Goal: Information Seeking & Learning: Learn about a topic

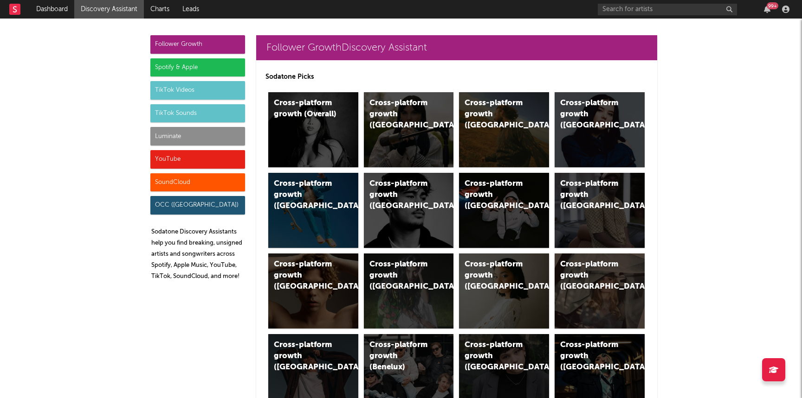
click at [226, 139] on div "Luminate" at bounding box center [197, 136] width 95 height 19
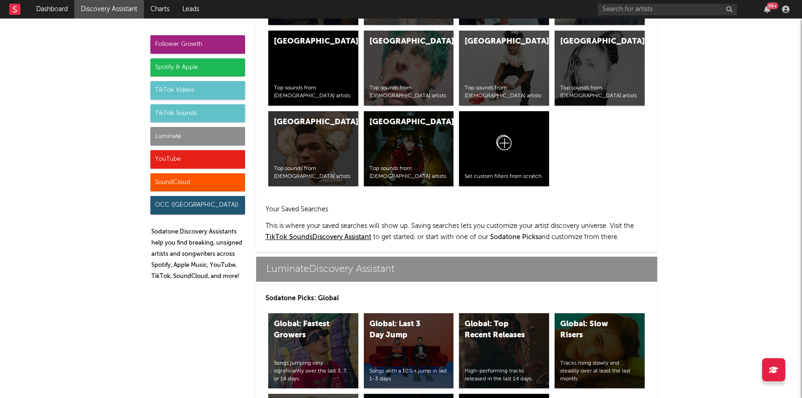
scroll to position [4118, 0]
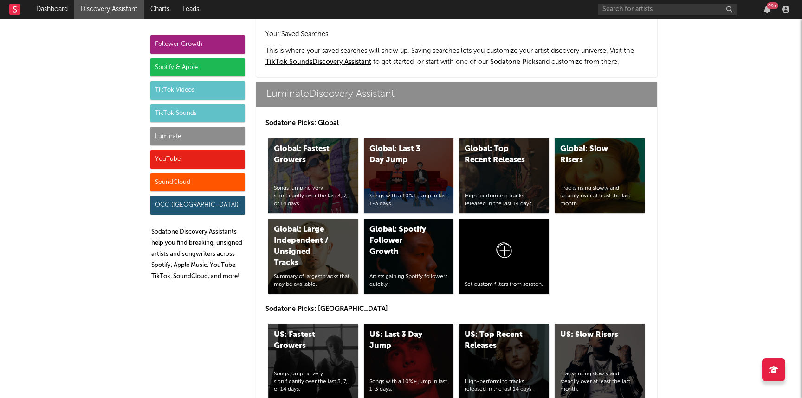
click at [498, 379] on div "High-performing tracks released in the last 14 days." at bounding box center [503, 387] width 79 height 16
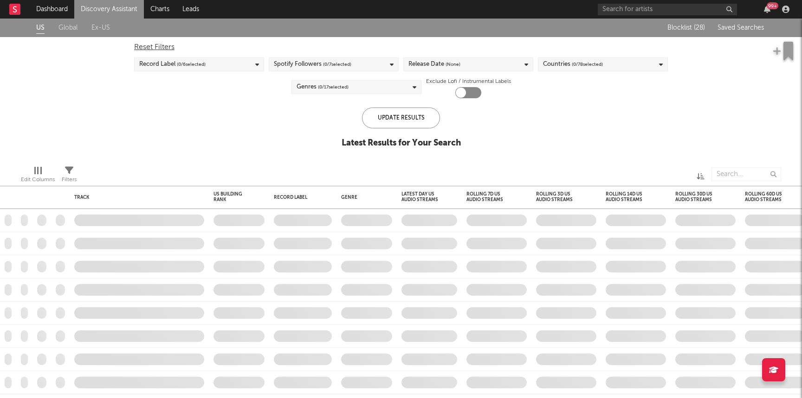
checkbox input "true"
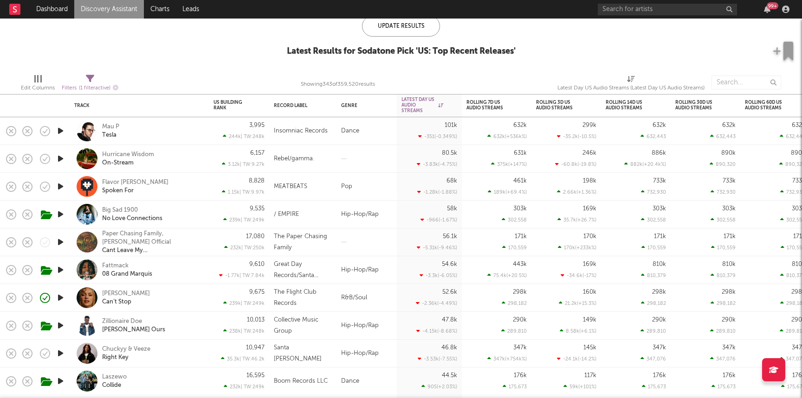
click at [195, 215] on div "Big Sad 1900 No Love Connections" at bounding box center [152, 214] width 100 height 17
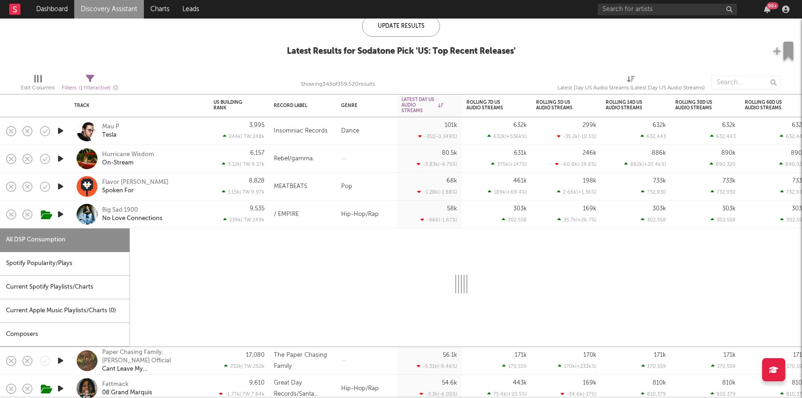
select select "1w"
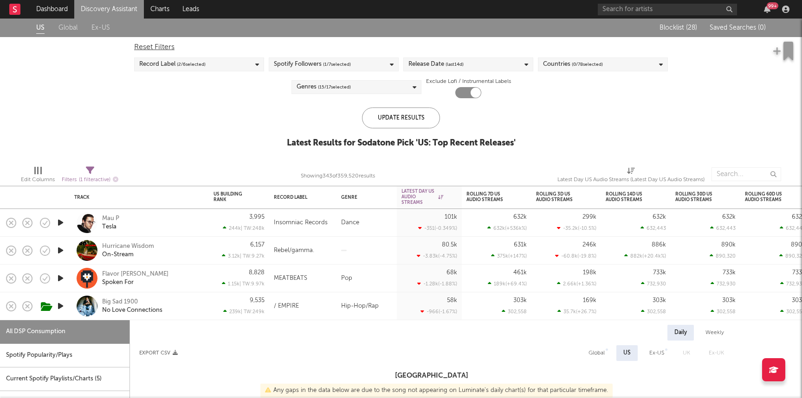
click at [320, 253] on div "Rebel/gamma." at bounding box center [303, 250] width 58 height 11
select select "1w"
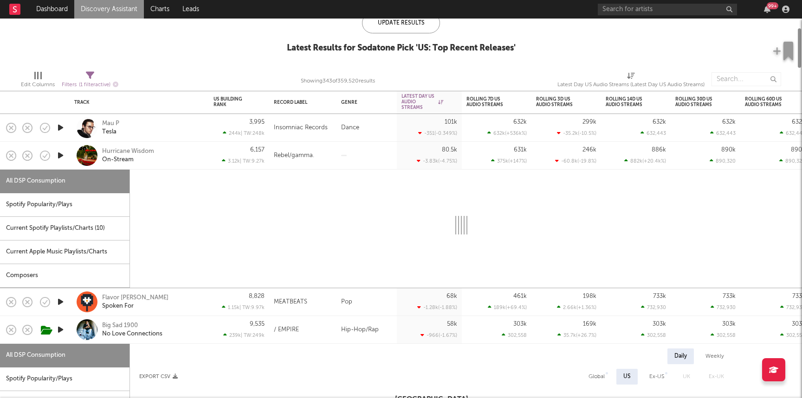
select select "1w"
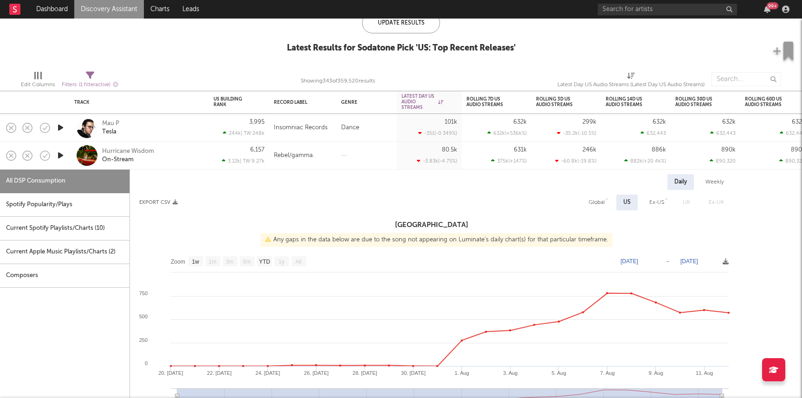
click at [63, 154] on icon "button" at bounding box center [61, 156] width 10 height 12
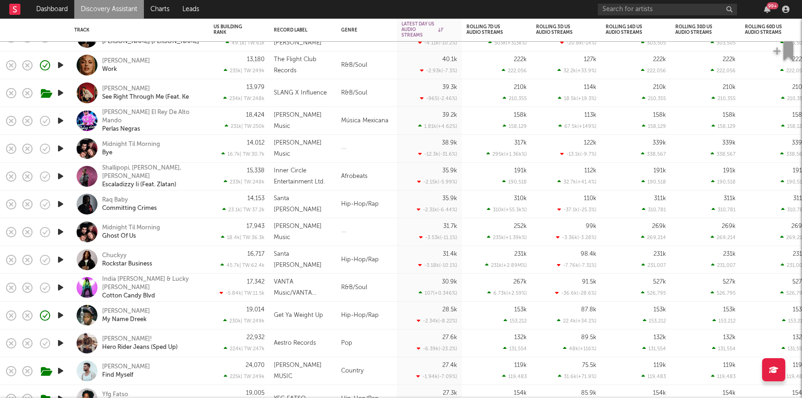
click at [174, 312] on div "Dreek Jones My Name Dreek" at bounding box center [152, 316] width 100 height 17
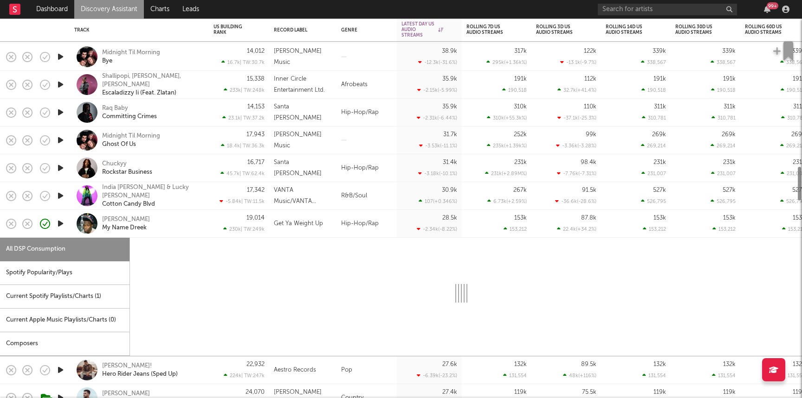
select select "1w"
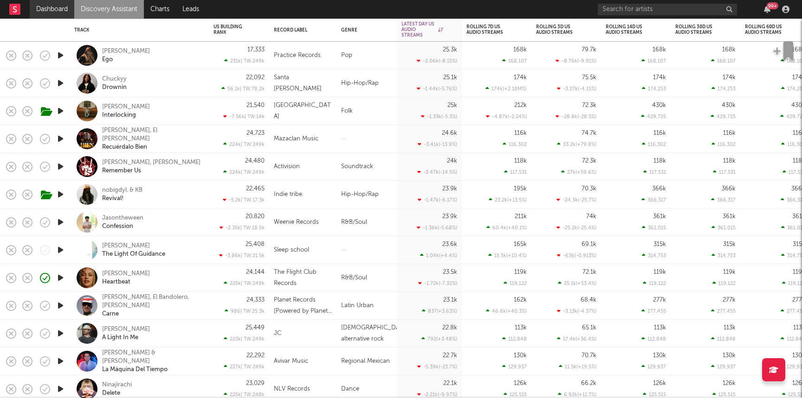
click at [40, 3] on link "Dashboard" at bounding box center [52, 9] width 45 height 19
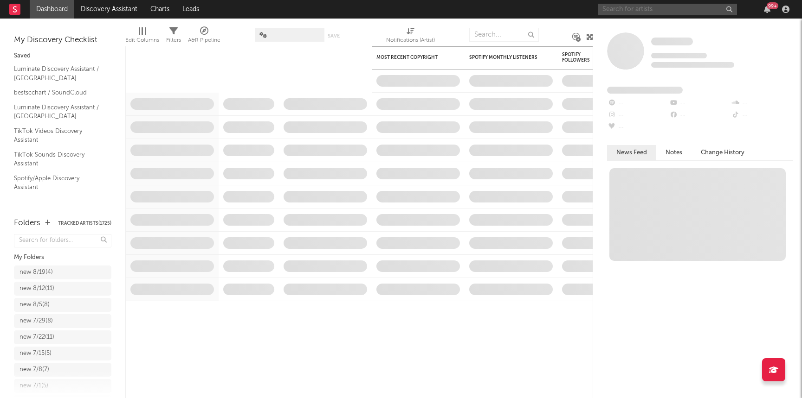
click at [685, 5] on input "text" at bounding box center [666, 10] width 139 height 12
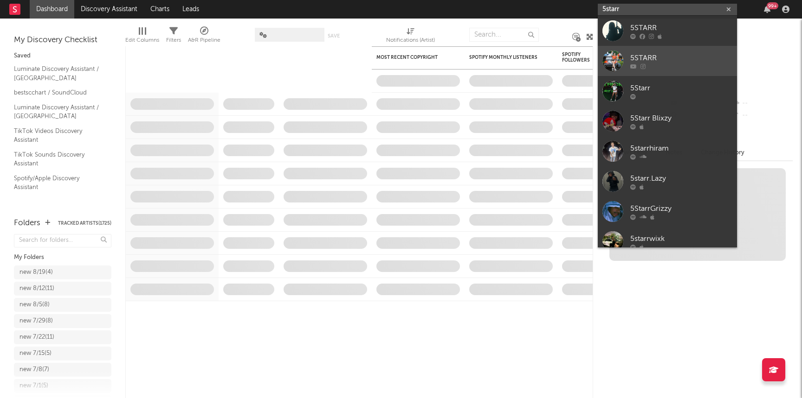
type input "5starr"
click at [681, 71] on link "5STARR" at bounding box center [666, 61] width 139 height 30
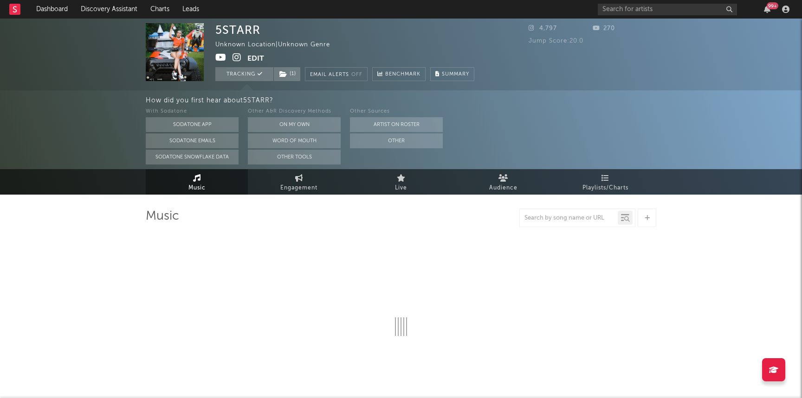
select select "1w"
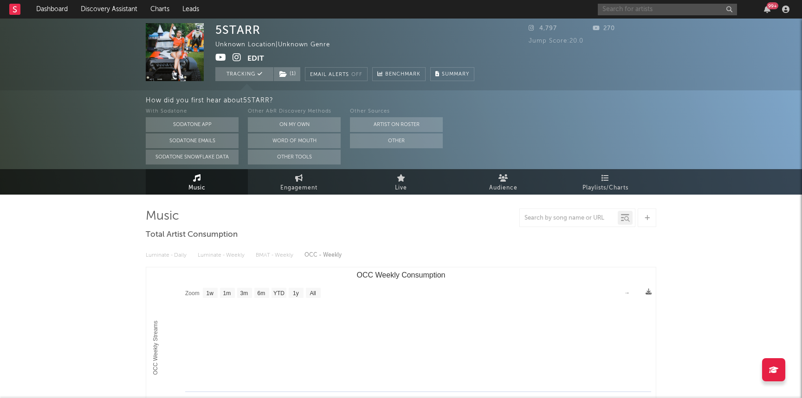
click at [634, 6] on input "text" at bounding box center [666, 10] width 139 height 12
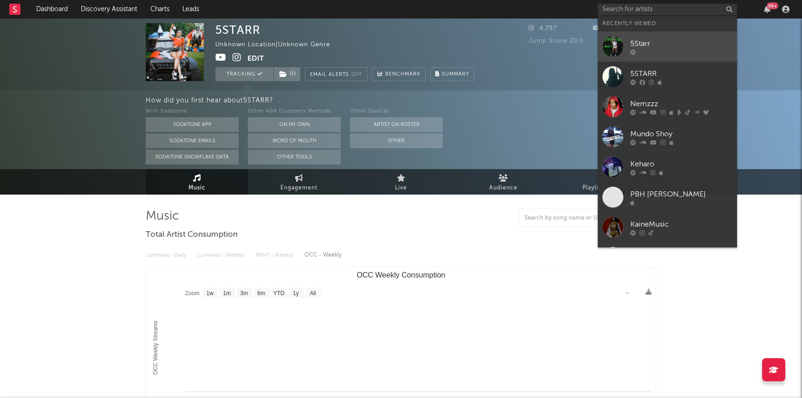
click at [641, 50] on div at bounding box center [681, 52] width 102 height 6
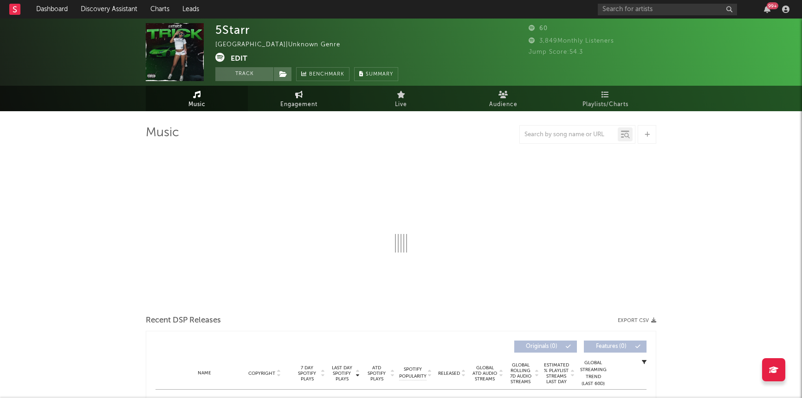
select select "1w"
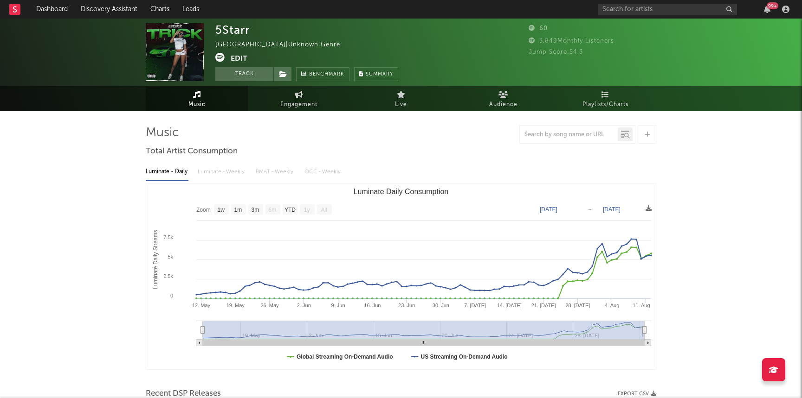
click at [236, 60] on button "Edit" at bounding box center [239, 59] width 17 height 12
click at [247, 51] on div "× Update Accounts Add, remove, or edit links to accounts, then click 'Update' a…" at bounding box center [401, 199] width 802 height 398
click at [250, 77] on button "Track" at bounding box center [244, 74] width 58 height 14
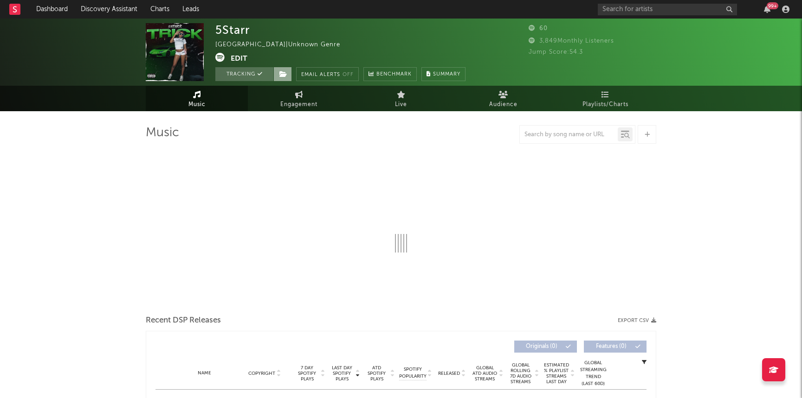
click at [286, 71] on icon at bounding box center [283, 74] width 8 height 6
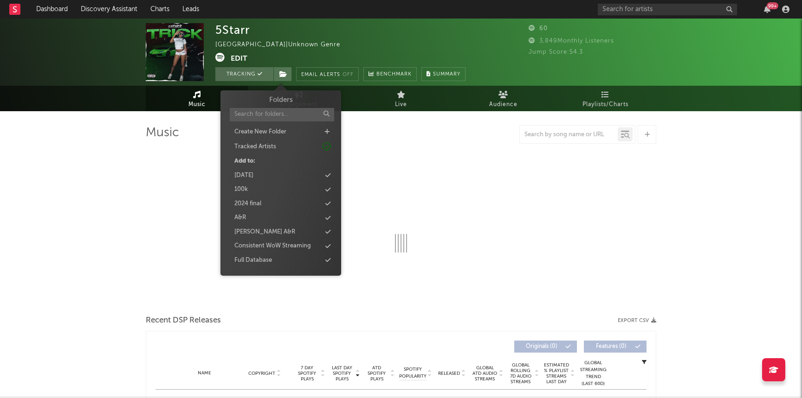
select select "1w"
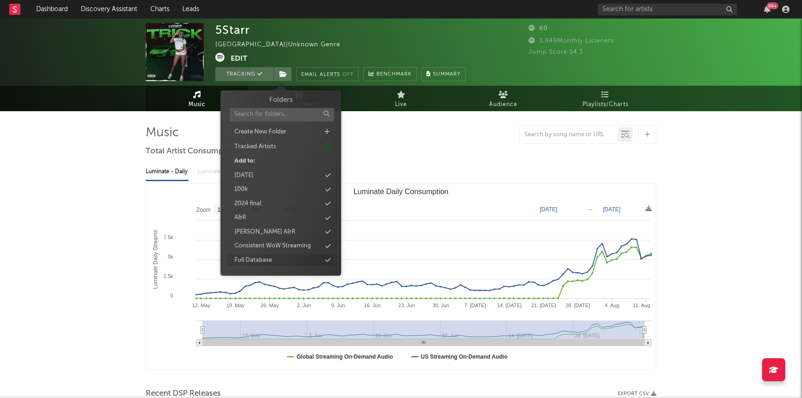
click at [254, 263] on div "Full Database" at bounding box center [253, 260] width 38 height 9
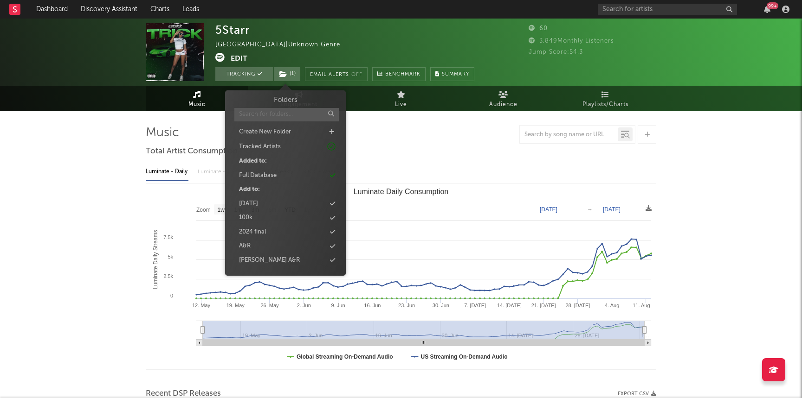
click at [261, 115] on input "text" at bounding box center [286, 114] width 104 height 13
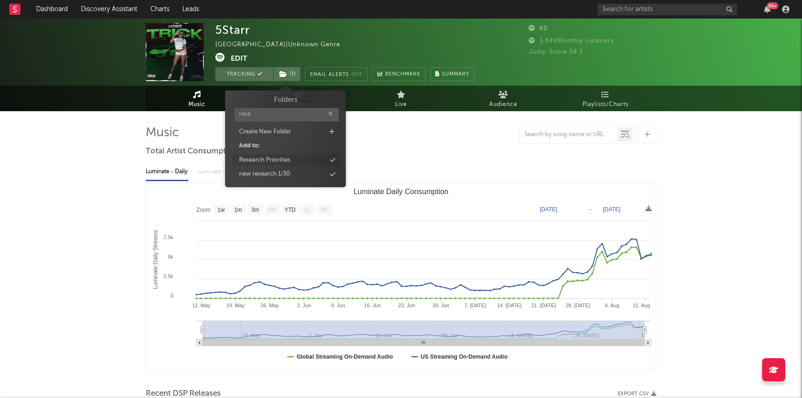
type input "rese"
click at [280, 159] on div "Research Priorities" at bounding box center [264, 160] width 51 height 9
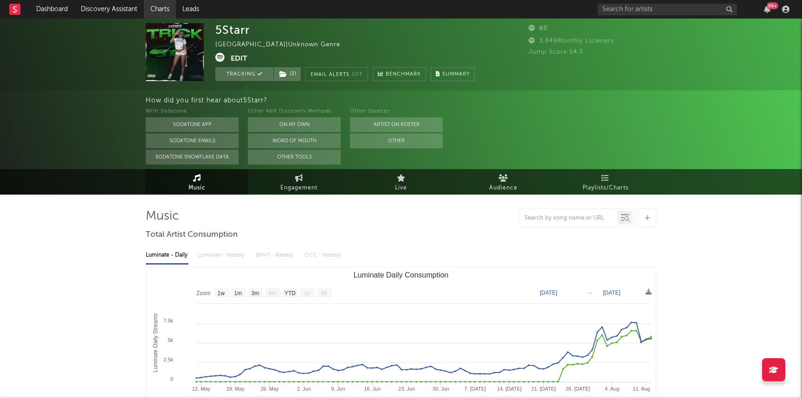
click at [149, 6] on link "Charts" at bounding box center [160, 9] width 32 height 19
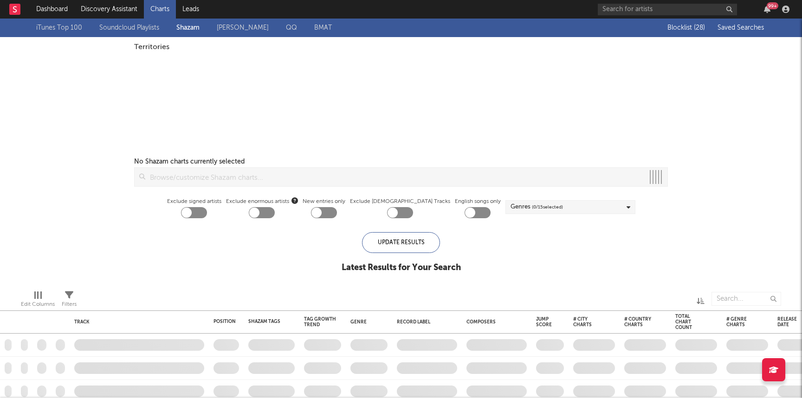
checkbox input "true"
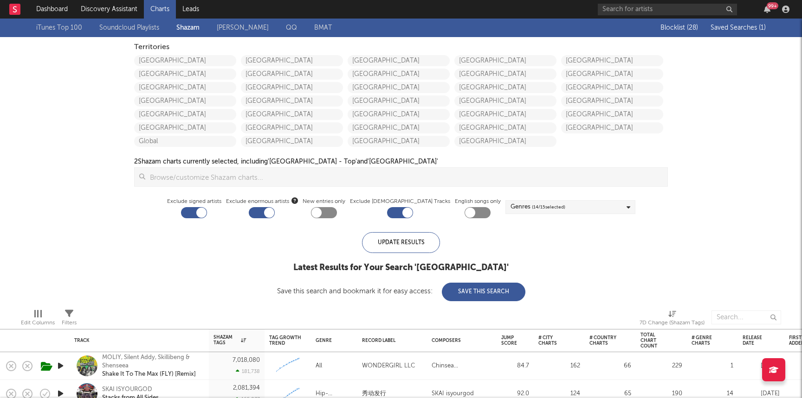
click at [749, 25] on span "Saved Searches ( 1 )" at bounding box center [737, 28] width 55 height 6
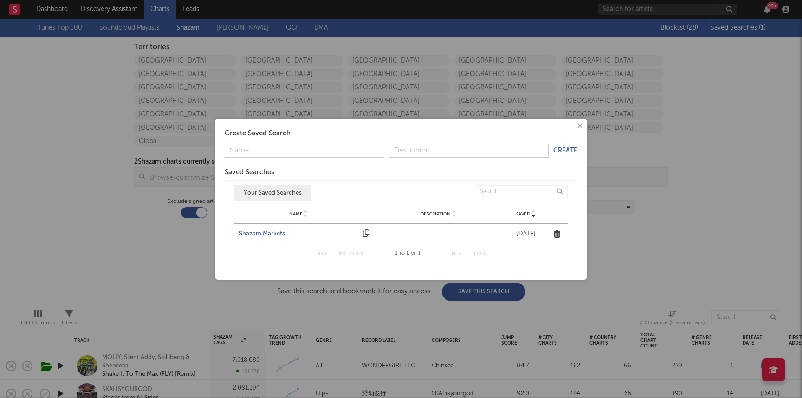
click at [247, 235] on div "Shazam Markets" at bounding box center [298, 234] width 119 height 9
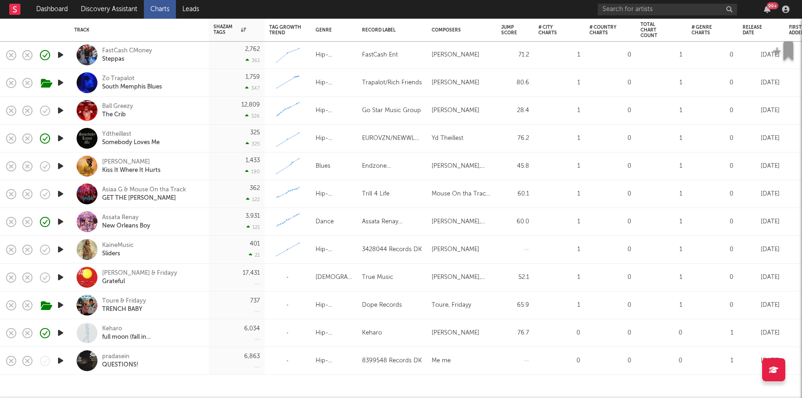
click at [61, 332] on icon "button" at bounding box center [61, 333] width 10 height 12
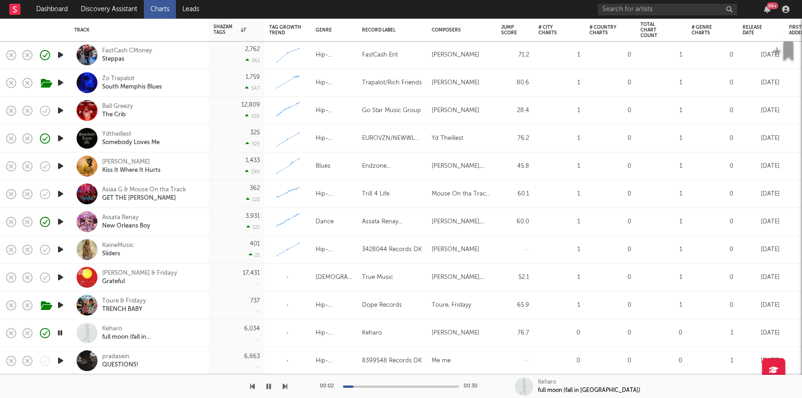
click at [59, 360] on icon "button" at bounding box center [61, 361] width 10 height 12
click at [117, 352] on div "pradasein QUESTIONS!" at bounding box center [139, 360] width 130 height 27
click at [116, 358] on div "pradasein" at bounding box center [120, 357] width 36 height 8
select select "1w"
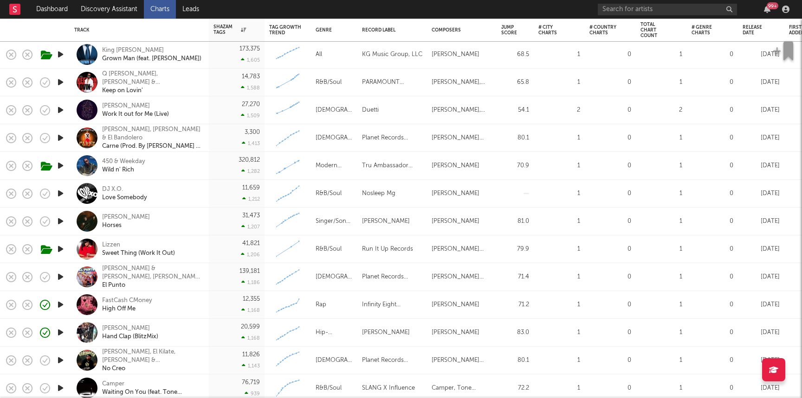
click at [58, 111] on icon "button" at bounding box center [61, 110] width 10 height 12
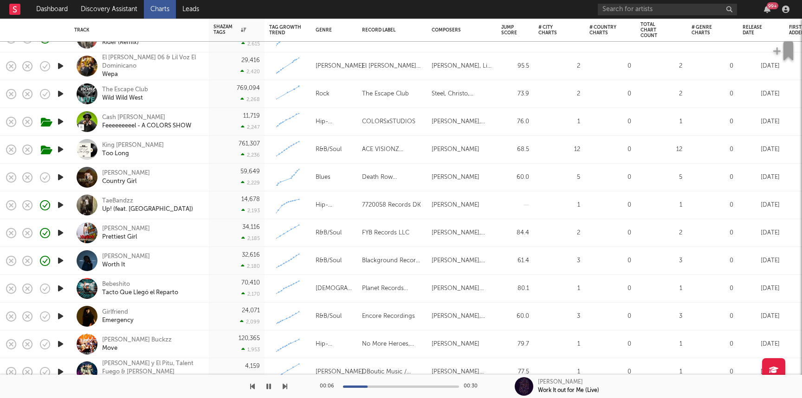
click at [60, 210] on icon "button" at bounding box center [61, 205] width 10 height 12
click at [126, 199] on div "TaeBandzz" at bounding box center [147, 201] width 91 height 8
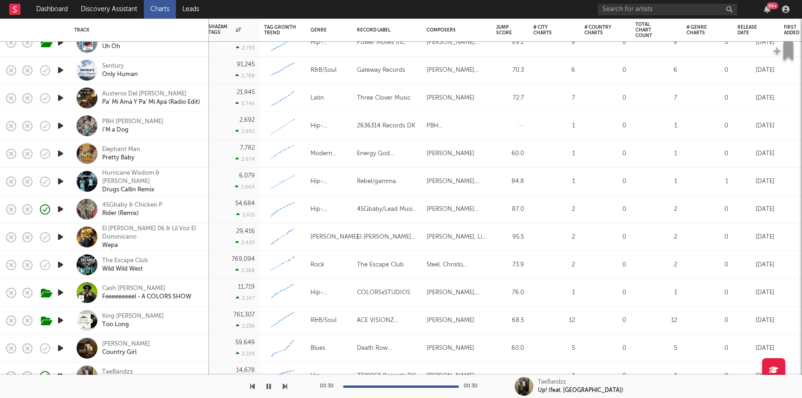
click at [62, 125] on icon "button" at bounding box center [61, 126] width 10 height 12
click at [119, 124] on div "PBH Chris" at bounding box center [132, 122] width 61 height 8
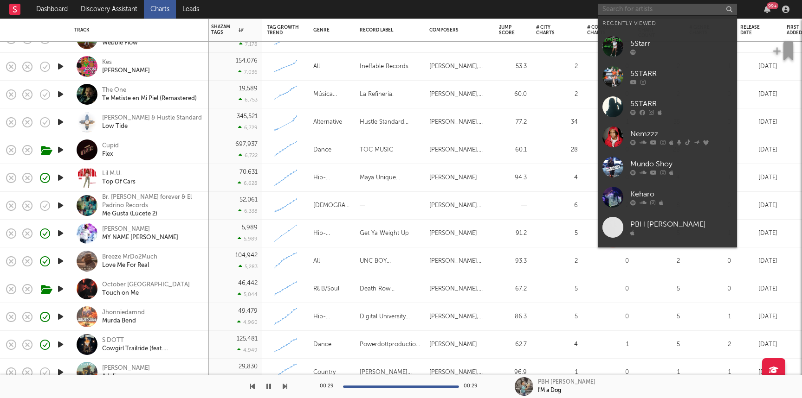
click at [637, 10] on input "text" at bounding box center [666, 10] width 139 height 12
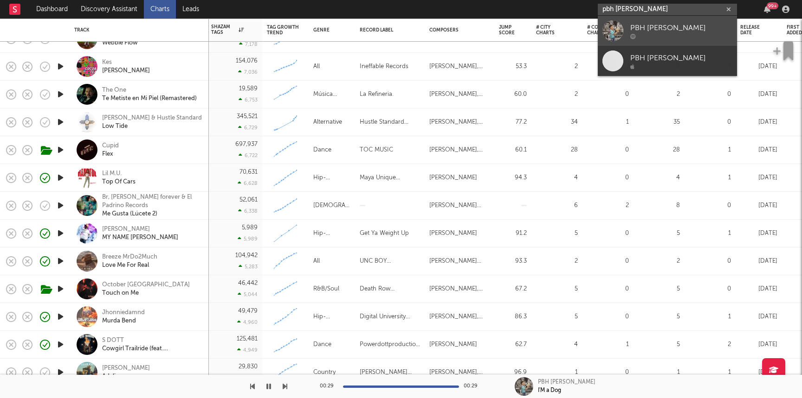
type input "pbh chris"
click at [660, 39] on div at bounding box center [681, 36] width 102 height 6
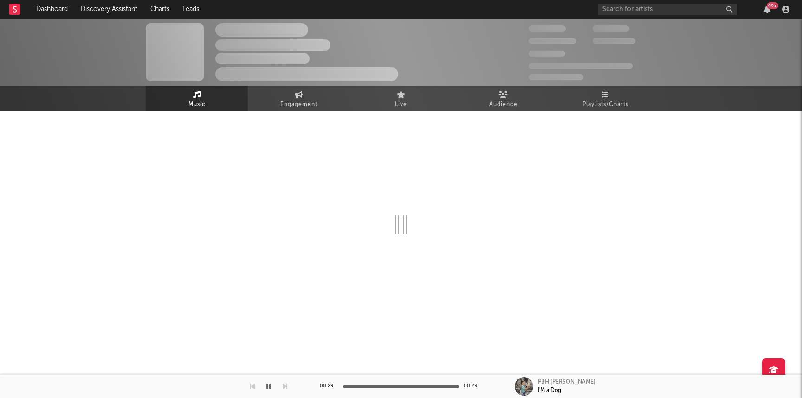
select select "1w"
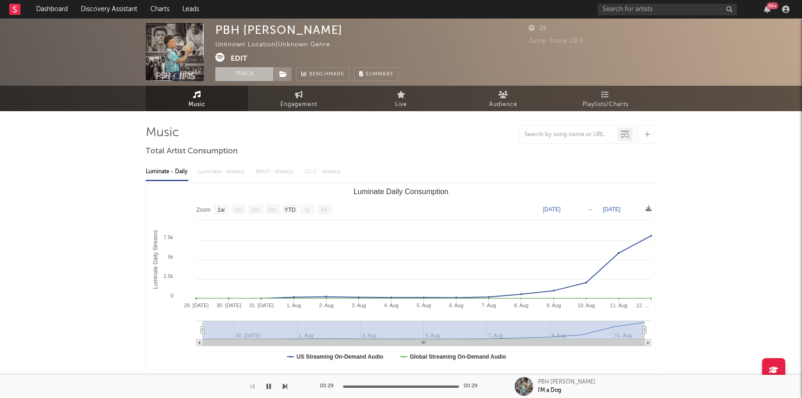
click at [254, 80] on button "Track" at bounding box center [244, 74] width 58 height 14
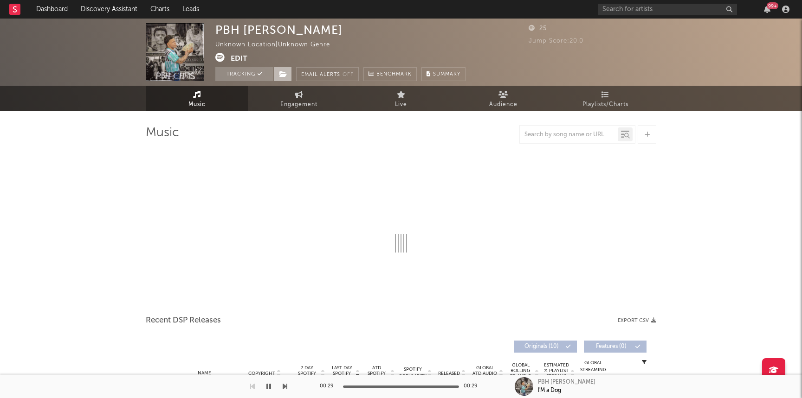
click at [284, 77] on icon at bounding box center [283, 74] width 8 height 6
select select "1w"
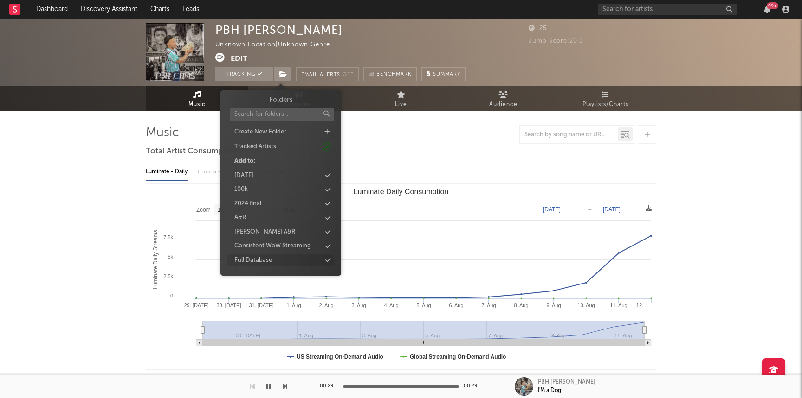
click at [273, 260] on div "Full Database" at bounding box center [280, 261] width 107 height 12
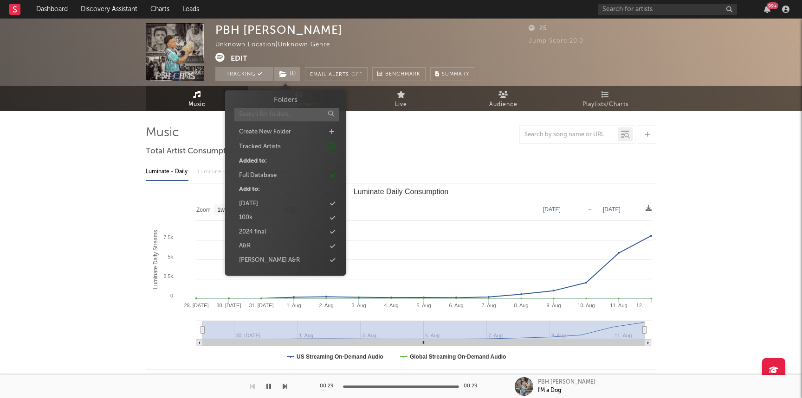
click at [263, 116] on input "text" at bounding box center [286, 114] width 104 height 13
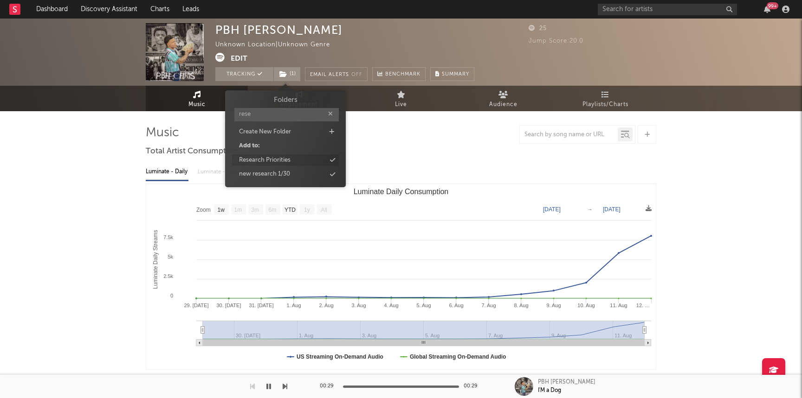
type input "rese"
click at [271, 160] on div "Research Priorities" at bounding box center [264, 160] width 51 height 9
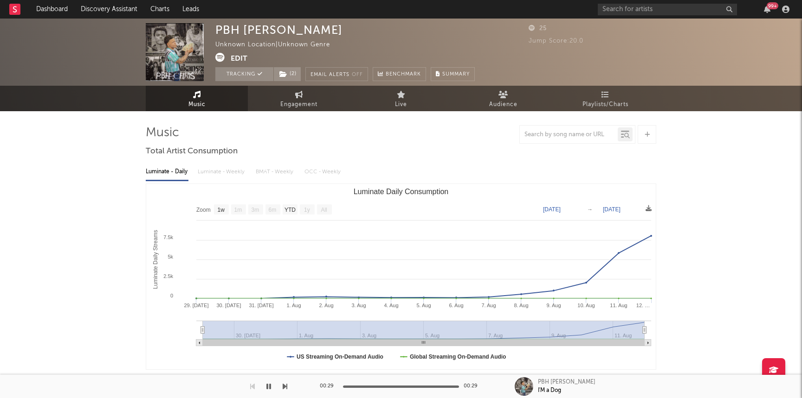
drag, startPoint x: 115, startPoint y: 187, endPoint x: 115, endPoint y: 180, distance: 7.4
click at [114, 187] on div "PBH Chris Unknown Location | Unknown Genre Edit Tracking ( 2 ) Email Alerts Off…" at bounding box center [401, 368] width 802 height 698
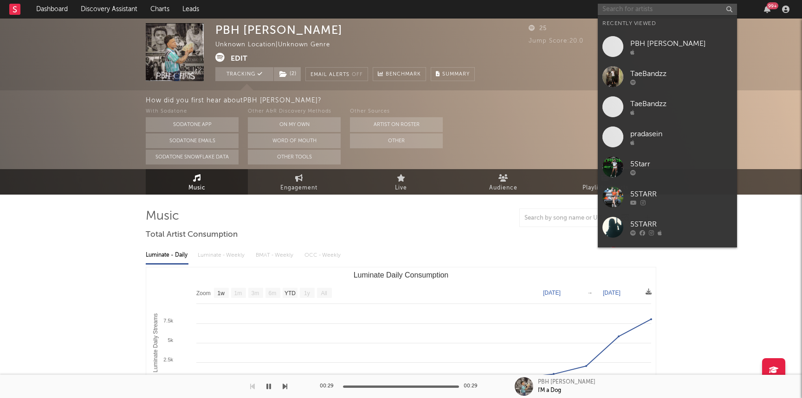
click at [645, 10] on input "text" at bounding box center [666, 10] width 139 height 12
paste input "https://www.youtube.com/watch?v=hsO3nFZhRRA"
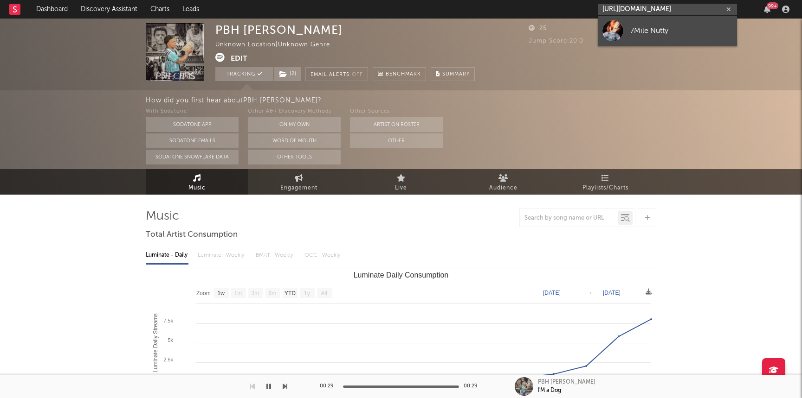
type input "https://www.youtube.com/watch?v=hsO3nFZhRRA"
click at [651, 42] on link "7Mile Nutty" at bounding box center [666, 31] width 139 height 30
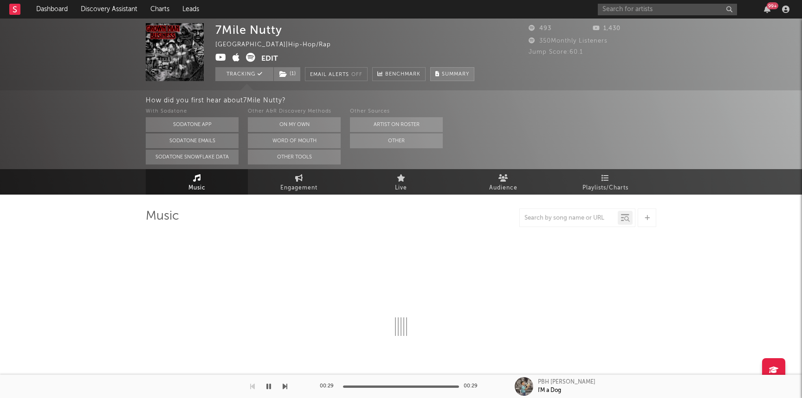
select select "1w"
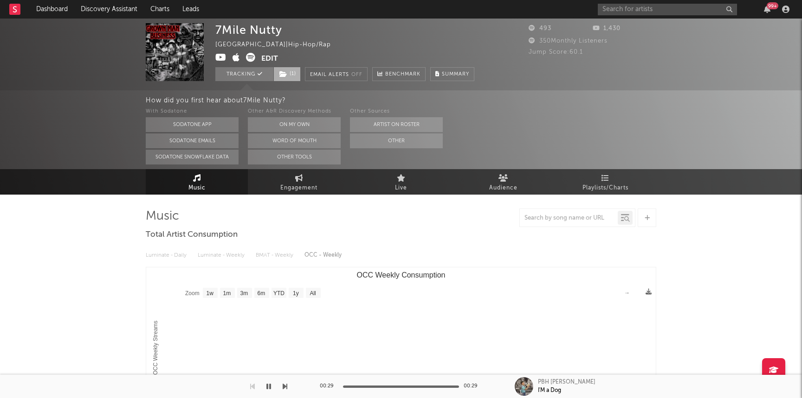
click at [291, 81] on span "( 1 )" at bounding box center [286, 74] width 27 height 14
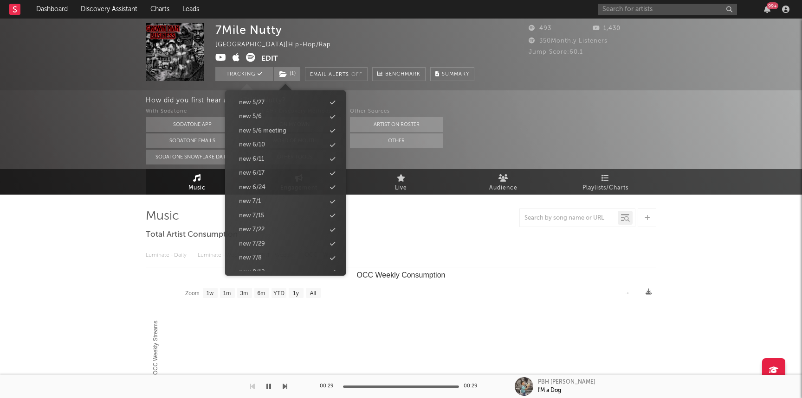
scroll to position [875, 0]
click at [272, 194] on div "new 8/19" at bounding box center [285, 192] width 107 height 12
click at [69, 180] on div "Music Engagement Live Audience Playlists/Charts" at bounding box center [401, 182] width 802 height 26
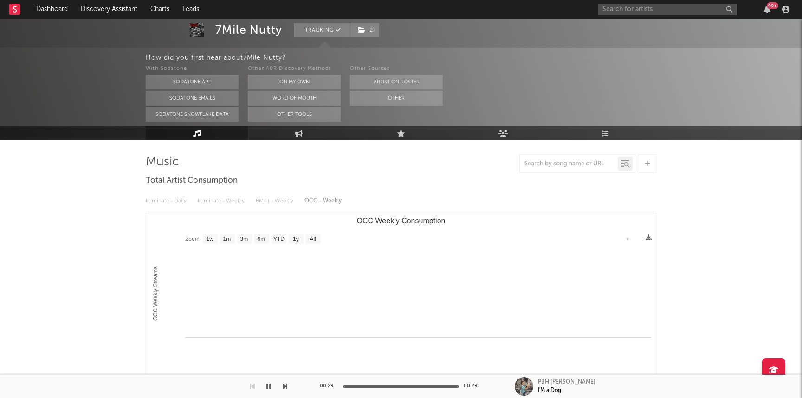
scroll to position [0, 0]
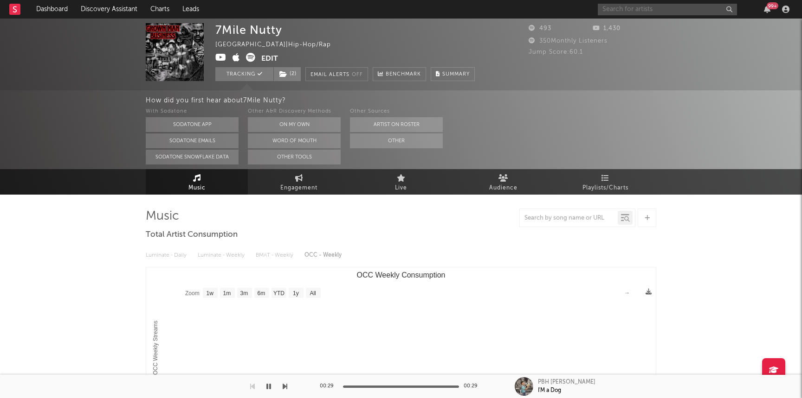
click at [617, 7] on input "text" at bounding box center [666, 10] width 139 height 12
paste input "https://www.youtube.com/watch?v=8F_DLVsi7uk"
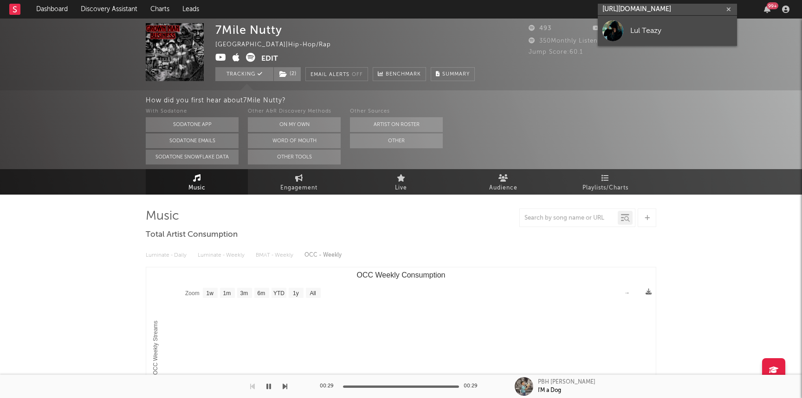
type input "https://www.youtube.com/watch?v=8F_DLVsi7uk"
click at [630, 33] on div "Lul Teazy" at bounding box center [681, 30] width 102 height 11
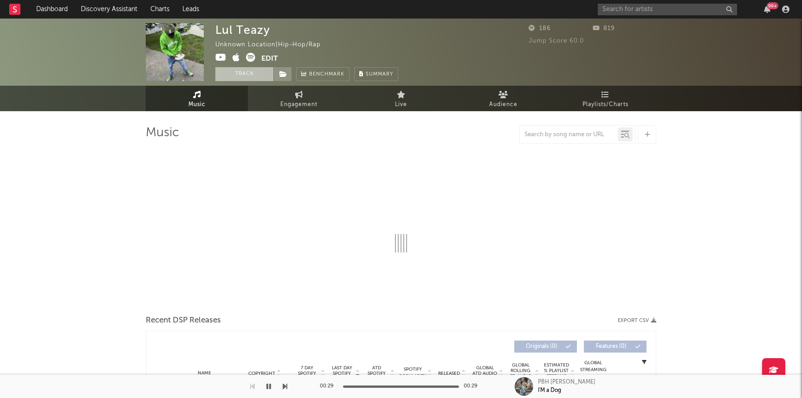
select select "1w"
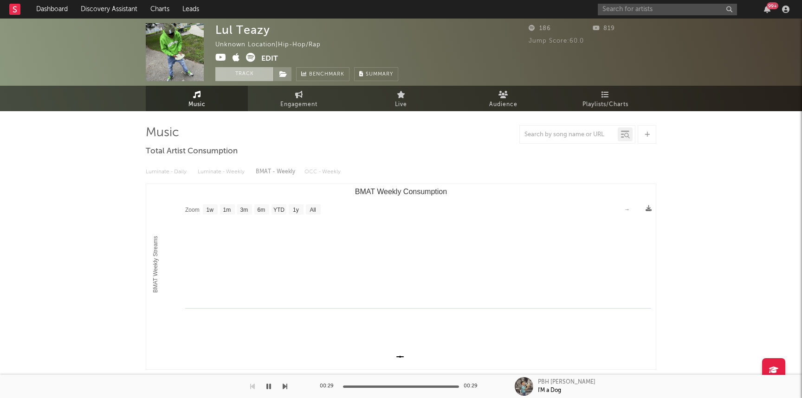
click at [244, 69] on button "Track" at bounding box center [244, 74] width 58 height 14
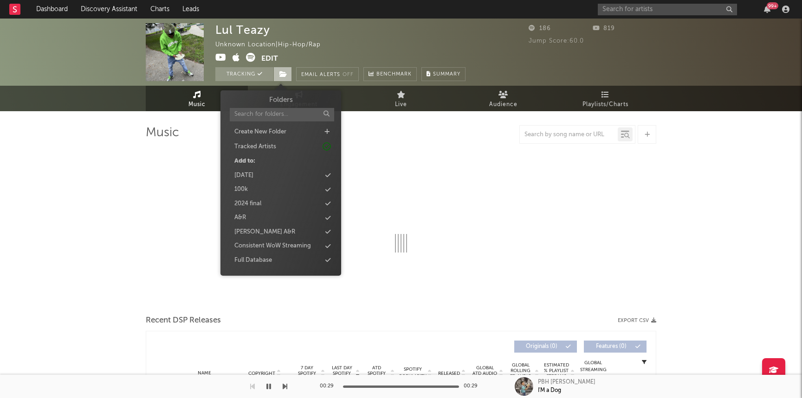
click at [290, 71] on span at bounding box center [282, 74] width 19 height 14
select select "1w"
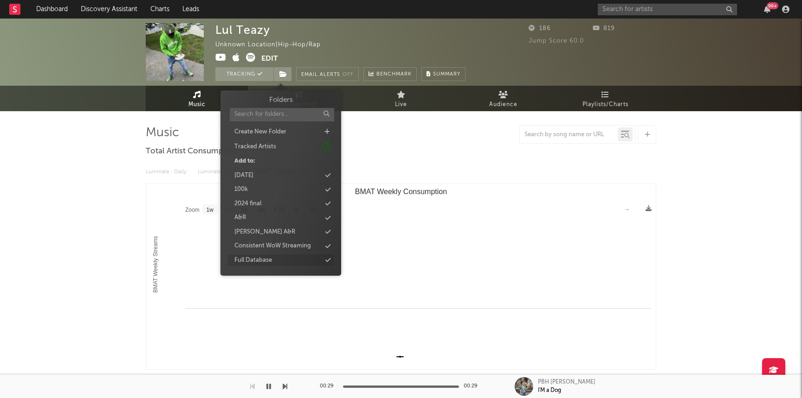
click at [259, 260] on div "Full Database" at bounding box center [253, 260] width 38 height 9
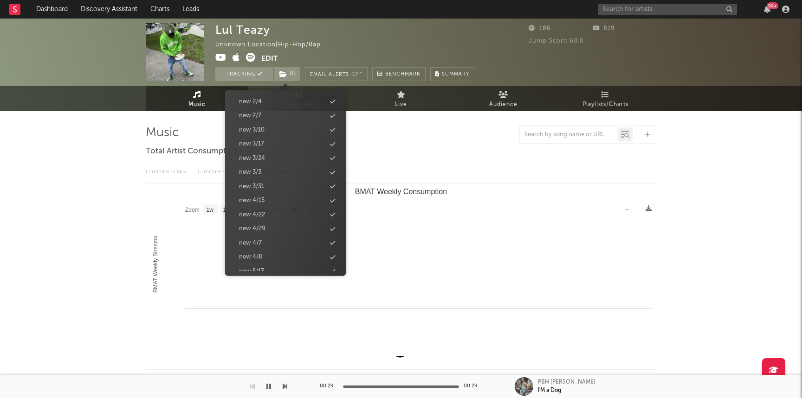
scroll to position [875, 0]
click at [272, 189] on div "new 8/19" at bounding box center [285, 192] width 107 height 12
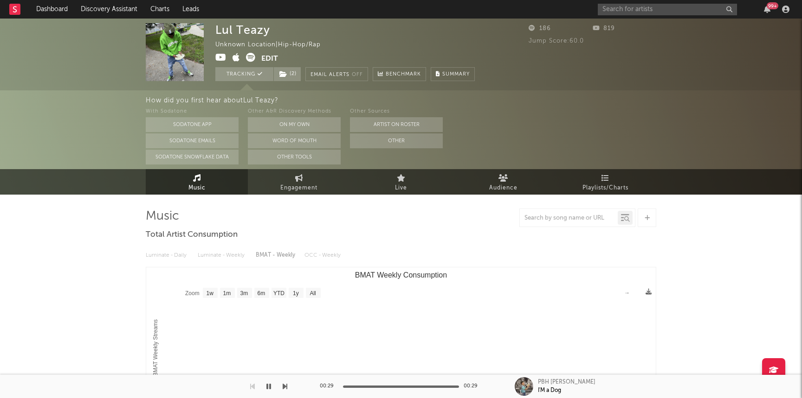
click at [107, 187] on div "Music Engagement Live Audience Playlists/Charts" at bounding box center [401, 182] width 802 height 26
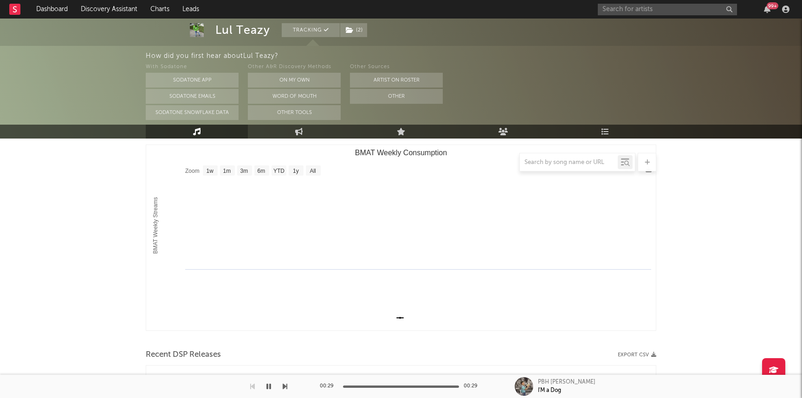
scroll to position [670, 0]
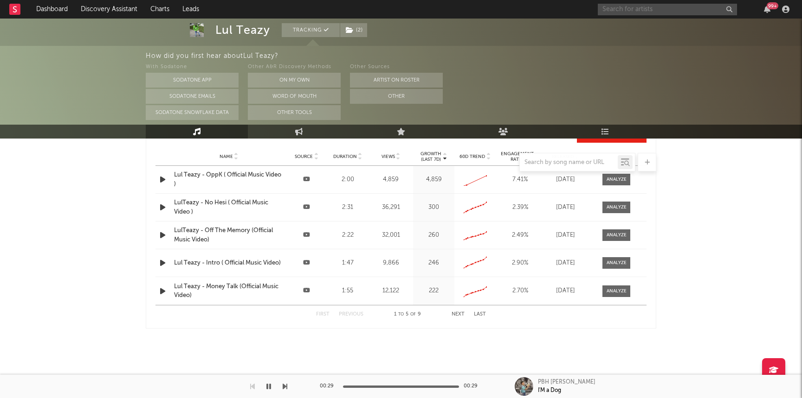
click at [667, 9] on input "text" at bounding box center [666, 10] width 139 height 12
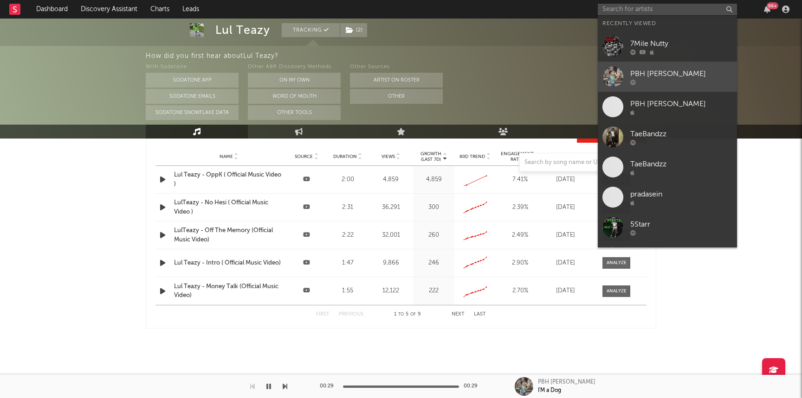
click at [686, 84] on div at bounding box center [681, 82] width 102 height 6
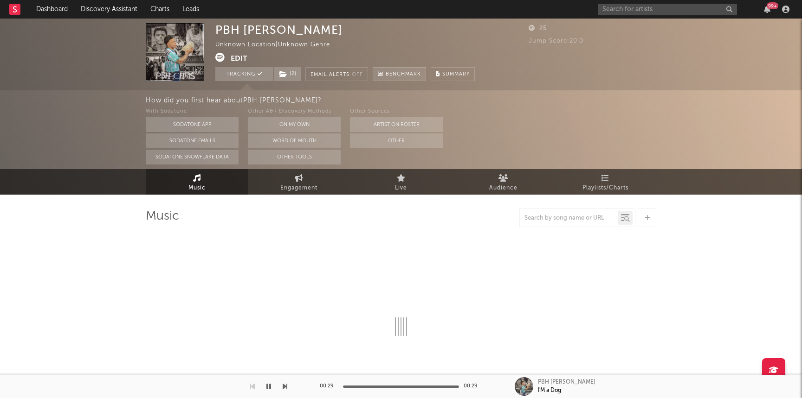
select select "1w"
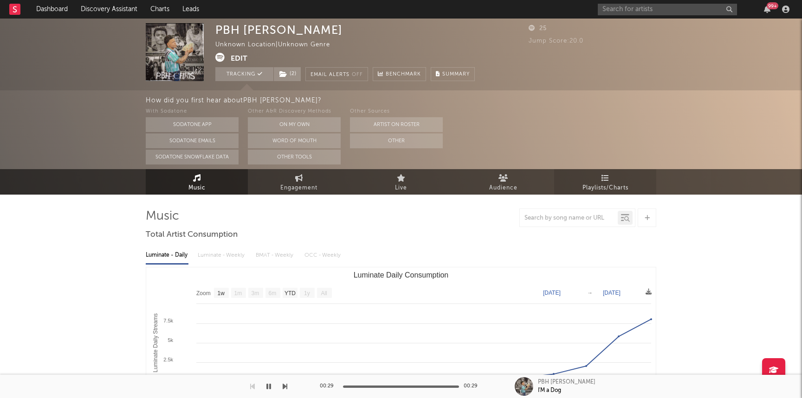
click at [588, 182] on link "Playlists/Charts" at bounding box center [605, 182] width 102 height 26
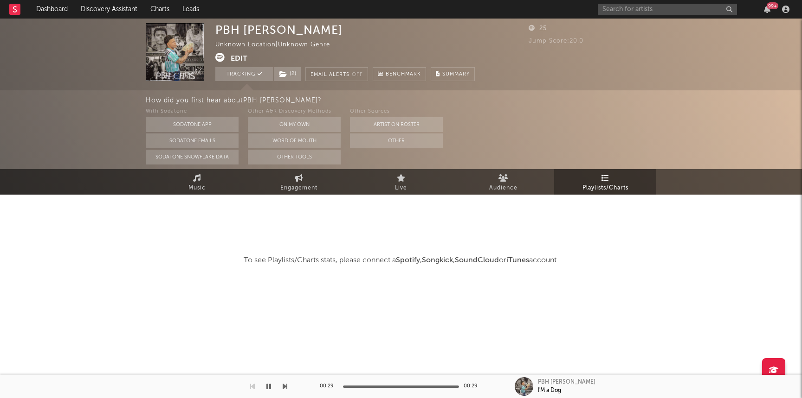
click at [235, 57] on button "Edit" at bounding box center [239, 59] width 17 height 12
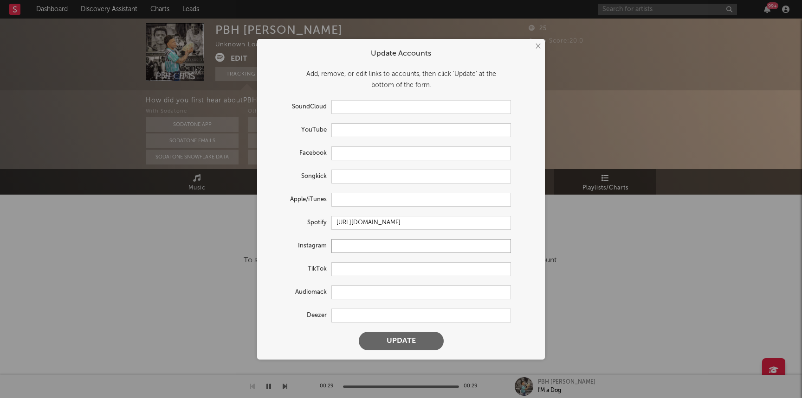
click at [359, 247] on input "text" at bounding box center [421, 246] width 180 height 14
paste input "https://www.instagram.com/pbhchris/"
type input "https://www.instagram.com/pbhchris/"
click at [391, 347] on button "Update" at bounding box center [401, 341] width 85 height 19
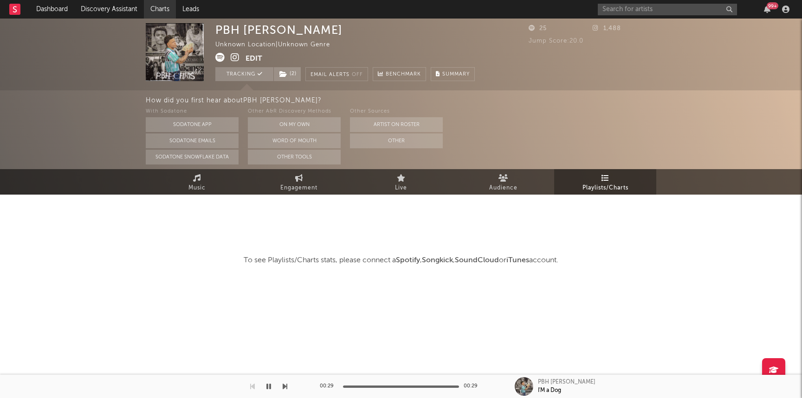
click at [165, 9] on link "Charts" at bounding box center [160, 9] width 32 height 19
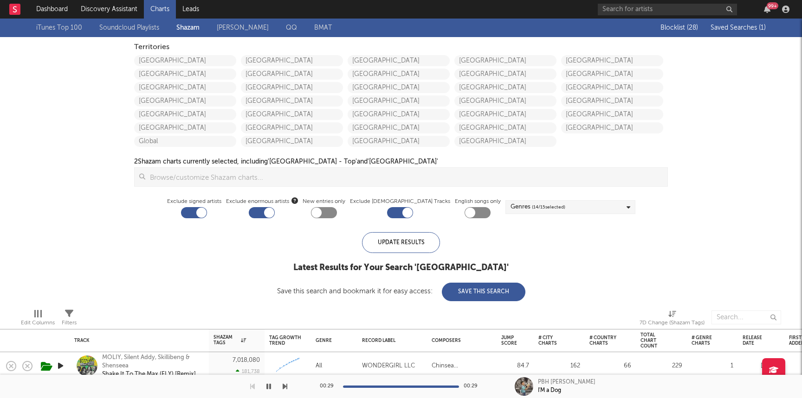
click at [738, 26] on span "Saved Searches ( 1 )" at bounding box center [737, 28] width 55 height 6
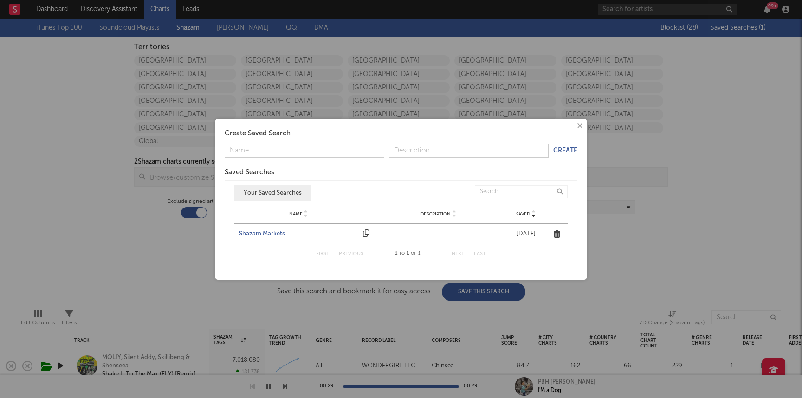
click at [266, 233] on div "Shazam Markets" at bounding box center [298, 234] width 119 height 9
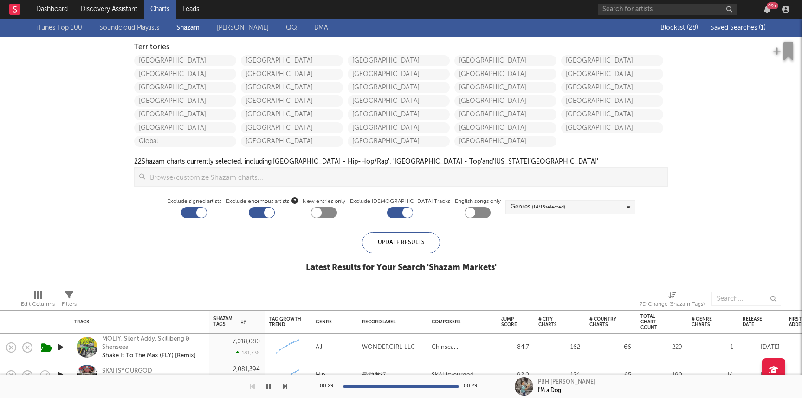
click at [718, 27] on span "Saved Searches ( 1 )" at bounding box center [737, 28] width 55 height 6
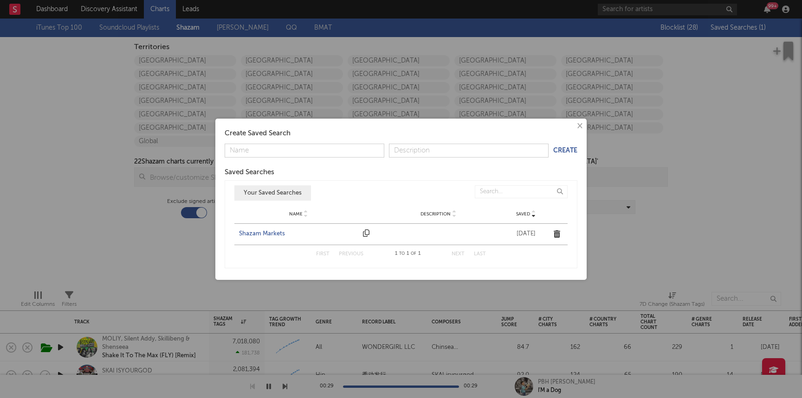
click at [270, 235] on div "Shazam Markets" at bounding box center [298, 234] width 119 height 9
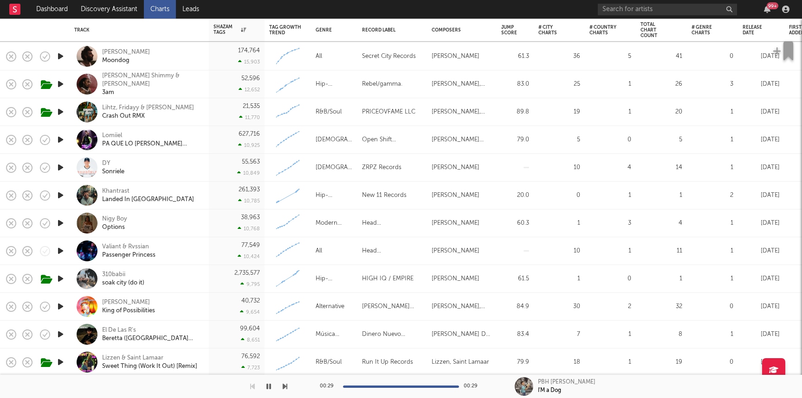
click at [61, 197] on icon "button" at bounding box center [61, 196] width 10 height 12
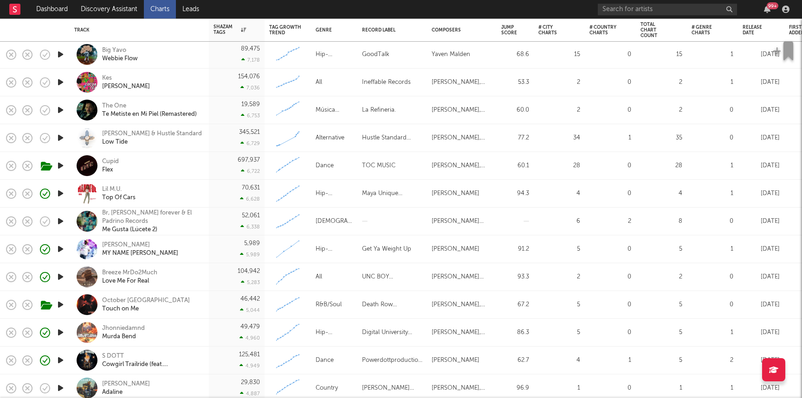
click at [60, 249] on icon "button" at bounding box center [61, 250] width 10 height 12
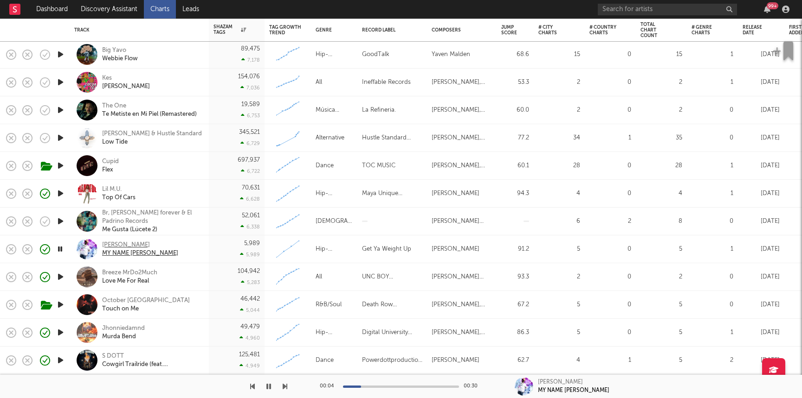
click at [123, 244] on div "Dreek Jones" at bounding box center [140, 245] width 76 height 8
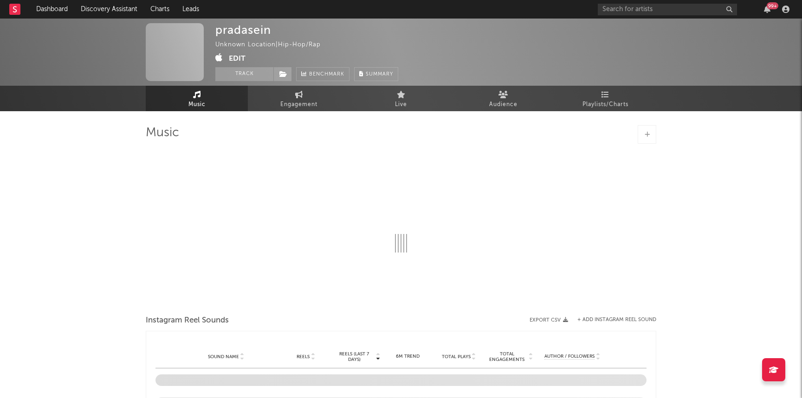
select select "1w"
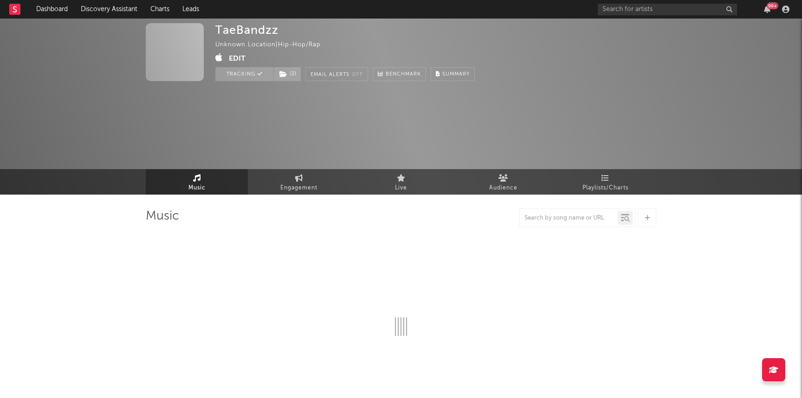
select select "1w"
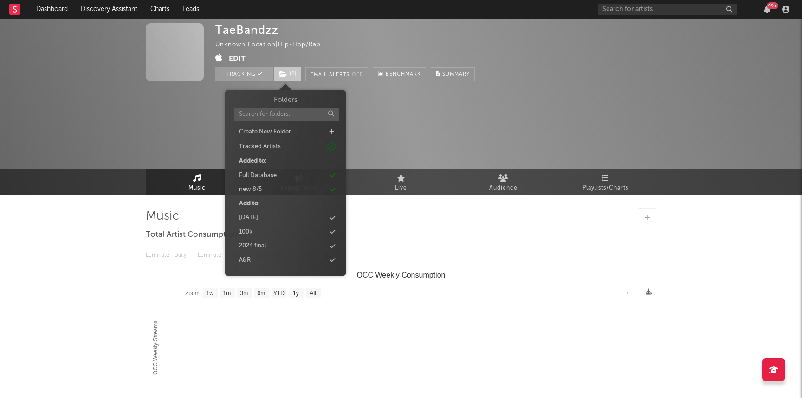
click at [288, 76] on span "( 2 )" at bounding box center [287, 74] width 28 height 14
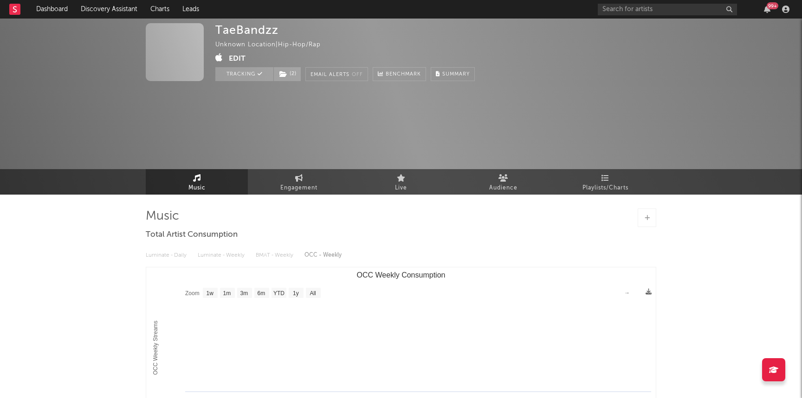
click at [543, 65] on div at bounding box center [592, 52] width 128 height 58
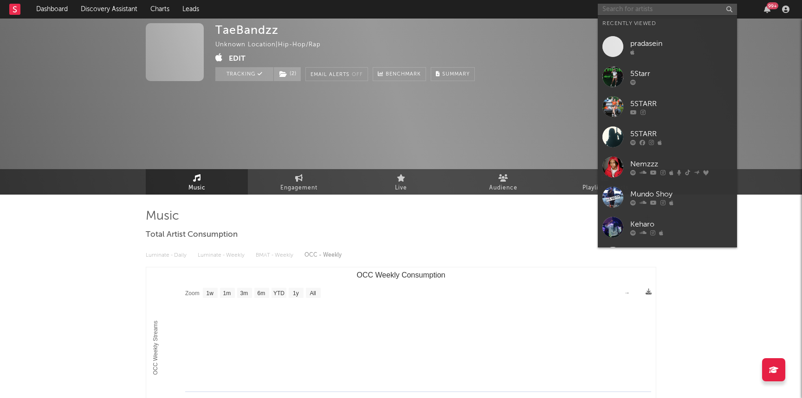
click at [647, 13] on input "text" at bounding box center [666, 10] width 139 height 12
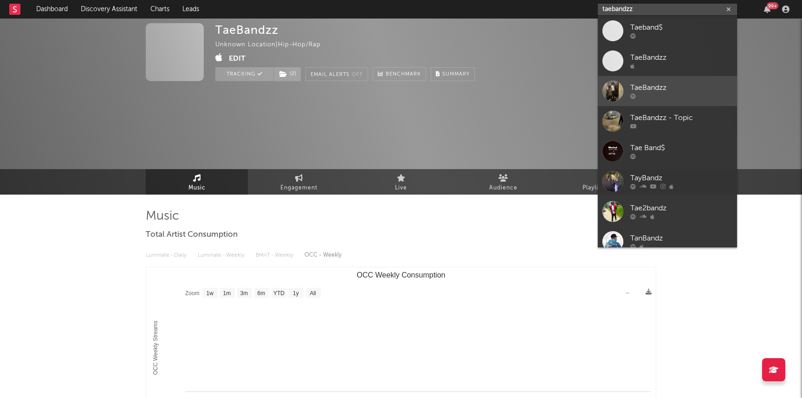
type input "taebandzz"
click at [647, 90] on div "TaeBandzz" at bounding box center [681, 88] width 102 height 11
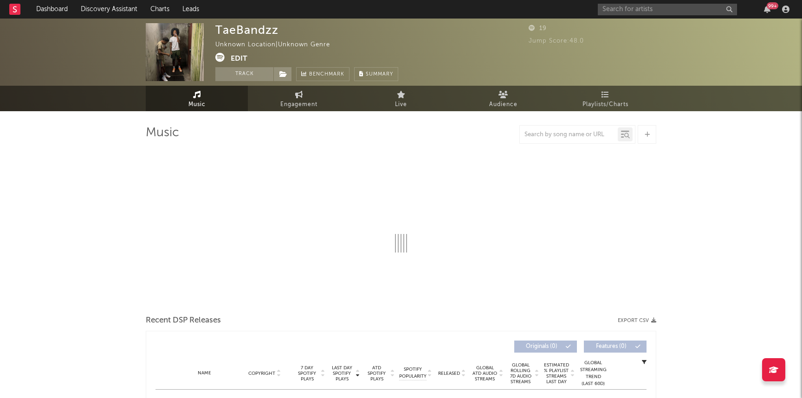
select select "1w"
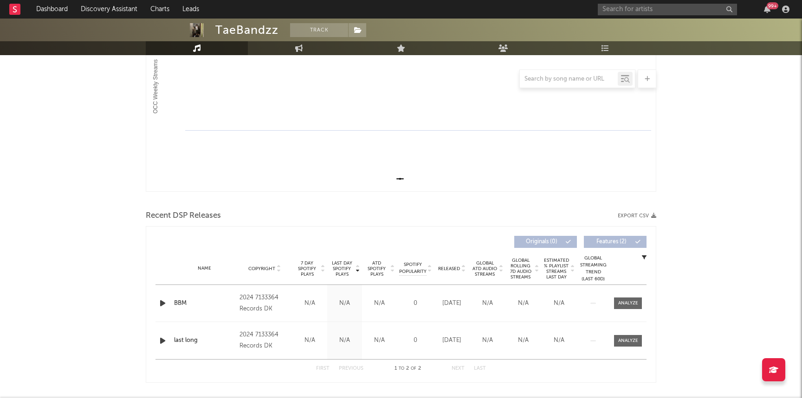
scroll to position [207, 0]
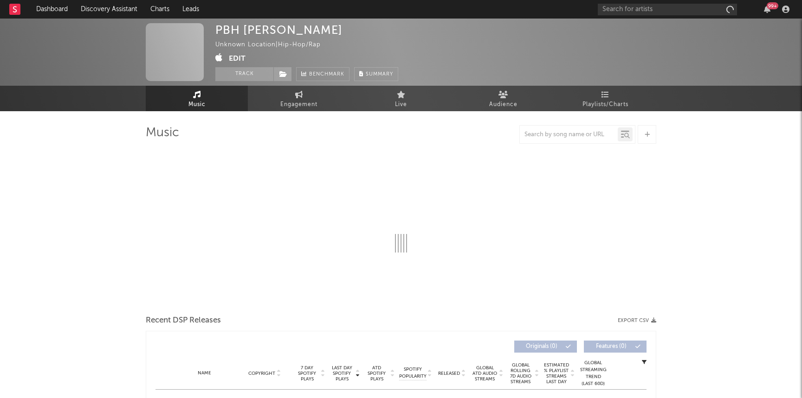
select select "1w"
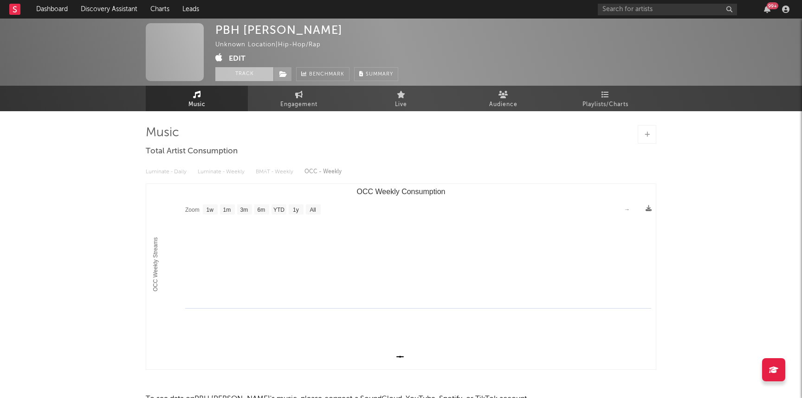
click at [257, 70] on button "Track" at bounding box center [244, 74] width 58 height 14
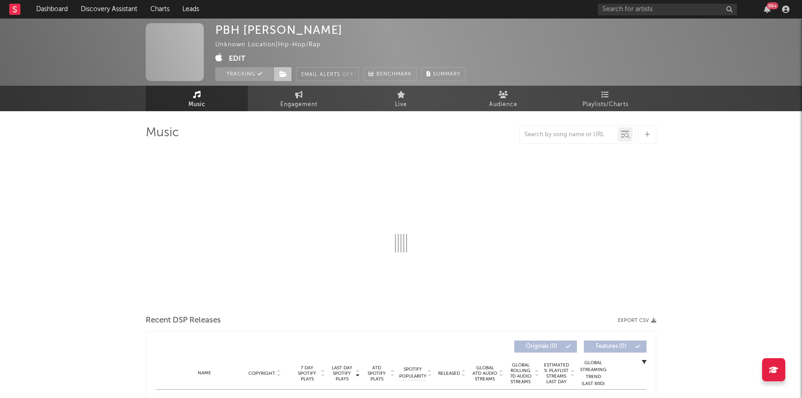
click at [288, 72] on span at bounding box center [282, 74] width 19 height 14
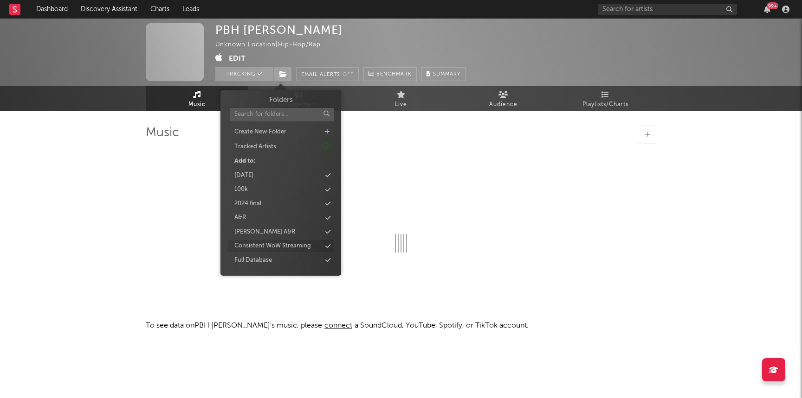
select select "1w"
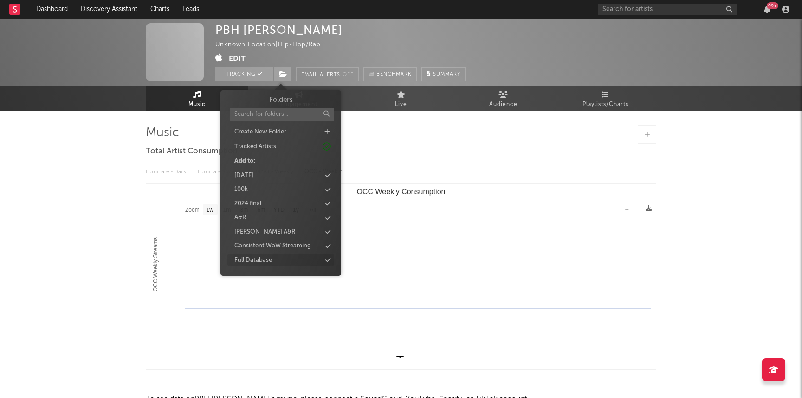
click at [243, 260] on div "Full Database" at bounding box center [253, 260] width 38 height 9
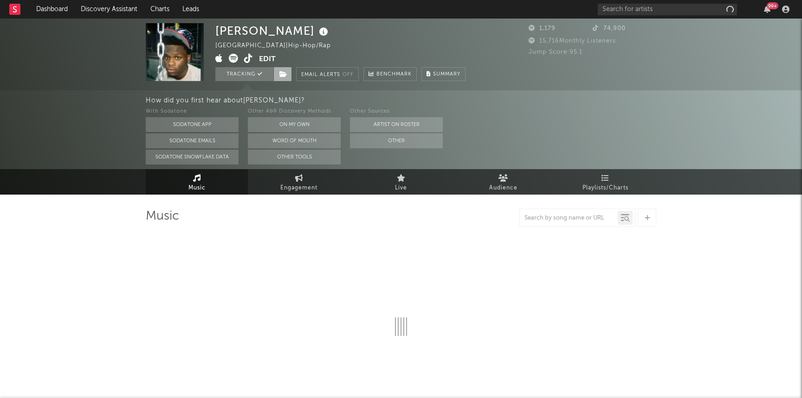
select select "1w"
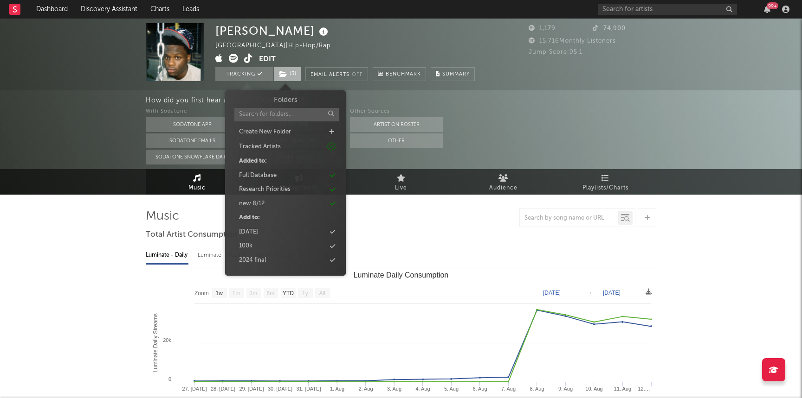
click at [289, 77] on span "( 3 )" at bounding box center [287, 74] width 28 height 14
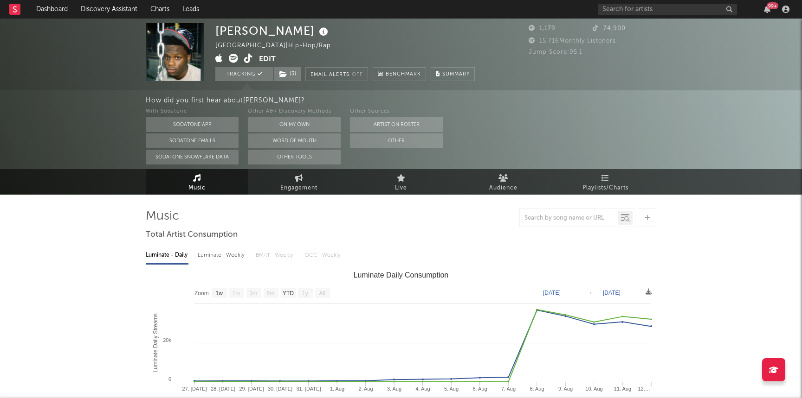
click at [426, 43] on div "Dreek [PERSON_NAME] [GEOGRAPHIC_DATA] | Hip-Hop/Rap Edit Tracking ( 3 ) Email A…" at bounding box center [344, 52] width 259 height 58
click at [157, 13] on link "Charts" at bounding box center [160, 9] width 32 height 19
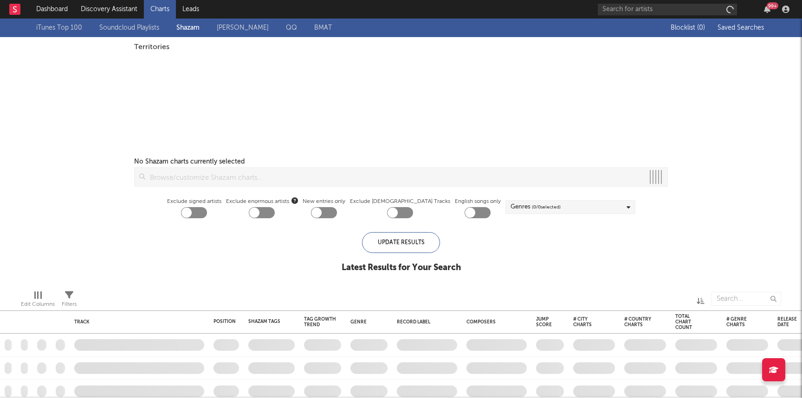
checkbox input "true"
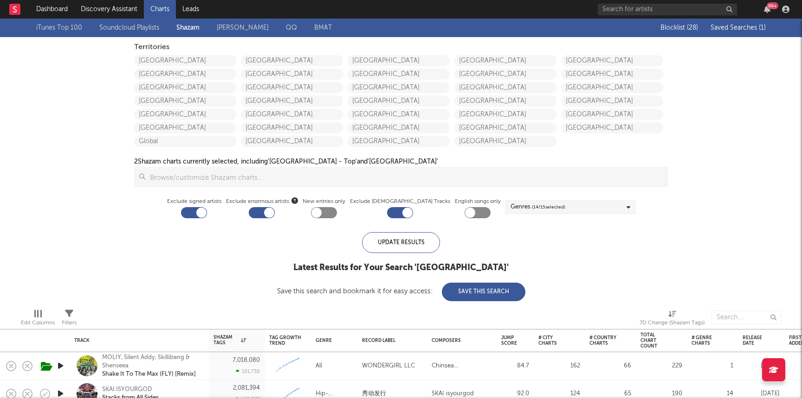
click at [733, 26] on span "Saved Searches ( 1 )" at bounding box center [737, 28] width 55 height 6
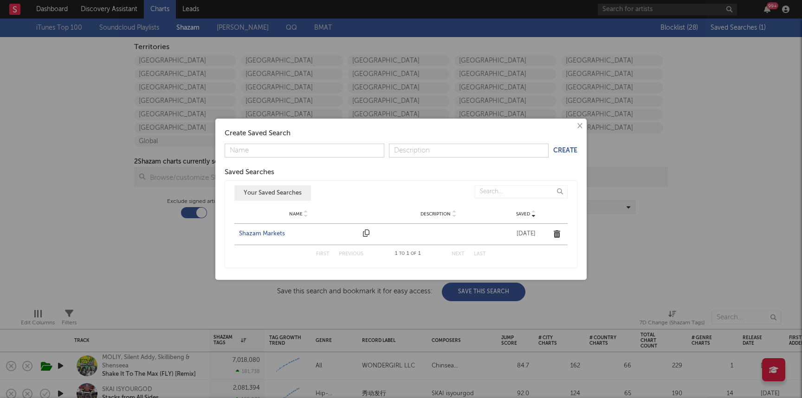
click at [261, 233] on div "Shazam Markets" at bounding box center [298, 234] width 119 height 9
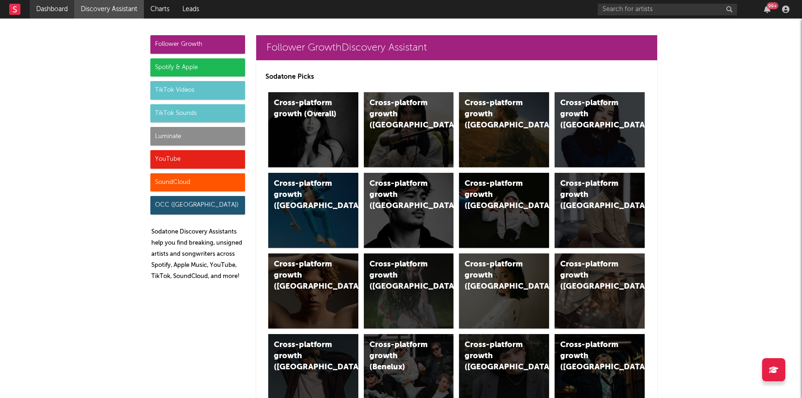
click at [44, 8] on link "Dashboard" at bounding box center [52, 9] width 45 height 19
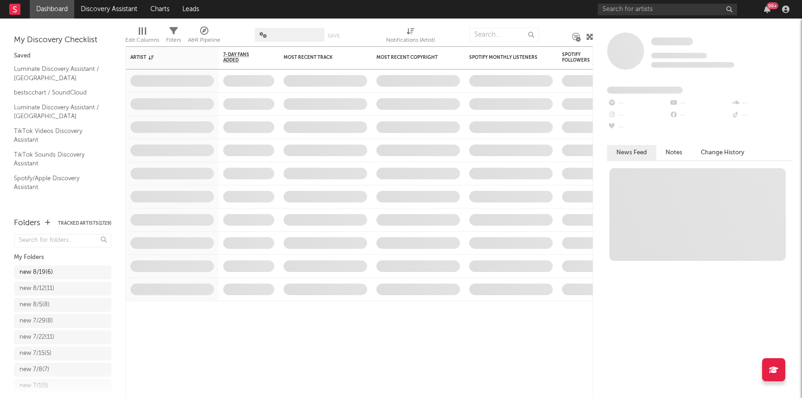
click at [44, 273] on div "new 8/19 ( 6 )" at bounding box center [62, 273] width 97 height 14
click at [67, 268] on div "new 8/19 ( 6 )" at bounding box center [53, 272] width 68 height 11
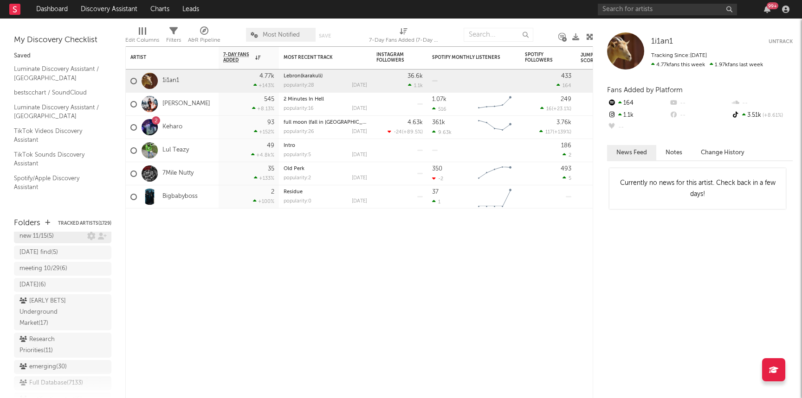
scroll to position [802, 0]
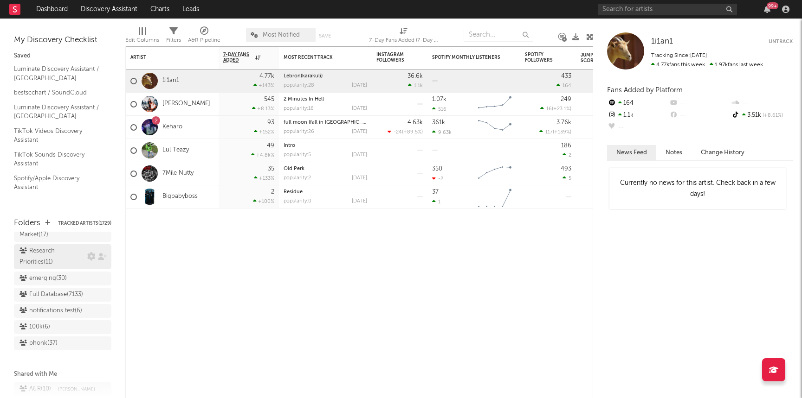
click at [54, 246] on div "Research Priorities ( 11 )" at bounding box center [51, 257] width 65 height 22
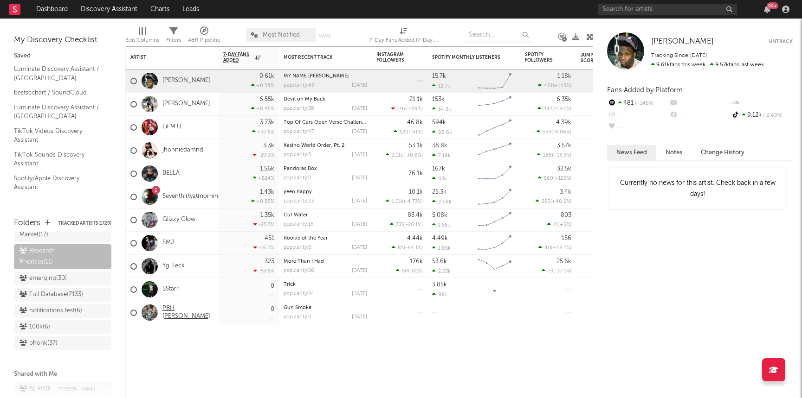
click at [187, 311] on link "PBH Chris" at bounding box center [187, 313] width 51 height 16
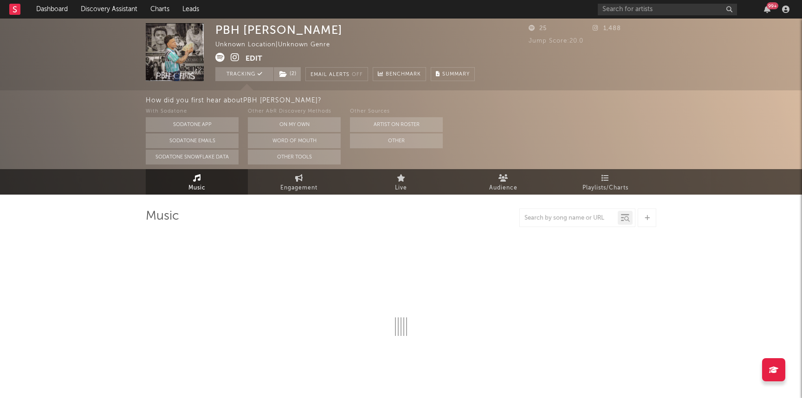
select select "1w"
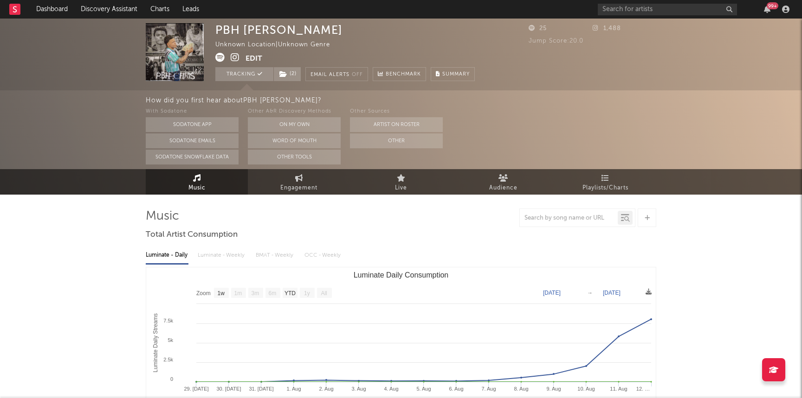
click at [237, 55] on icon at bounding box center [235, 57] width 9 height 9
click at [283, 81] on div "PBH Chris Unknown Location | Unknown Genre Edit Tracking ( 2 ) Email Alerts Off…" at bounding box center [401, 55] width 802 height 72
click at [285, 73] on icon at bounding box center [283, 74] width 8 height 6
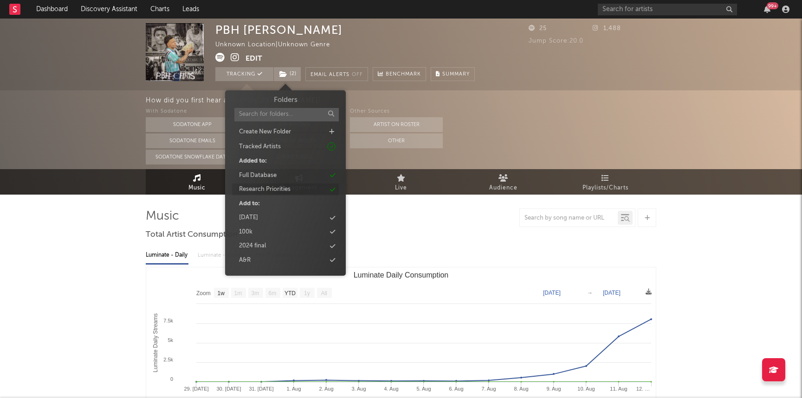
click at [277, 193] on div "Research Priorities" at bounding box center [264, 189] width 51 height 9
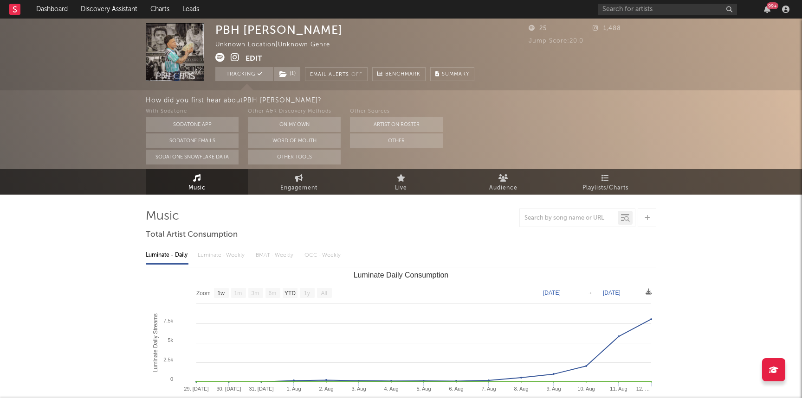
click at [634, 77] on div "25 1,488 Jump Score: 20.0" at bounding box center [592, 52] width 128 height 58
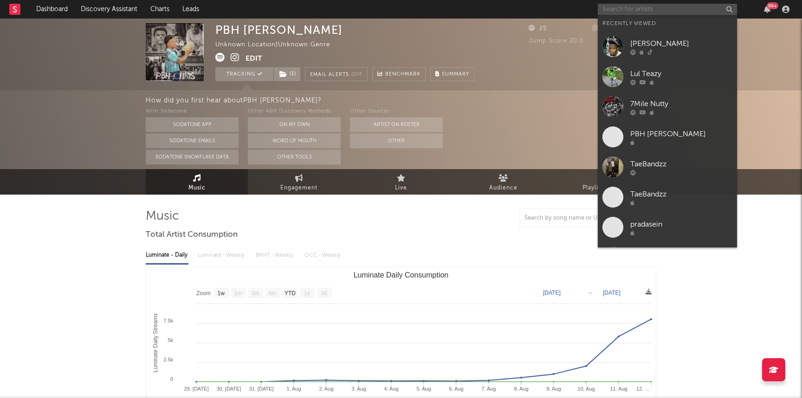
click at [627, 14] on input "text" at bounding box center [666, 10] width 139 height 12
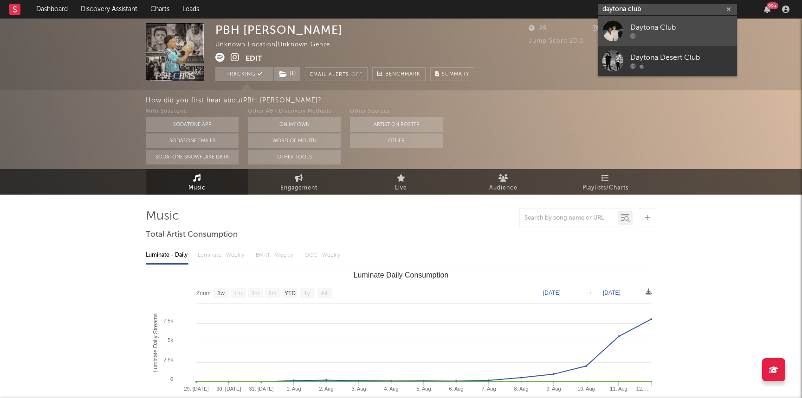
type input "daytona club"
click at [643, 40] on link "Daytona Club" at bounding box center [666, 31] width 139 height 30
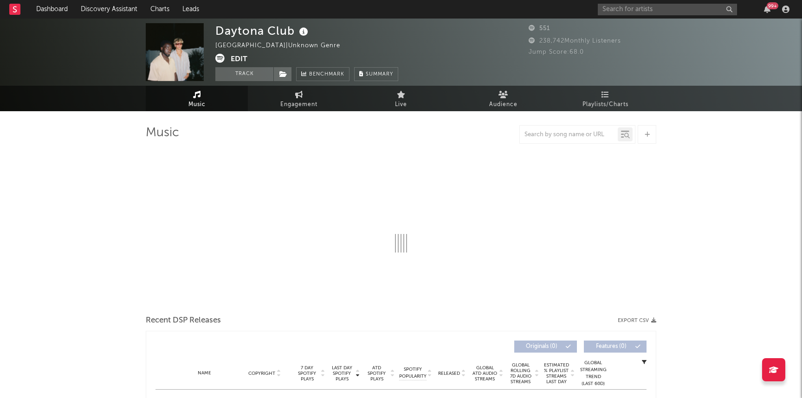
select select "1w"
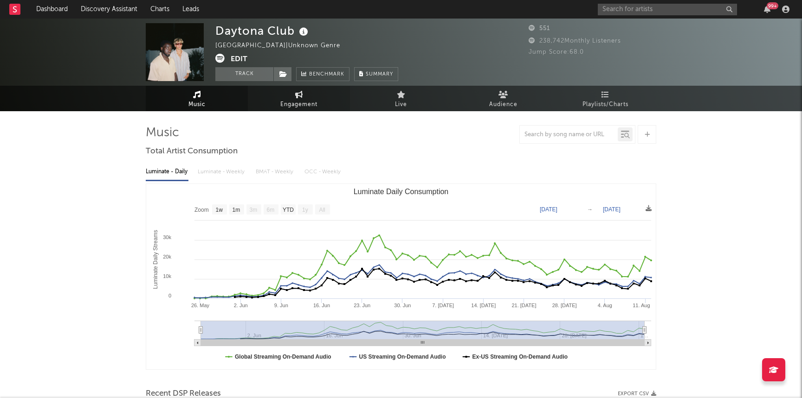
click at [282, 109] on span "Engagement" at bounding box center [298, 104] width 37 height 11
select select "1w"
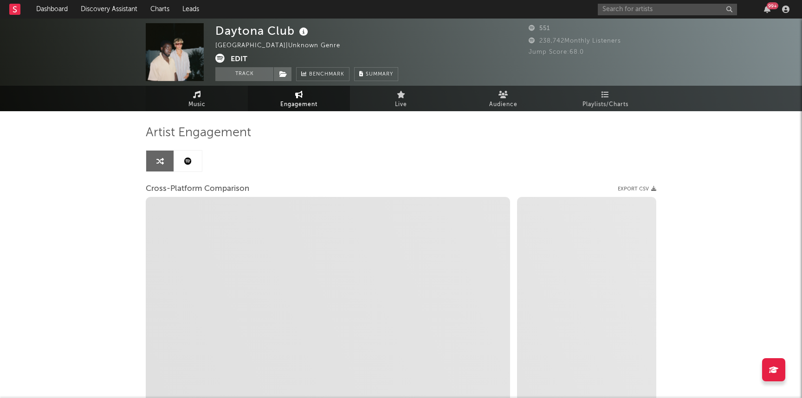
click at [200, 96] on link "Music" at bounding box center [197, 99] width 102 height 26
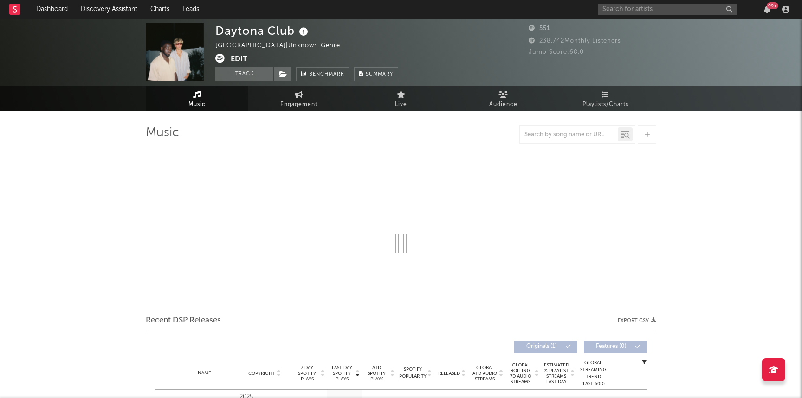
select select "1w"
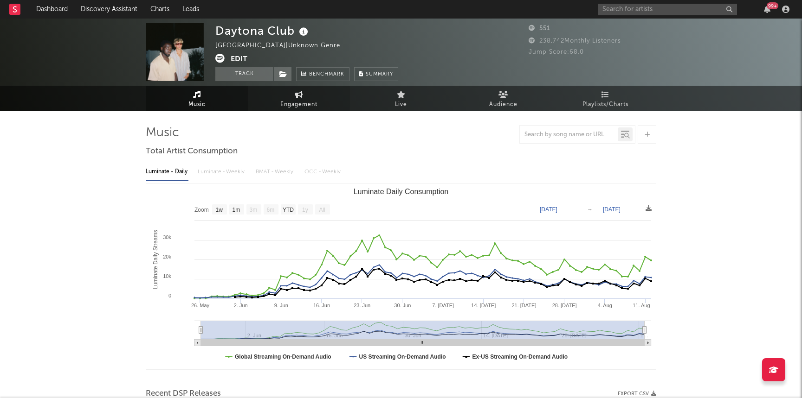
click at [326, 91] on link "Engagement" at bounding box center [299, 99] width 102 height 26
select select "1w"
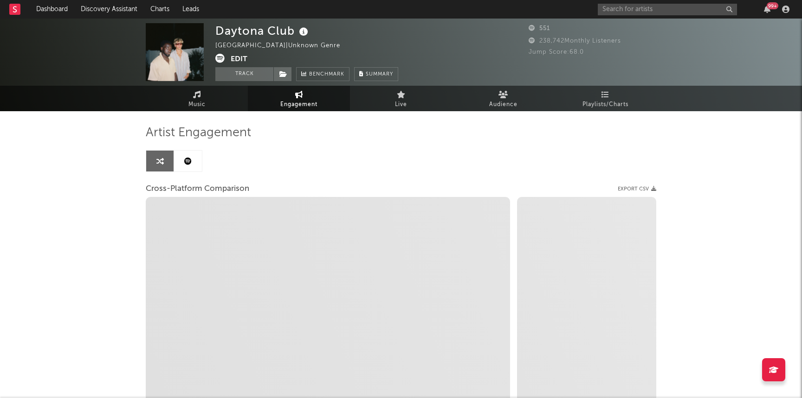
select select "1m"
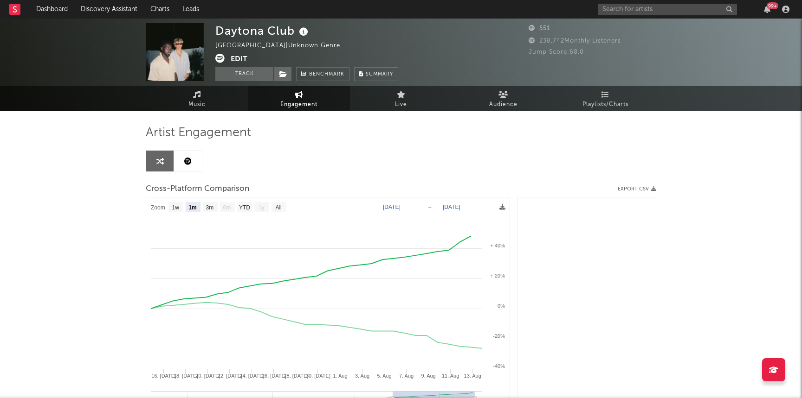
select select "1m"
click at [130, 12] on link "Discovery Assistant" at bounding box center [109, 9] width 70 height 19
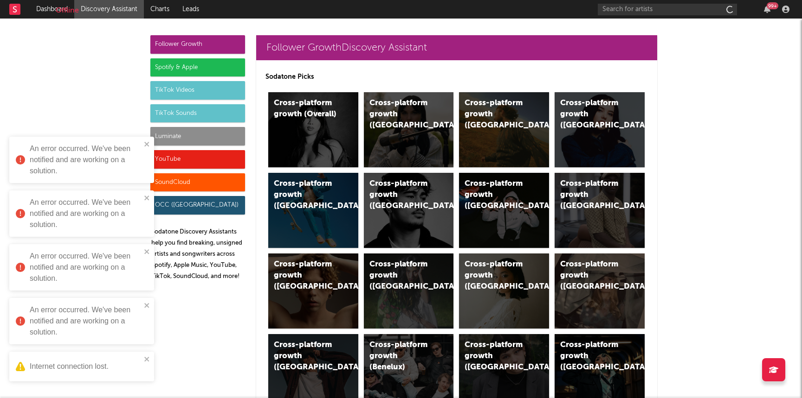
click at [99, 15] on link "Discovery Assistant" at bounding box center [109, 9] width 70 height 19
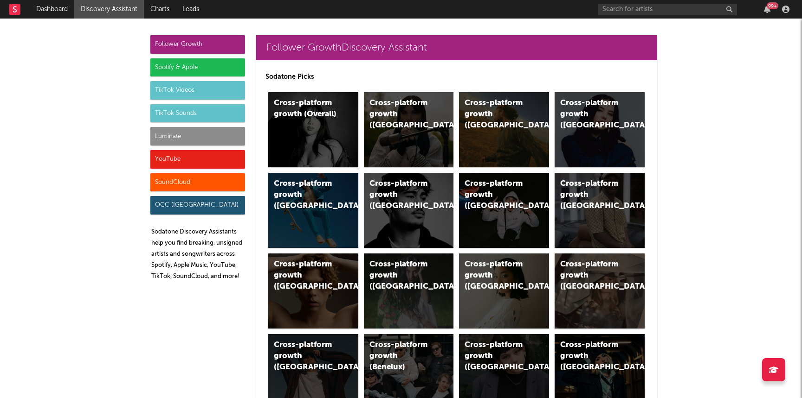
click at [156, 137] on div "Luminate" at bounding box center [197, 136] width 95 height 19
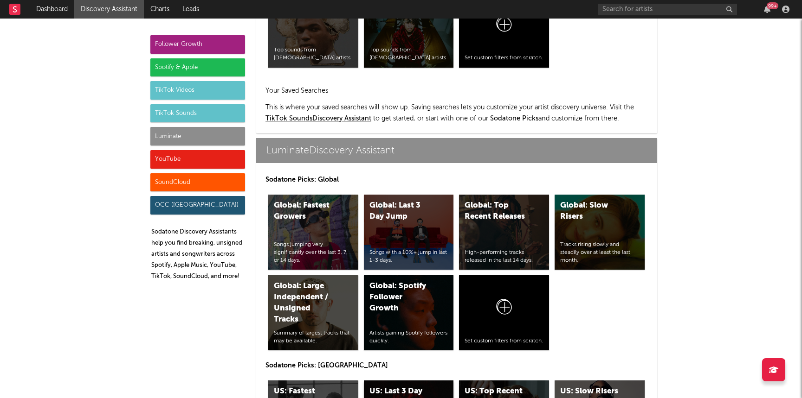
scroll to position [4118, 0]
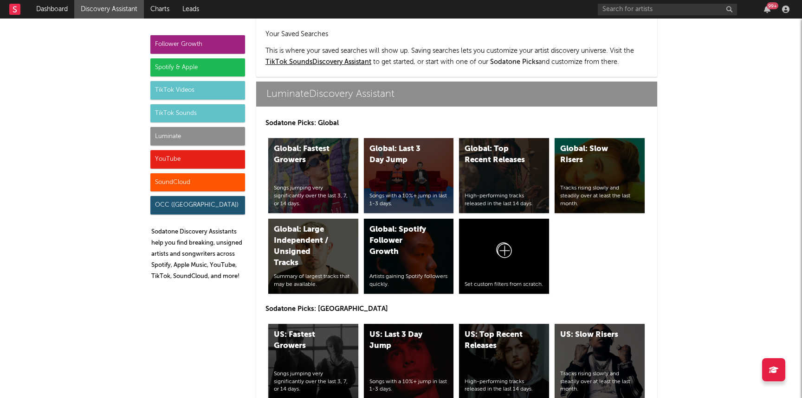
click at [295, 371] on div "Songs jumping very significantly over the last 3, 7, or 14 days." at bounding box center [313, 382] width 79 height 23
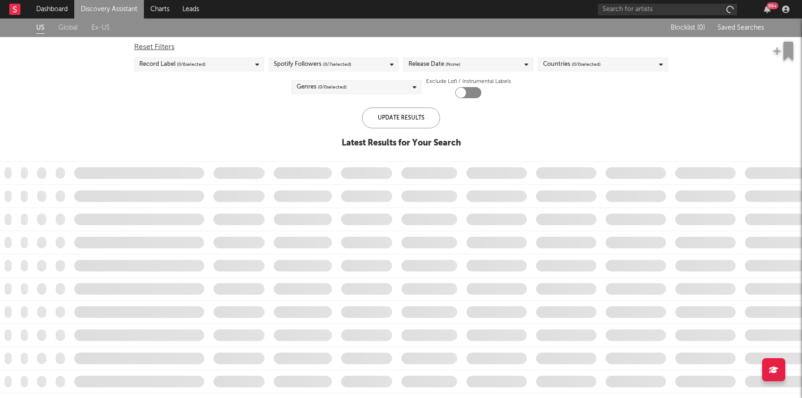
checkbox input "true"
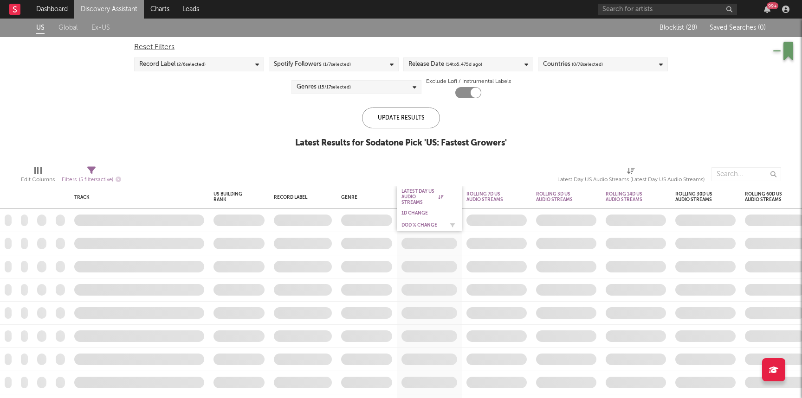
click at [413, 225] on div "DoD % Change" at bounding box center [422, 226] width 42 height 6
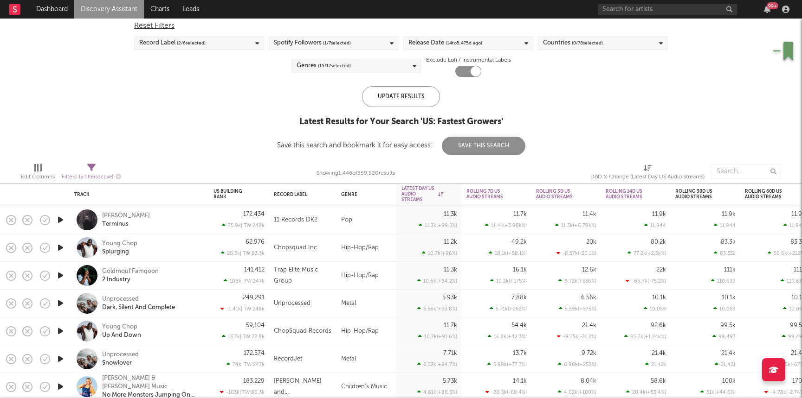
click at [60, 276] on icon "button" at bounding box center [61, 276] width 10 height 12
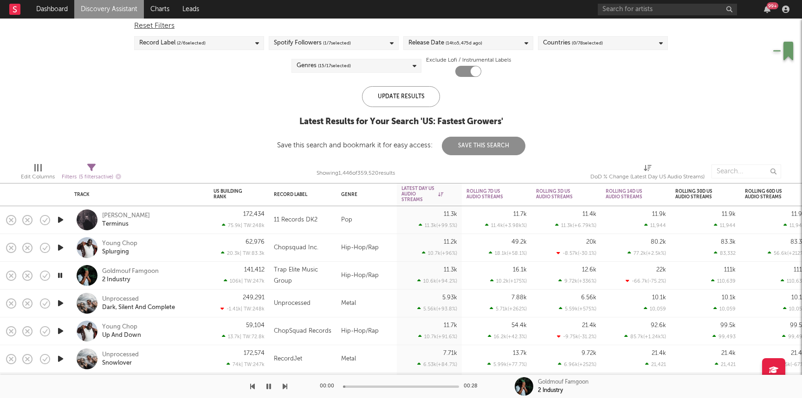
click at [206, 281] on div "Goldmouf Famgoon 2 Industry" at bounding box center [139, 276] width 139 height 28
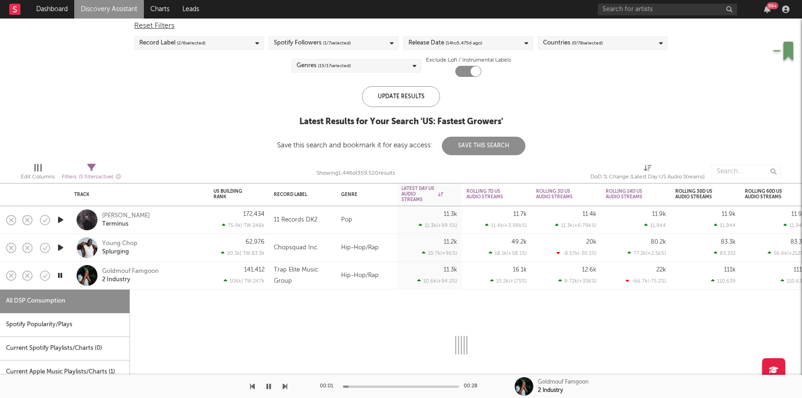
select select "1w"
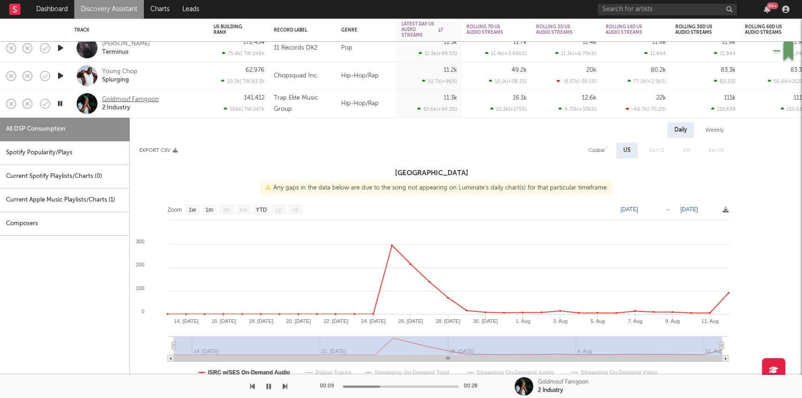
click at [143, 97] on div "Goldmouf Famgoon" at bounding box center [130, 100] width 57 height 8
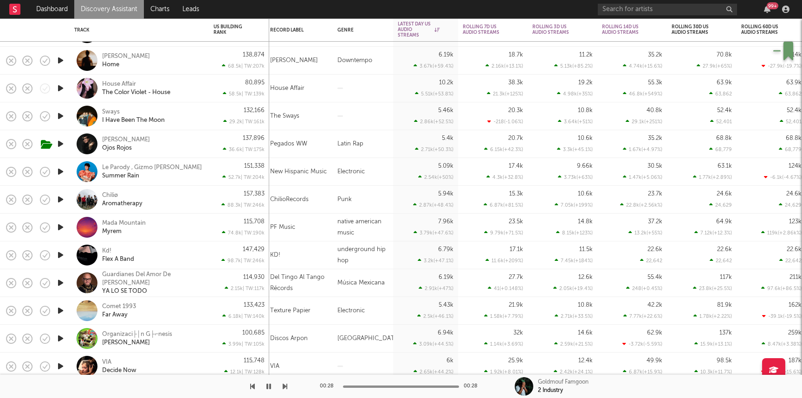
click at [61, 117] on icon "button" at bounding box center [61, 116] width 10 height 12
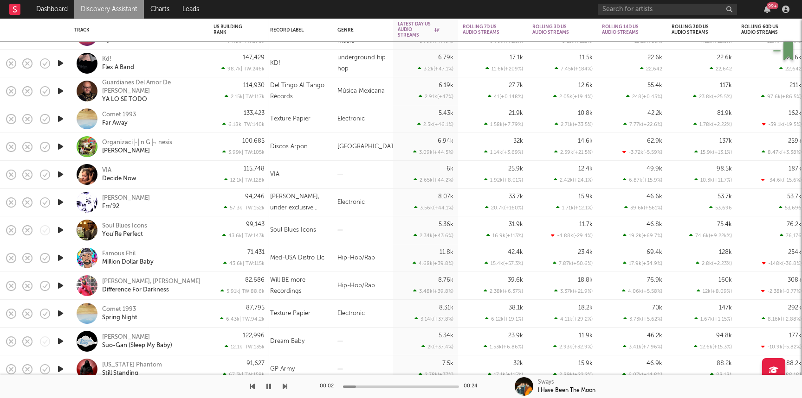
click at [58, 200] on icon "button" at bounding box center [61, 203] width 10 height 12
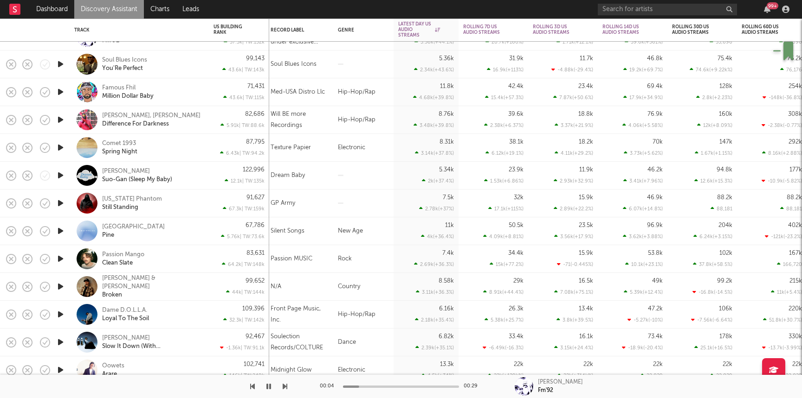
click at [59, 91] on icon "button" at bounding box center [61, 92] width 10 height 12
click at [202, 87] on div "Famous Fhil Million Dollar Baby" at bounding box center [139, 91] width 130 height 27
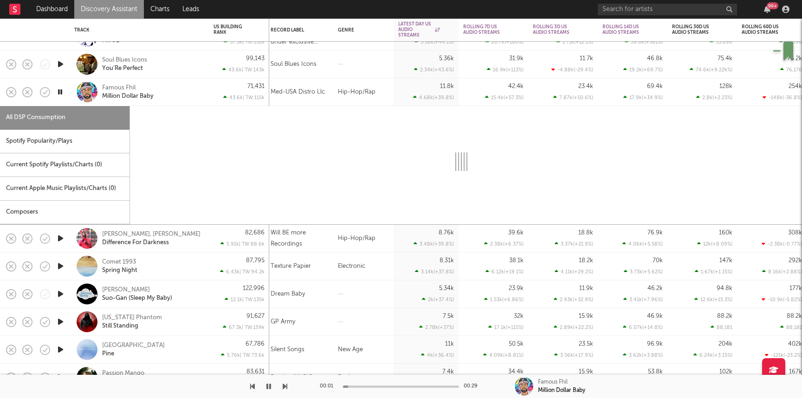
select select "6m"
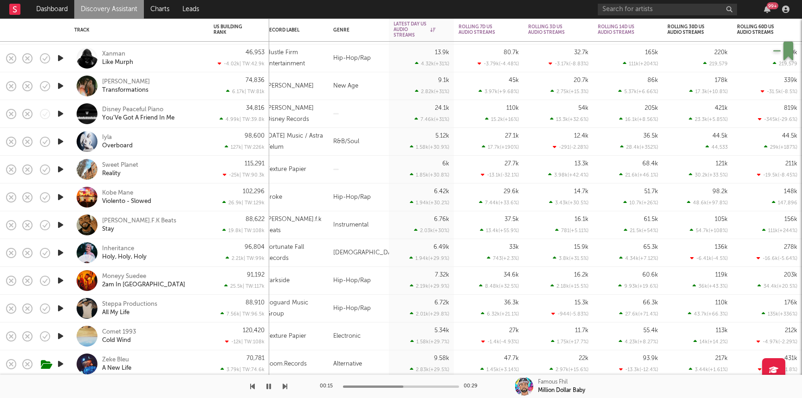
click at [59, 224] on icon "button" at bounding box center [61, 225] width 10 height 12
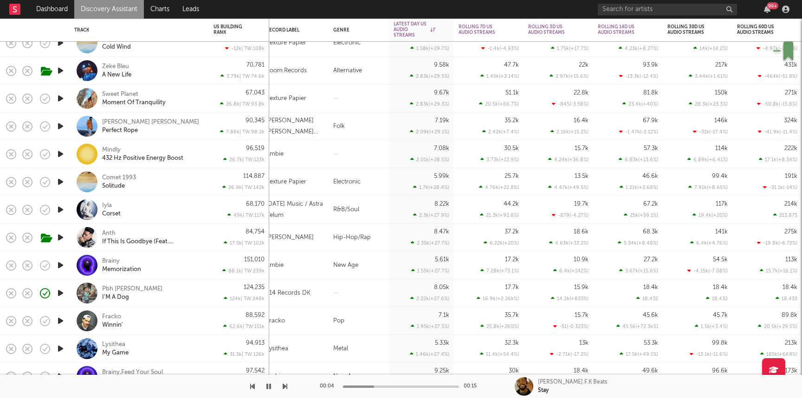
click at [58, 128] on icon "button" at bounding box center [61, 127] width 10 height 12
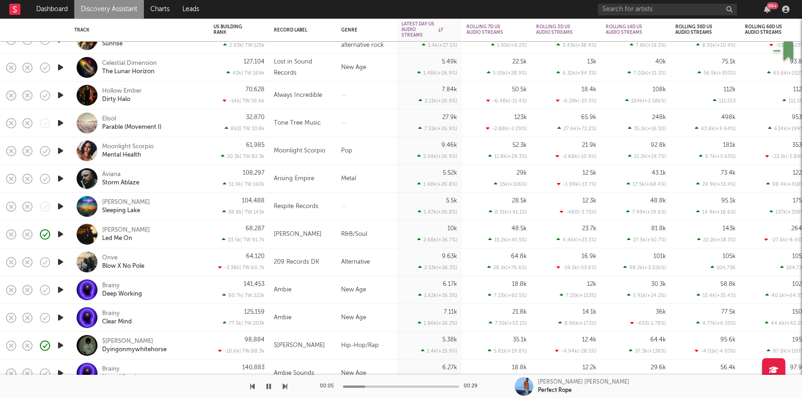
click at [59, 237] on icon "button" at bounding box center [61, 235] width 10 height 12
click at [182, 236] on div "Jay Safari Led Me On" at bounding box center [152, 234] width 100 height 17
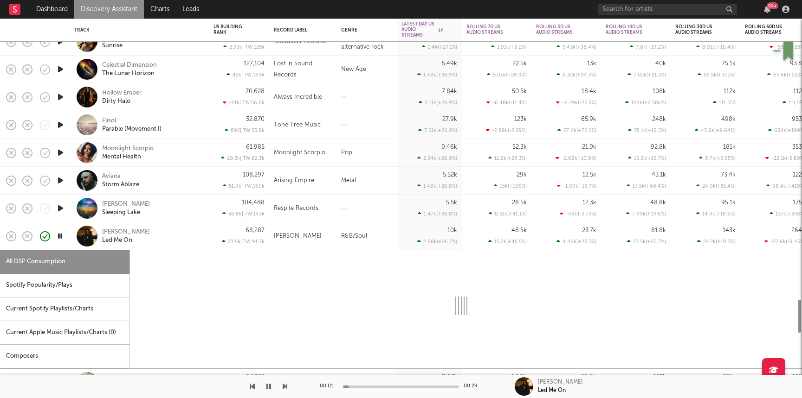
select select "6m"
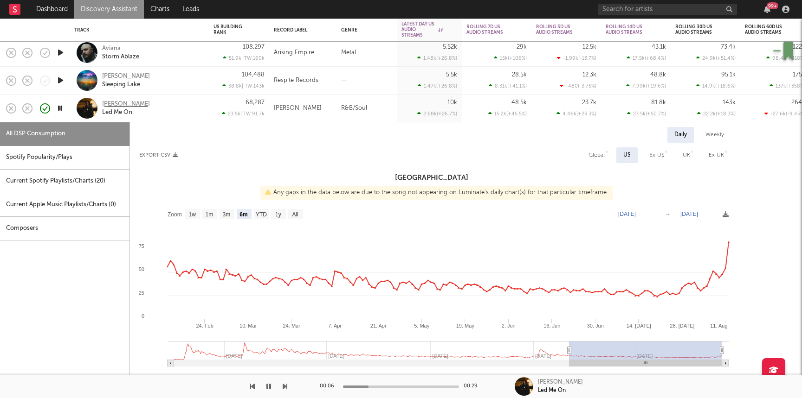
click at [106, 105] on div "[PERSON_NAME]" at bounding box center [126, 104] width 48 height 8
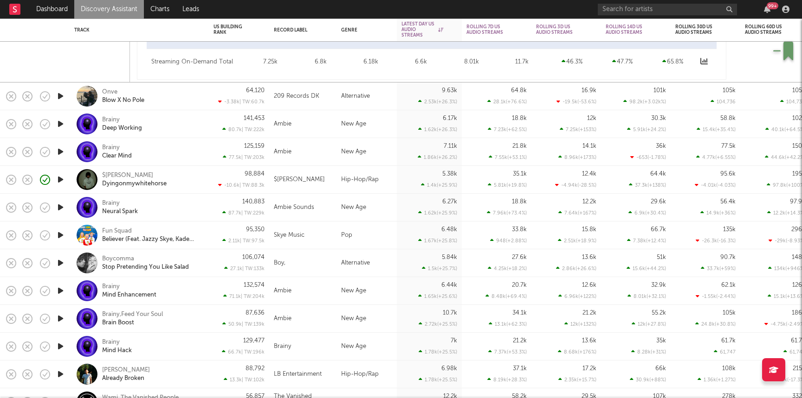
click at [58, 183] on icon "button" at bounding box center [61, 180] width 10 height 12
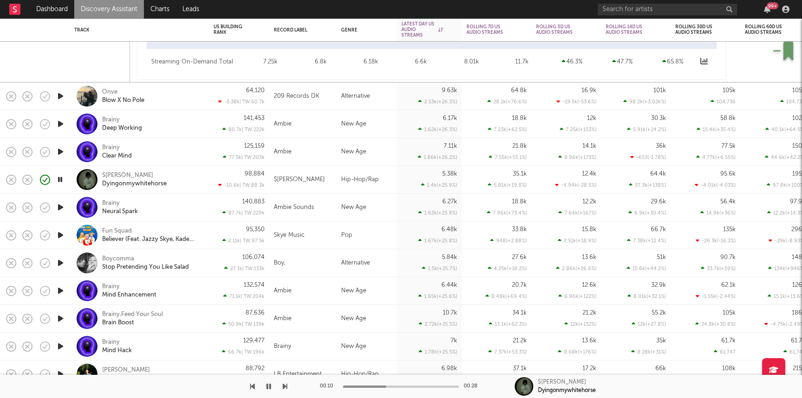
click at [231, 166] on div "98,884 -10.6k | TW: 88.3k" at bounding box center [238, 179] width 51 height 27
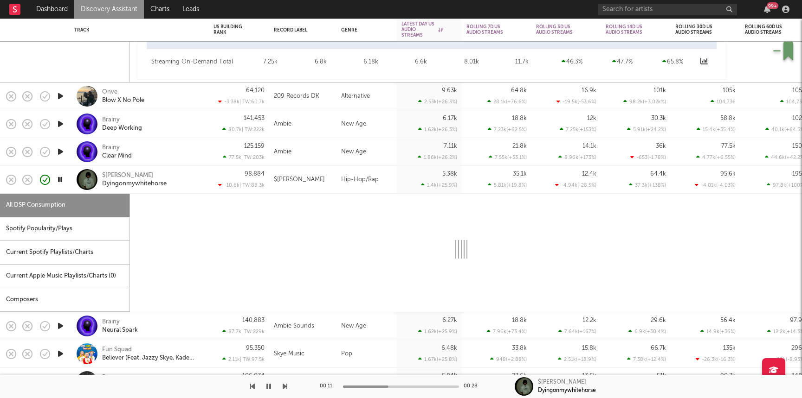
click at [219, 178] on div "98,884 -10.6k | TW: 88.3k" at bounding box center [238, 179] width 51 height 27
select select "6m"
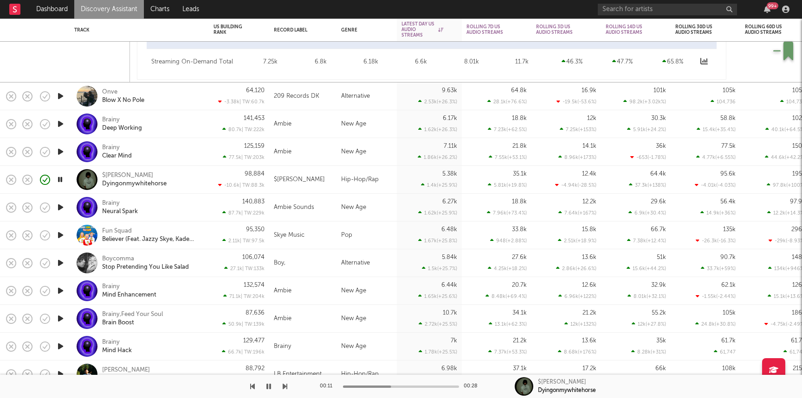
click at [219, 178] on div "98,884 -10.6k | TW: 88.3k" at bounding box center [238, 179] width 51 height 27
select select "1w"
select select "6m"
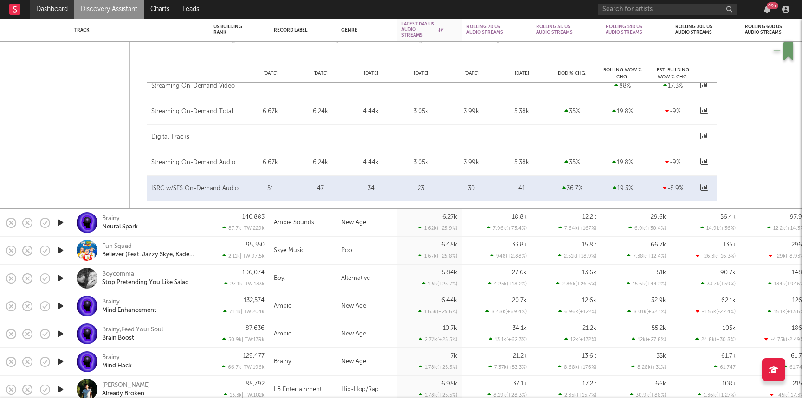
click at [56, 12] on link "Dashboard" at bounding box center [52, 9] width 45 height 19
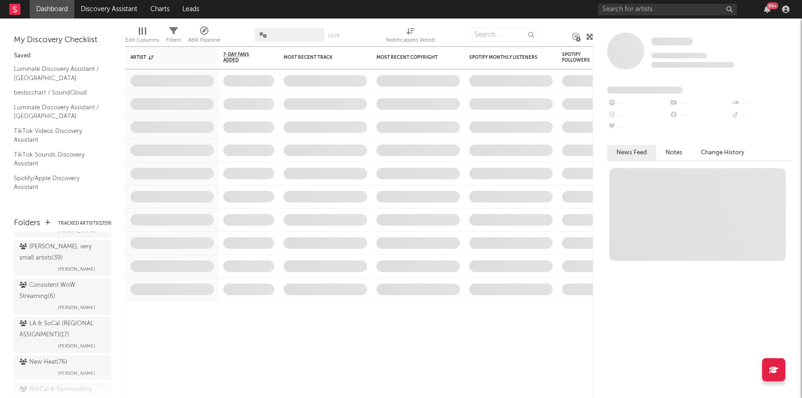
scroll to position [1033, 0]
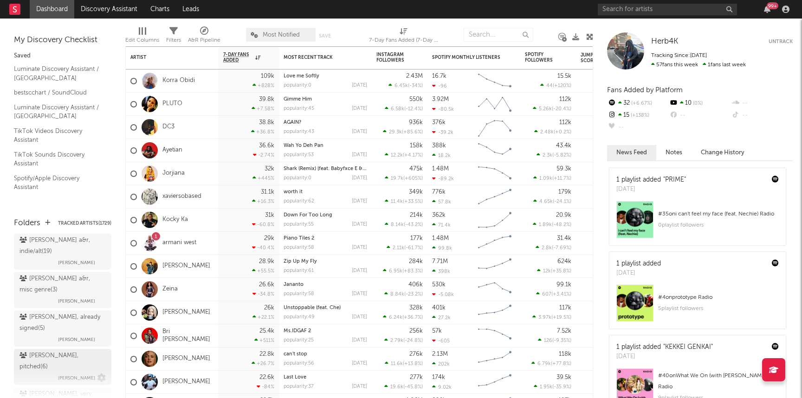
scroll to position [759, 0]
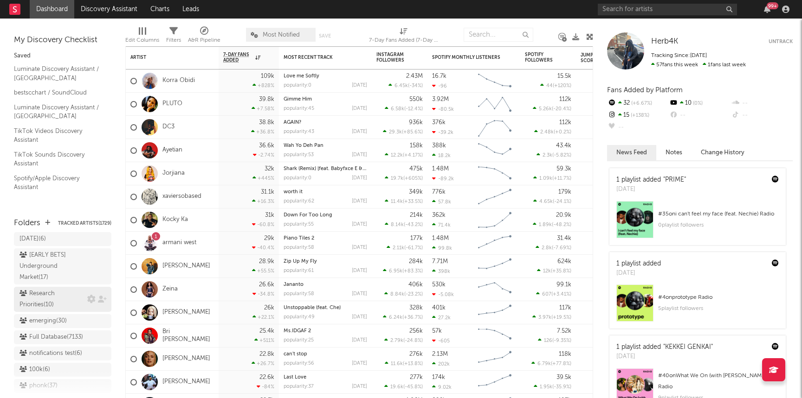
click at [50, 296] on div "Research Priorities ( 10 )" at bounding box center [51, 300] width 65 height 22
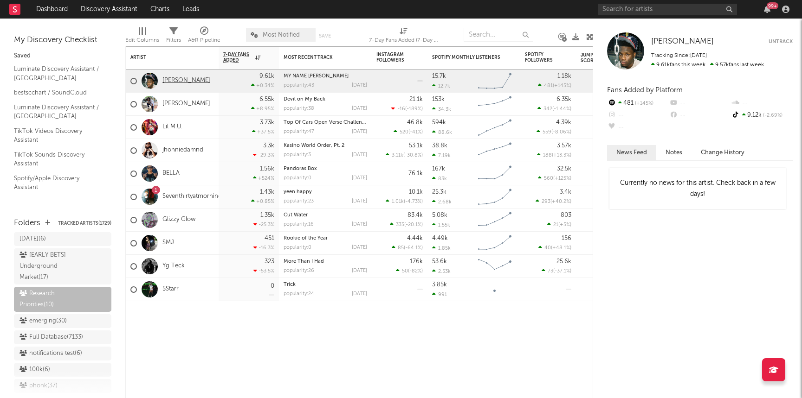
click at [172, 84] on link "Dreek Jones" at bounding box center [186, 81] width 48 height 8
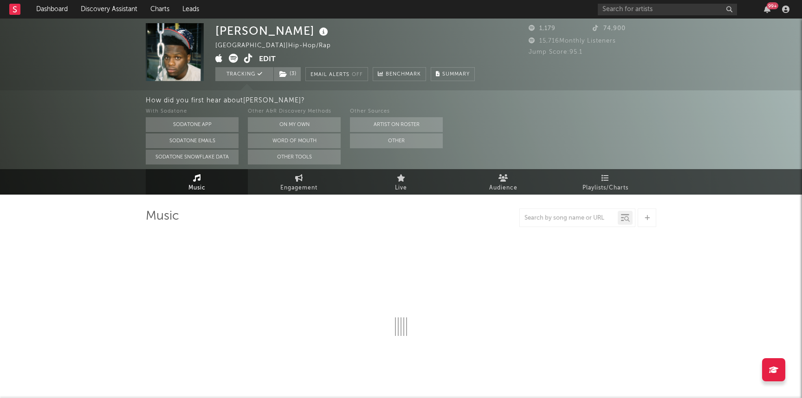
select select "1w"
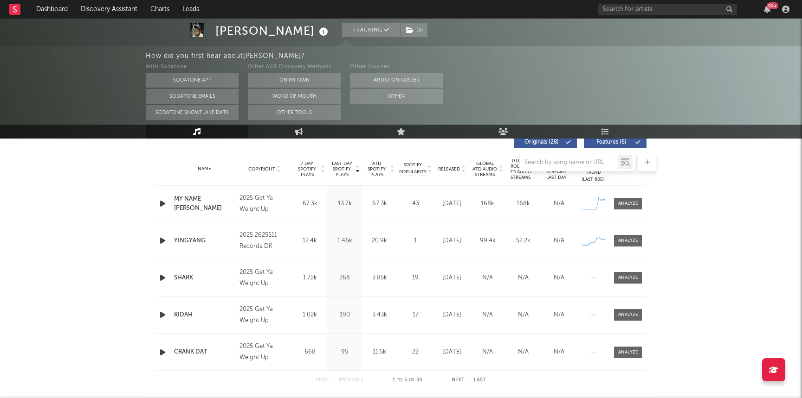
scroll to position [362, 0]
click at [632, 200] on div at bounding box center [628, 203] width 20 height 7
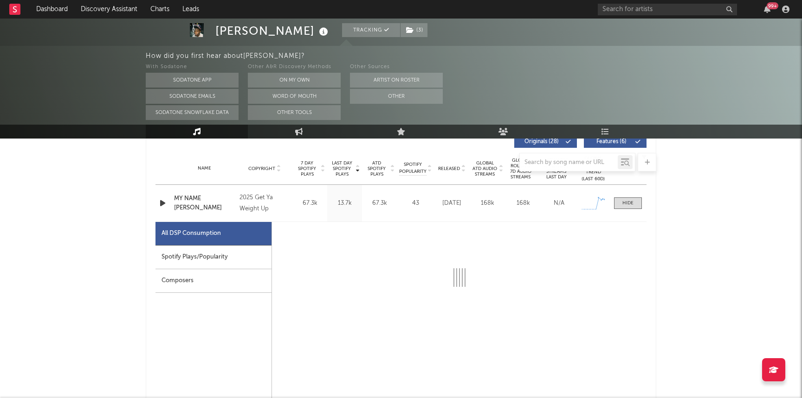
select select "1w"
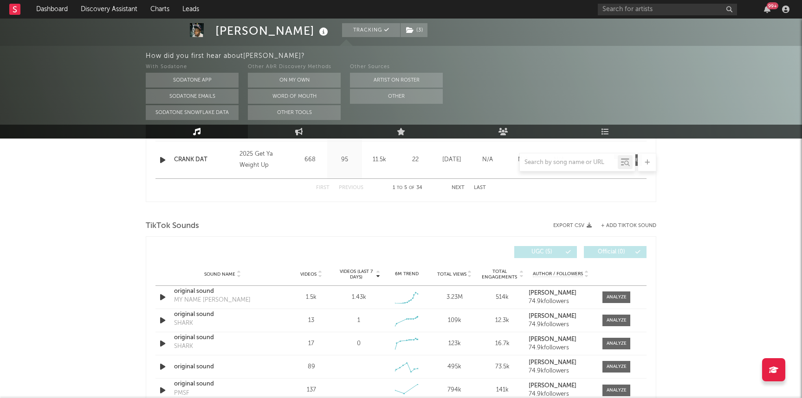
scroll to position [995, 0]
click at [608, 298] on div at bounding box center [616, 298] width 20 height 7
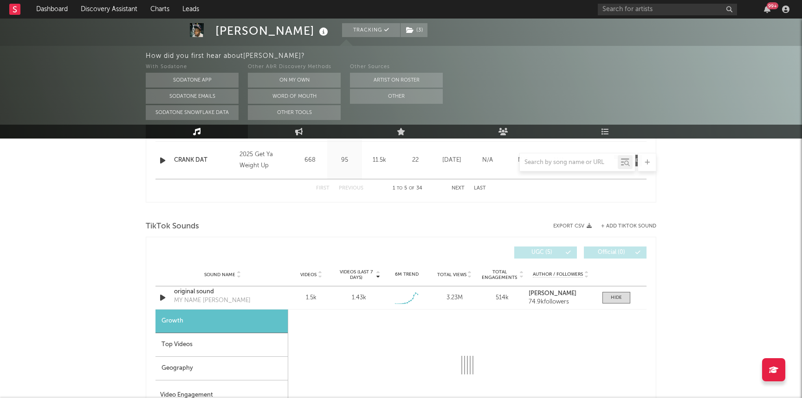
select select "1w"
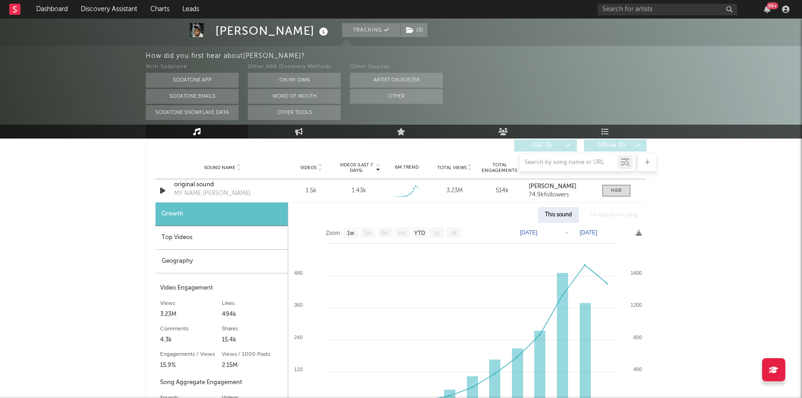
scroll to position [1130, 0]
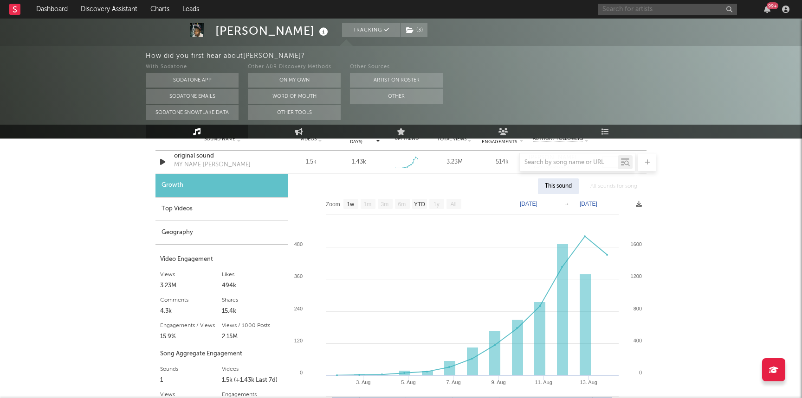
click at [636, 4] on input "text" at bounding box center [666, 10] width 139 height 12
click at [630, 11] on input "smj" at bounding box center [666, 10] width 139 height 12
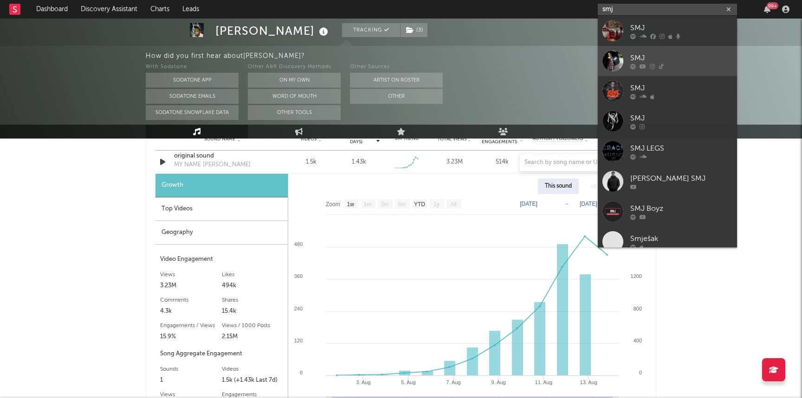
type input "smj"
drag, startPoint x: 655, startPoint y: 55, endPoint x: 649, endPoint y: 55, distance: 5.6
click at [655, 55] on div "SMJ" at bounding box center [681, 57] width 102 height 11
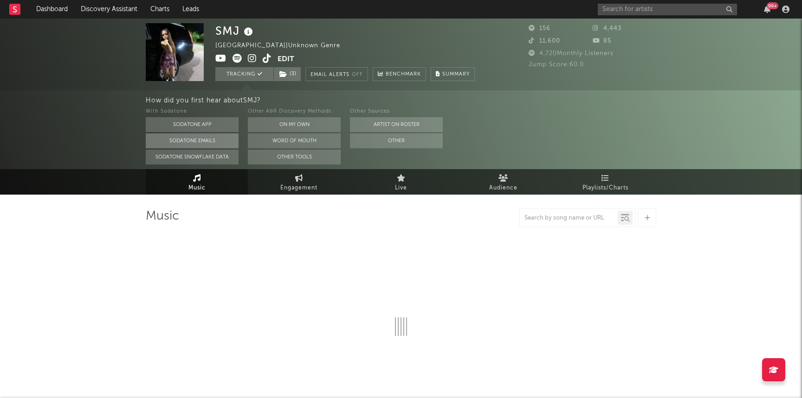
select select "1w"
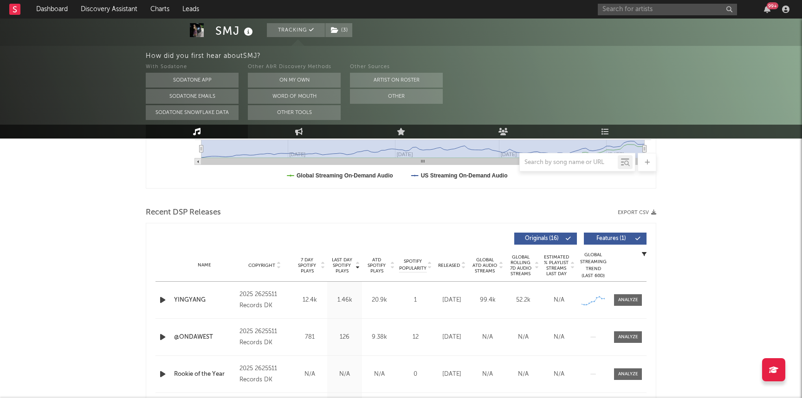
scroll to position [278, 0]
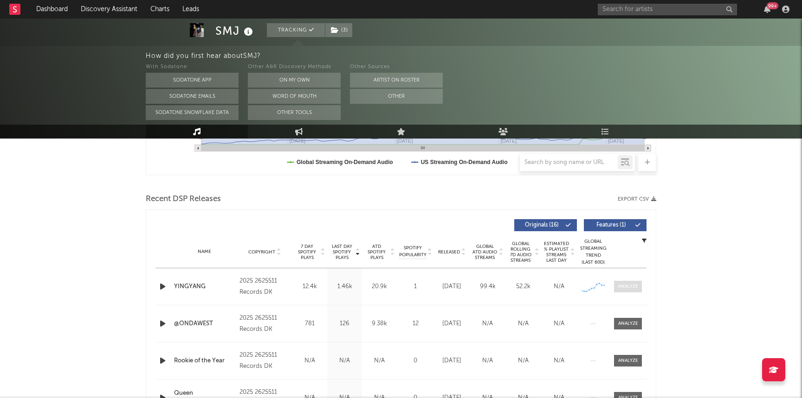
click at [626, 289] on div at bounding box center [628, 286] width 20 height 7
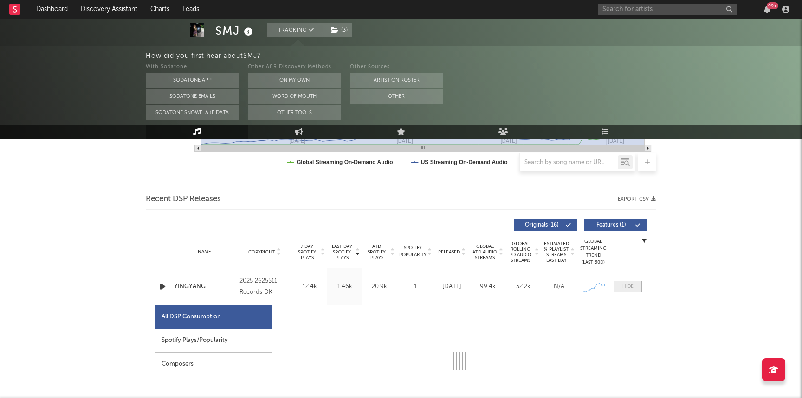
select select "1w"
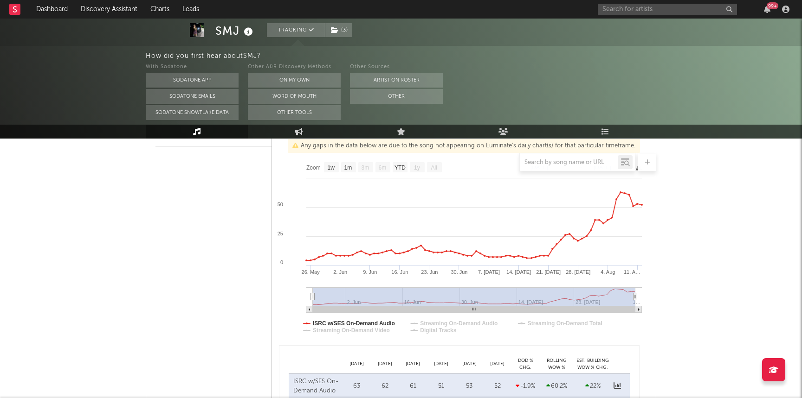
scroll to position [473, 0]
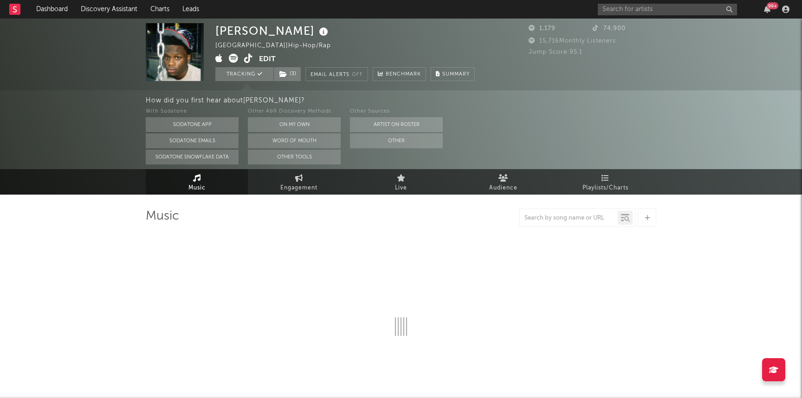
select select "1w"
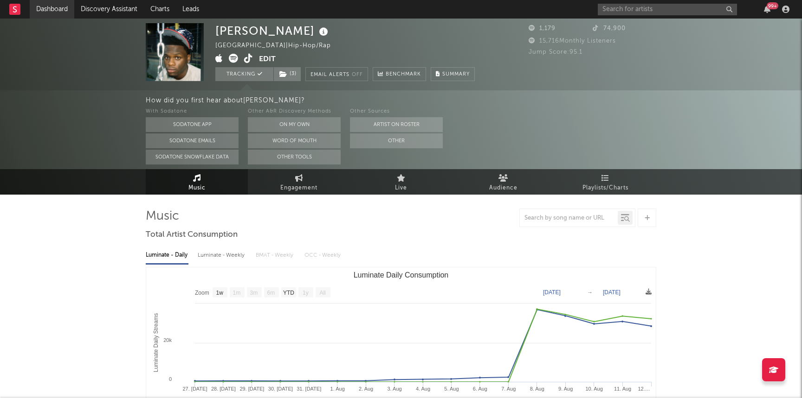
click at [60, 9] on link "Dashboard" at bounding box center [52, 9] width 45 height 19
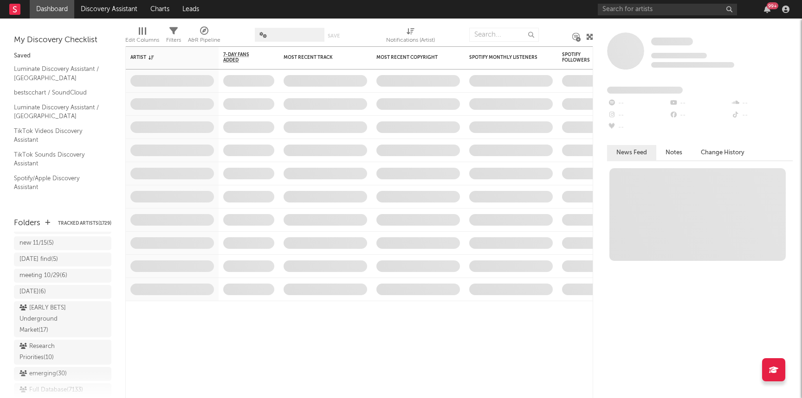
scroll to position [745, 0]
click at [41, 316] on span "Research Priorities ( 10 )" at bounding box center [62, 315] width 97 height 27
drag, startPoint x: 40, startPoint y: 309, endPoint x: 206, endPoint y: 258, distance: 173.7
click at [40, 309] on div "Research Priorities ( 10 )" at bounding box center [51, 314] width 65 height 22
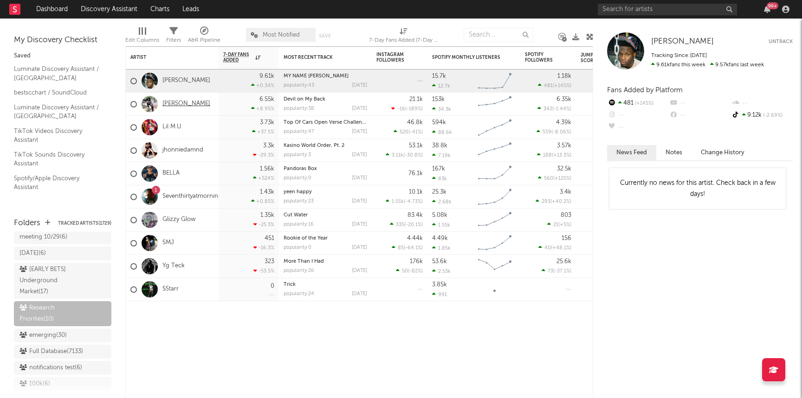
click at [178, 106] on link "Rashaad Lee" at bounding box center [186, 104] width 48 height 8
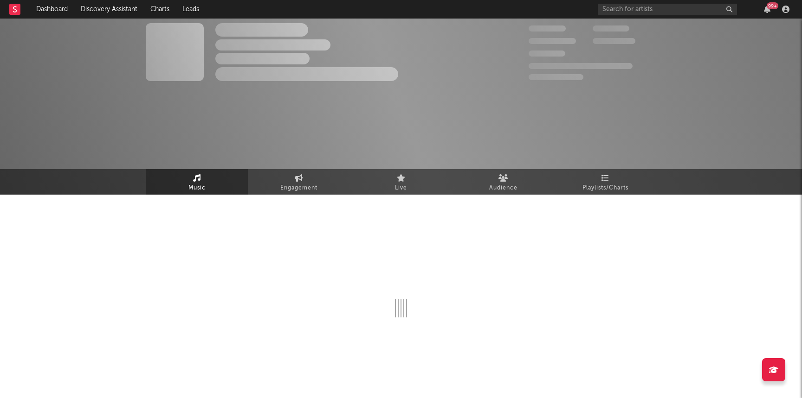
select select "6m"
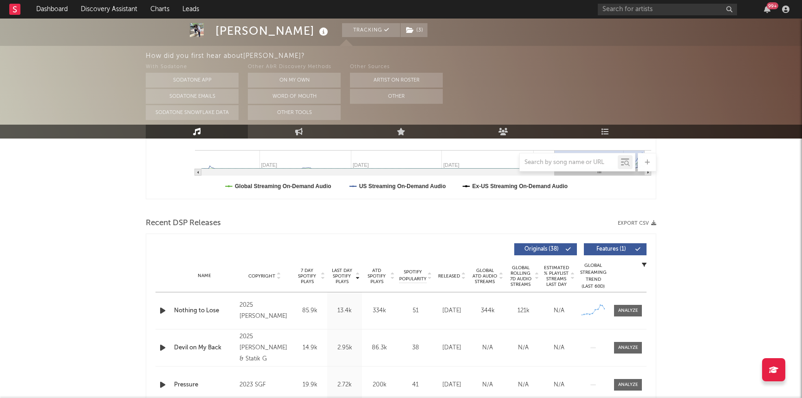
scroll to position [256, 0]
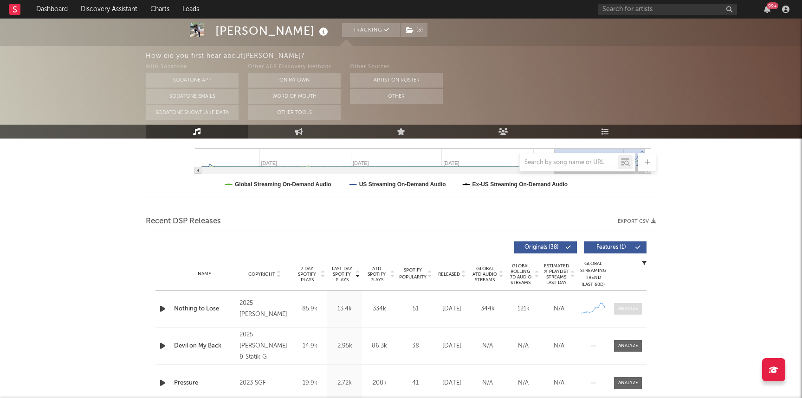
click at [635, 308] on div at bounding box center [628, 309] width 20 height 7
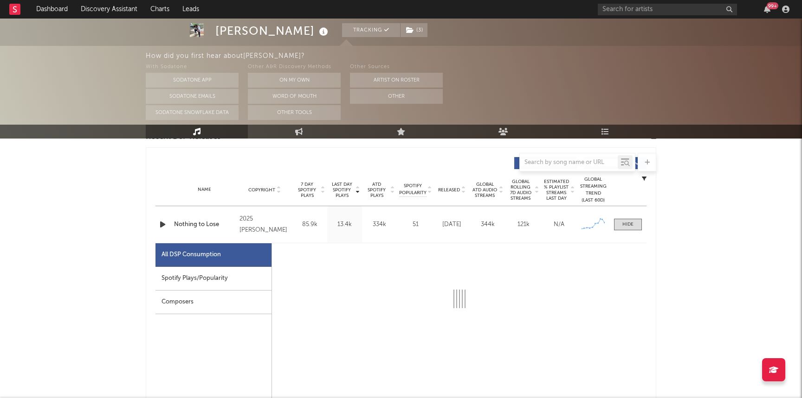
select select "1w"
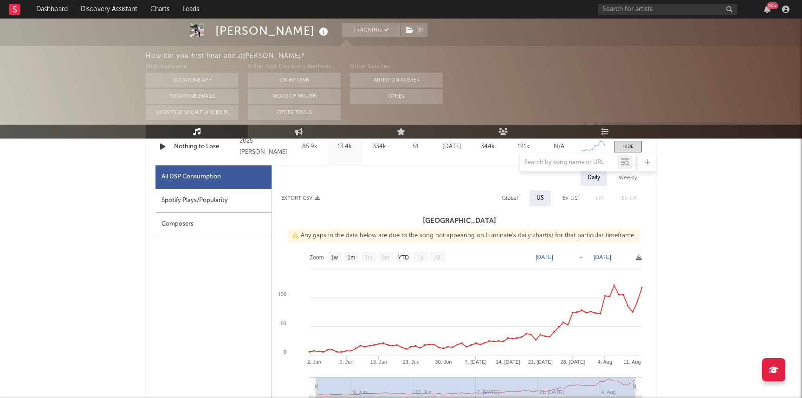
scroll to position [442, 0]
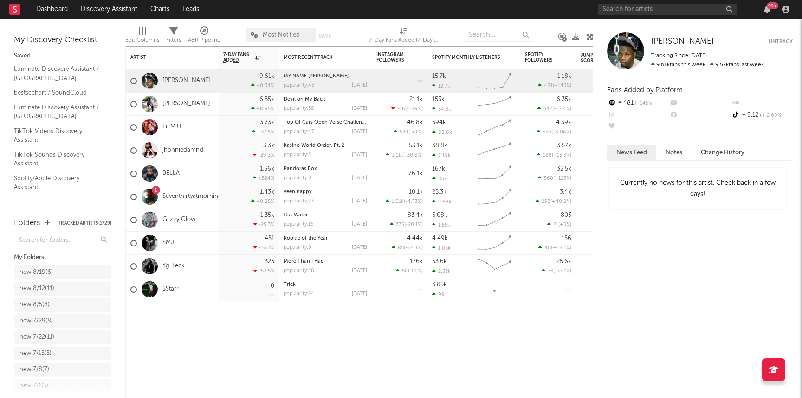
click at [171, 124] on link "Lil M.U." at bounding box center [172, 127] width 20 height 8
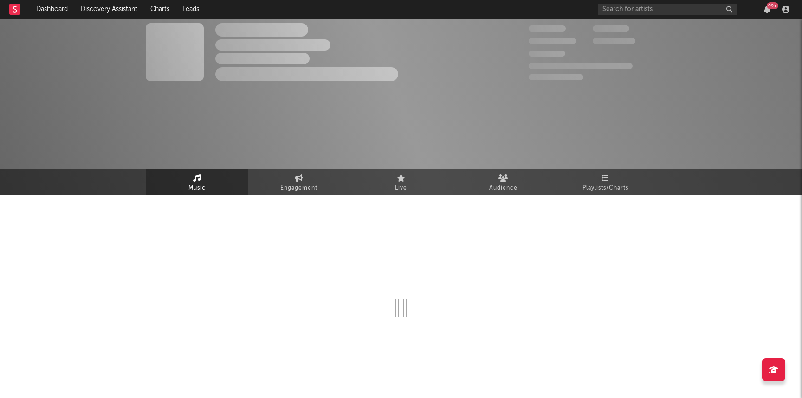
select select "1w"
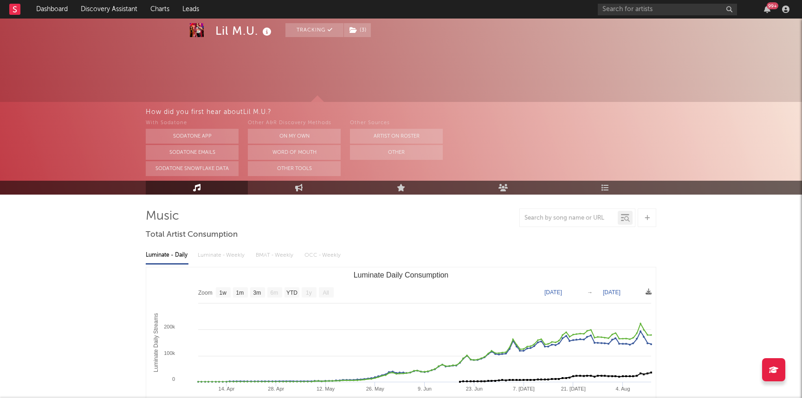
scroll to position [44, 0]
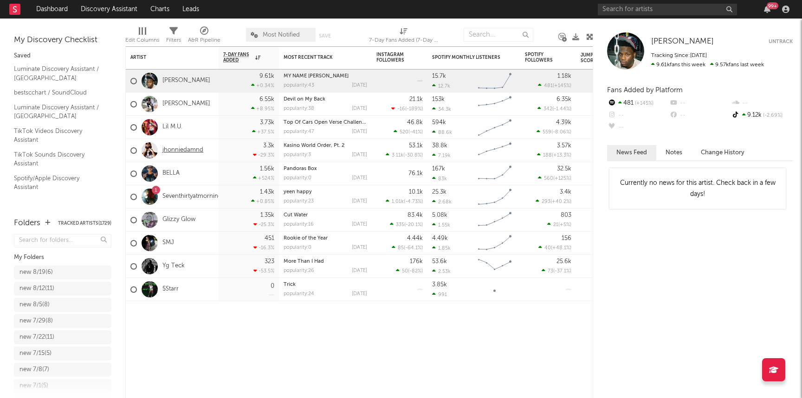
click at [175, 150] on link "jhonniedamnd" at bounding box center [182, 151] width 41 height 8
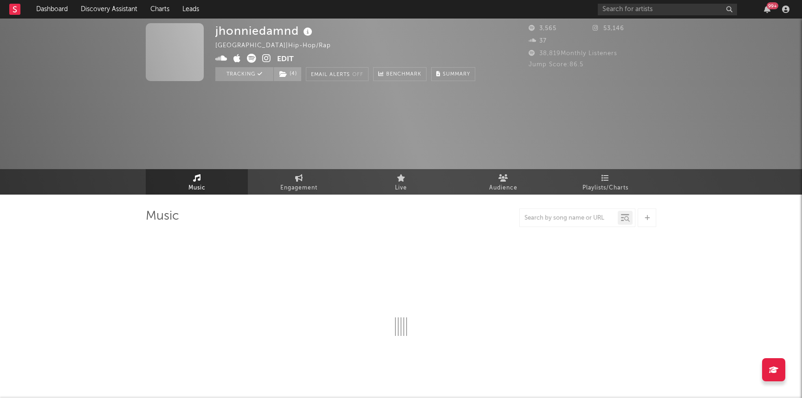
select select "6m"
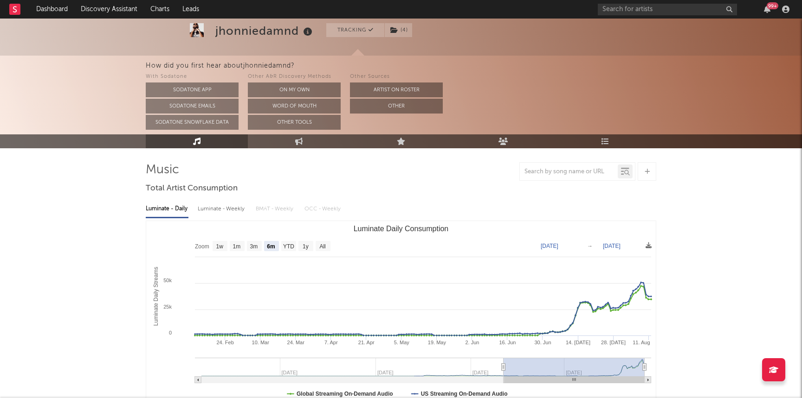
scroll to position [49, 0]
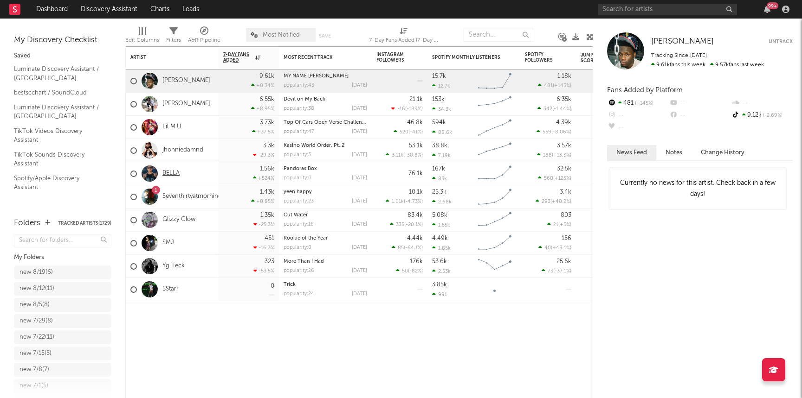
click at [164, 170] on link "BELLA" at bounding box center [170, 174] width 17 height 8
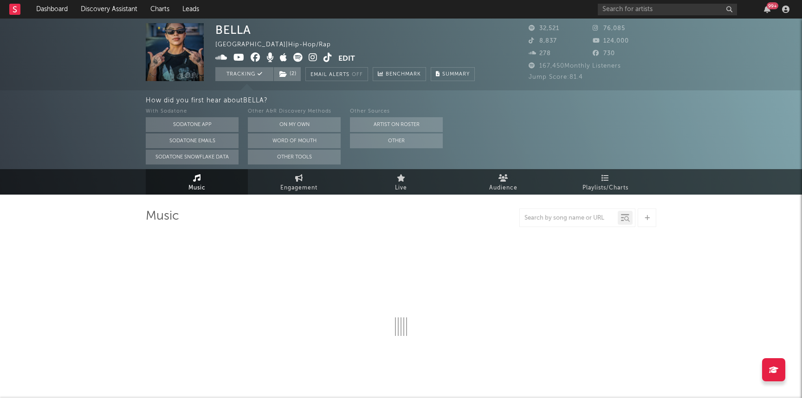
select select "6m"
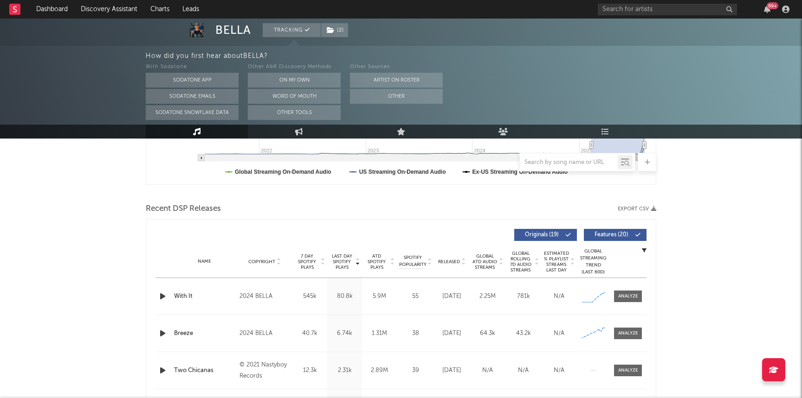
scroll to position [285, 0]
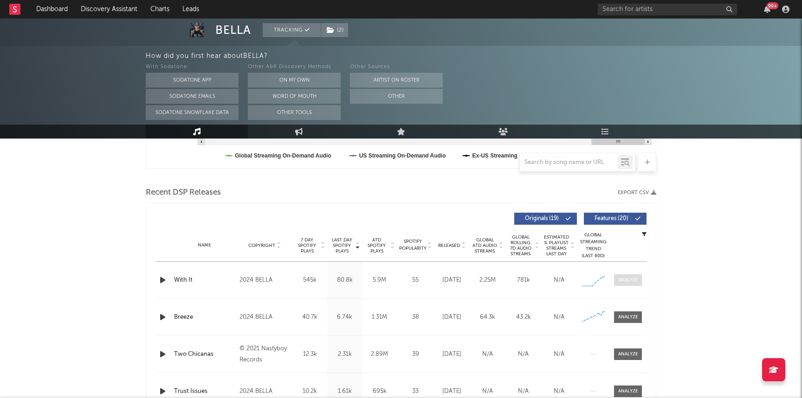
click at [624, 282] on div at bounding box center [628, 280] width 20 height 7
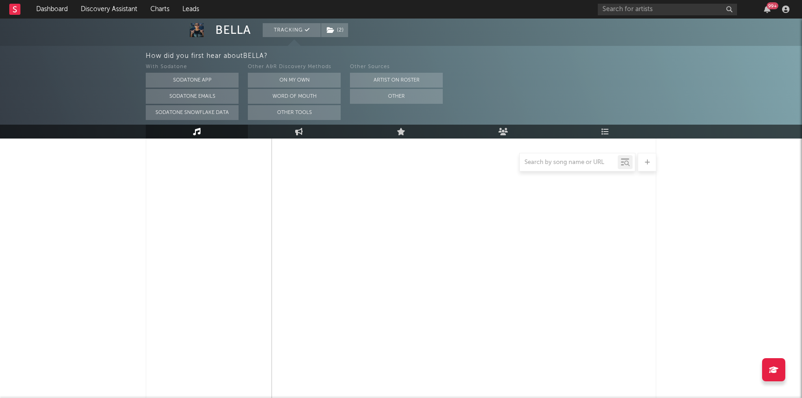
select select "6m"
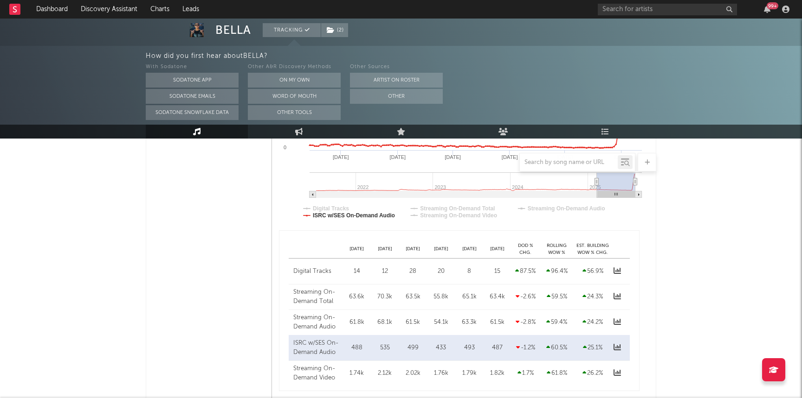
scroll to position [625, 0]
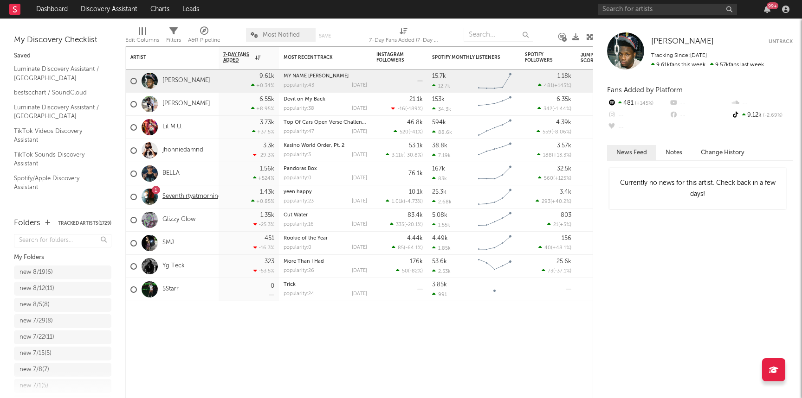
click at [178, 196] on link "Seventhirtyatmorning" at bounding box center [191, 197] width 59 height 8
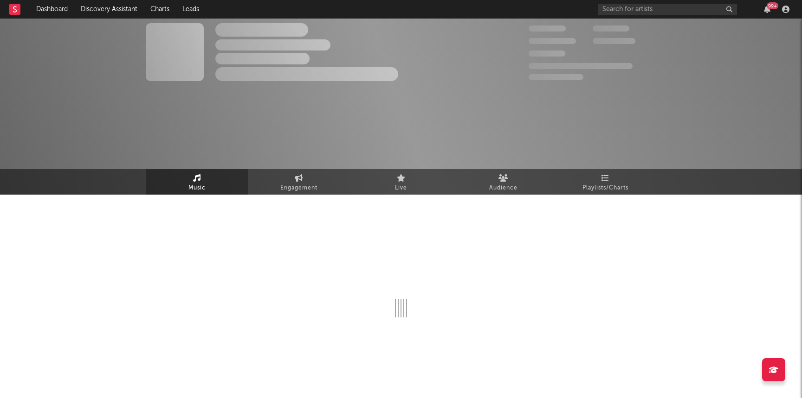
select select "1w"
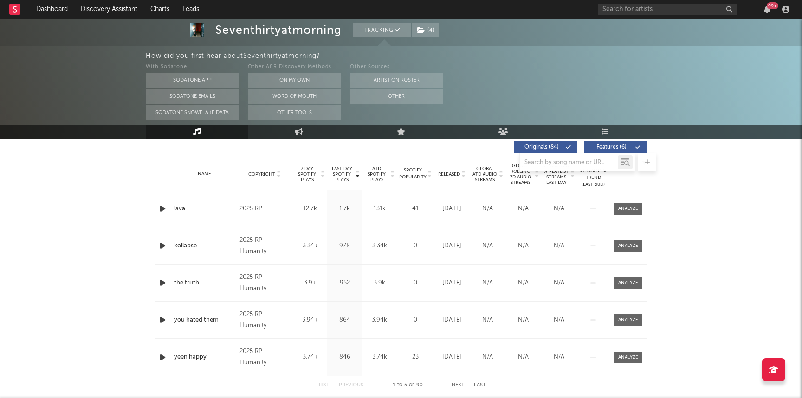
scroll to position [359, 0]
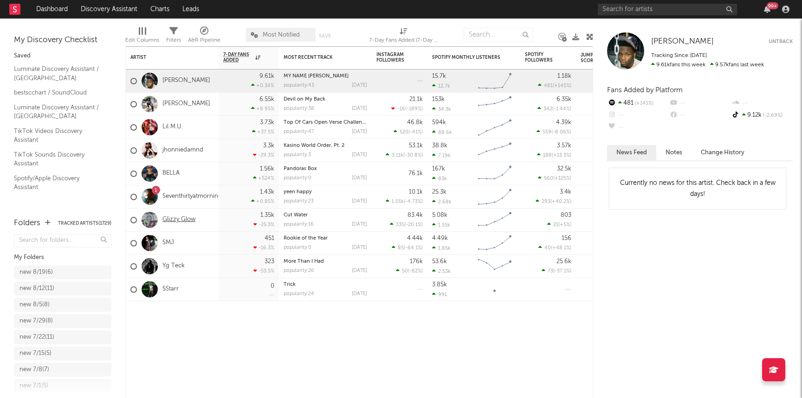
click at [183, 220] on link "Glizzy Glow" at bounding box center [178, 220] width 33 height 8
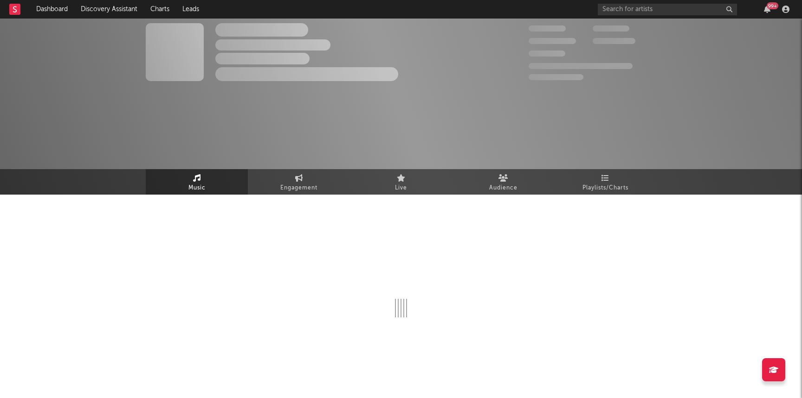
select select "6m"
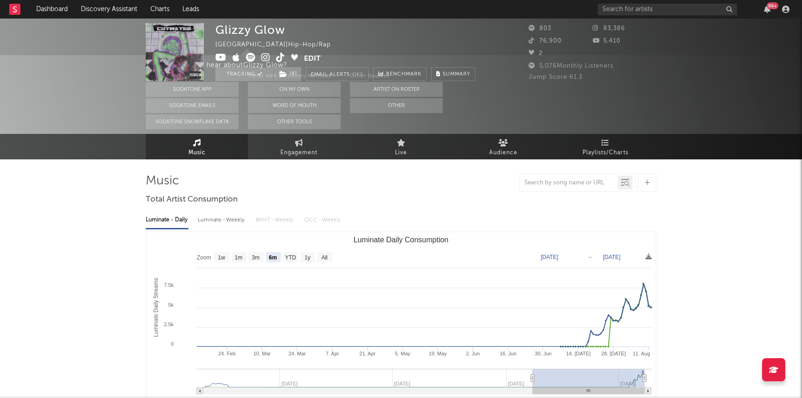
scroll to position [83, 0]
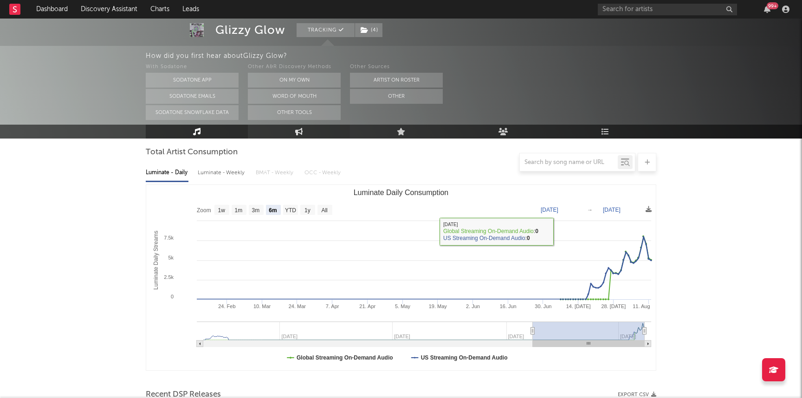
click at [293, 134] on link "Engagement" at bounding box center [299, 132] width 102 height 14
select select "1w"
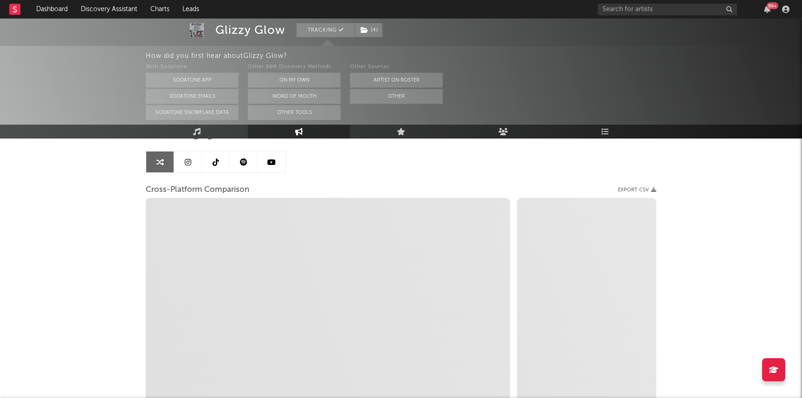
select select "1m"
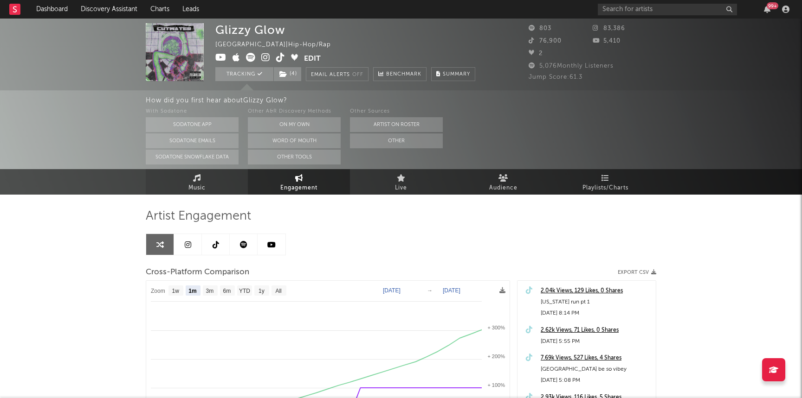
drag, startPoint x: 172, startPoint y: 184, endPoint x: 148, endPoint y: 186, distance: 24.3
click at [172, 184] on link "Music" at bounding box center [197, 182] width 102 height 26
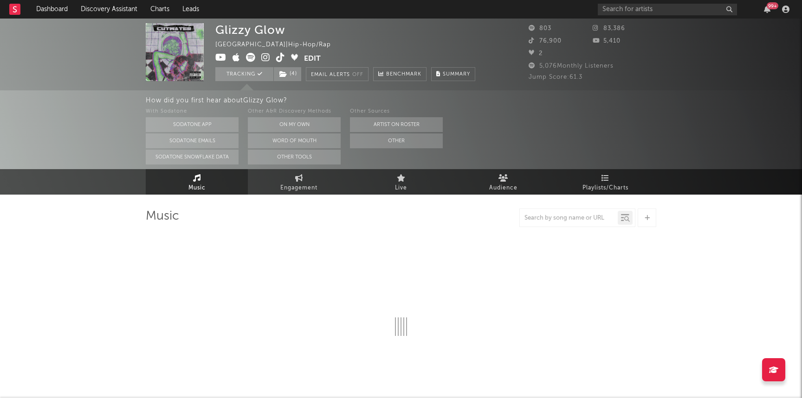
select select "6m"
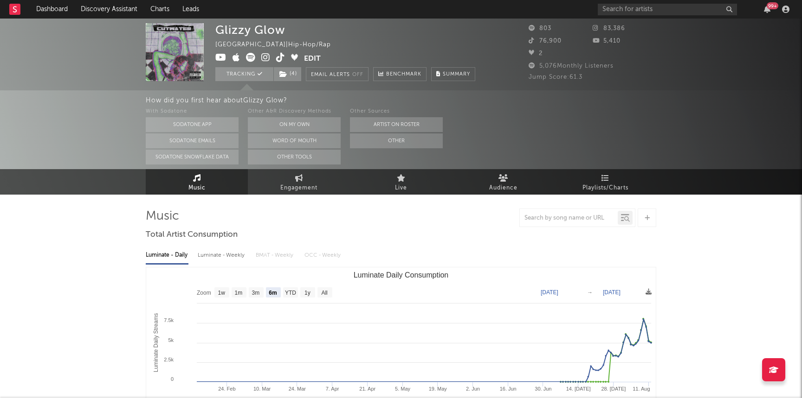
click at [617, 16] on div "99 +" at bounding box center [694, 9] width 195 height 19
click at [617, 13] on input "text" at bounding box center [666, 10] width 139 height 12
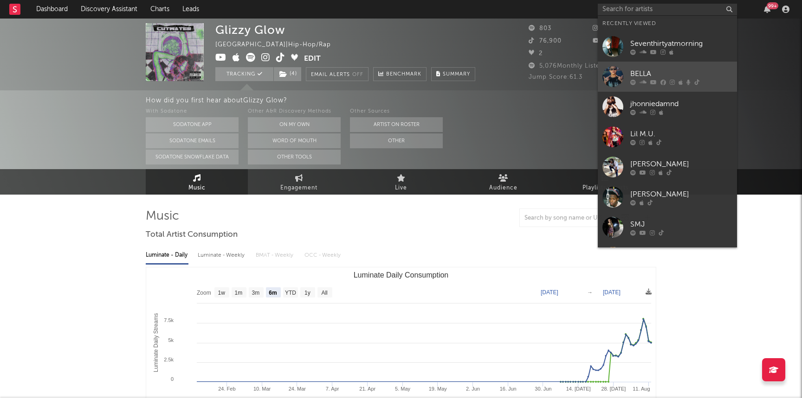
click at [645, 77] on div "BELLA" at bounding box center [681, 73] width 102 height 11
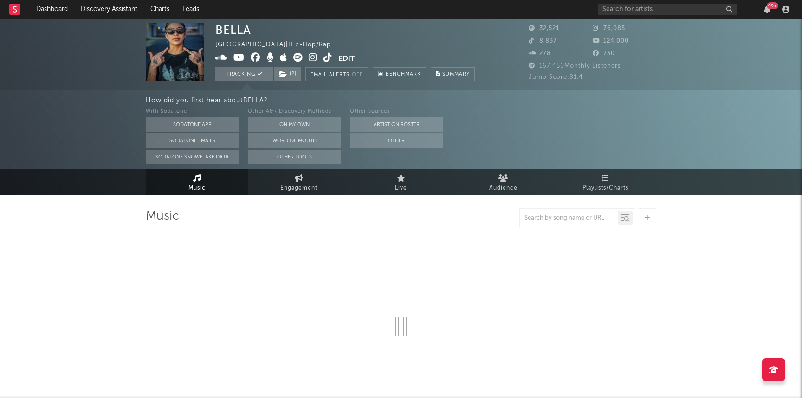
select select "6m"
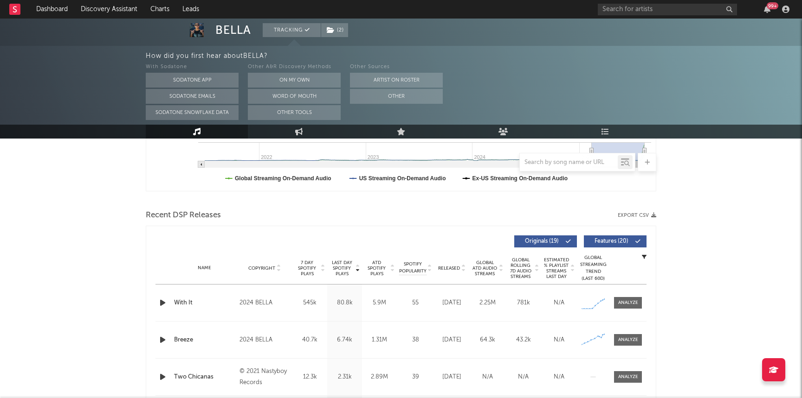
scroll to position [349, 0]
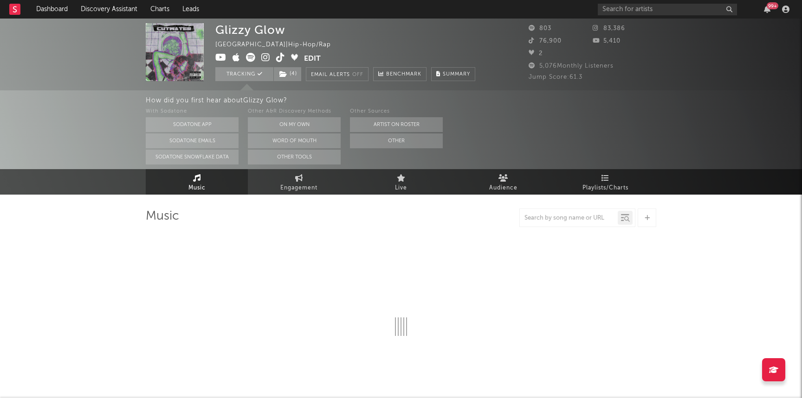
select select "6m"
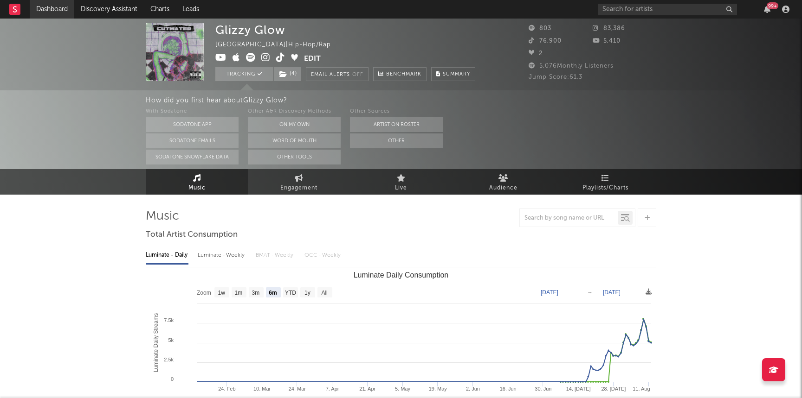
click at [57, 15] on link "Dashboard" at bounding box center [52, 9] width 45 height 19
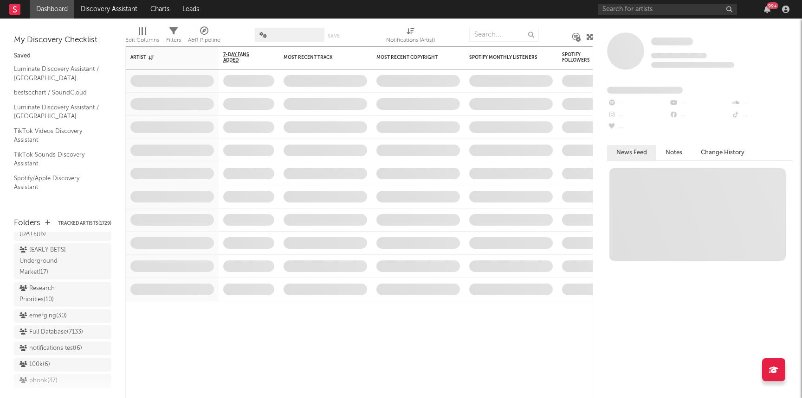
scroll to position [764, 0]
click at [39, 282] on div "Research Priorities ( 10 )" at bounding box center [62, 294] width 97 height 25
click at [45, 284] on div "Research Priorities ( 10 )" at bounding box center [51, 295] width 65 height 22
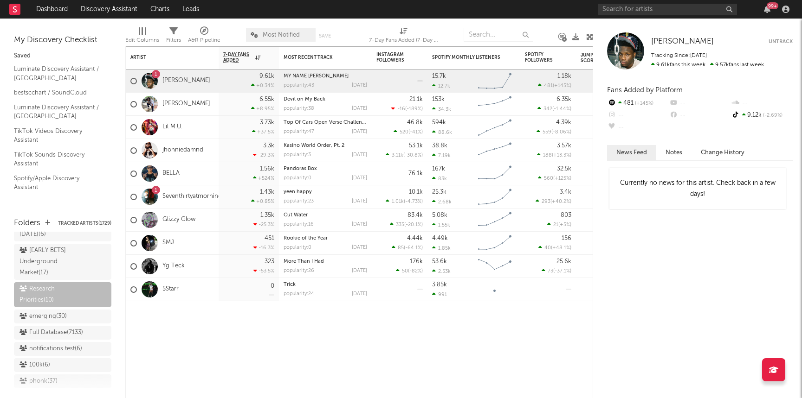
click at [174, 267] on link "Yg Teck" at bounding box center [173, 267] width 22 height 8
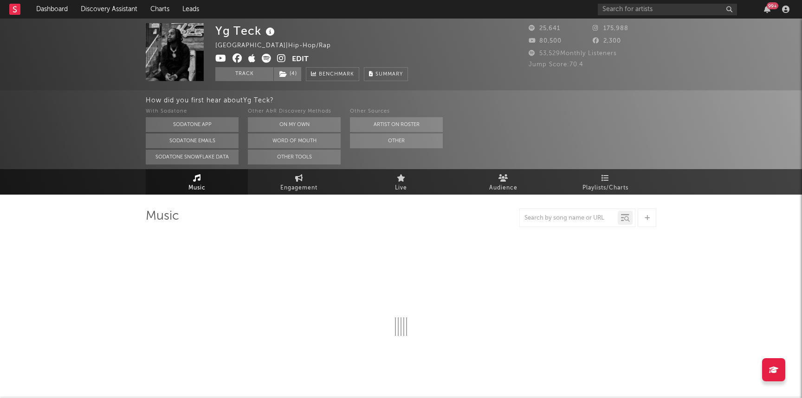
select select "6m"
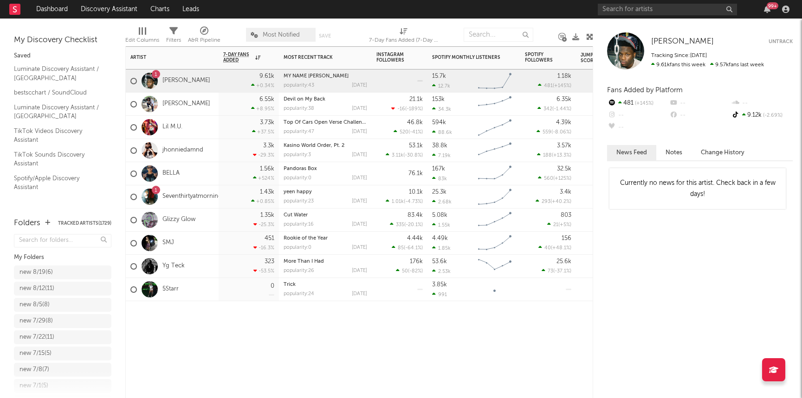
click at [494, 331] on div "Artist Notifications 7-Day Fans Added WoW % Change Most Recent Track Popularity…" at bounding box center [359, 222] width 468 height 352
click at [324, 395] on div at bounding box center [359, 394] width 467 height 5
click at [167, 290] on link "5Starr" at bounding box center [170, 290] width 16 height 8
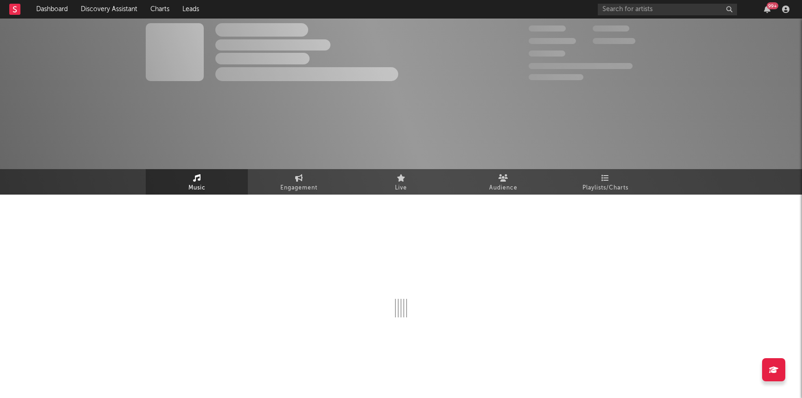
select select "1w"
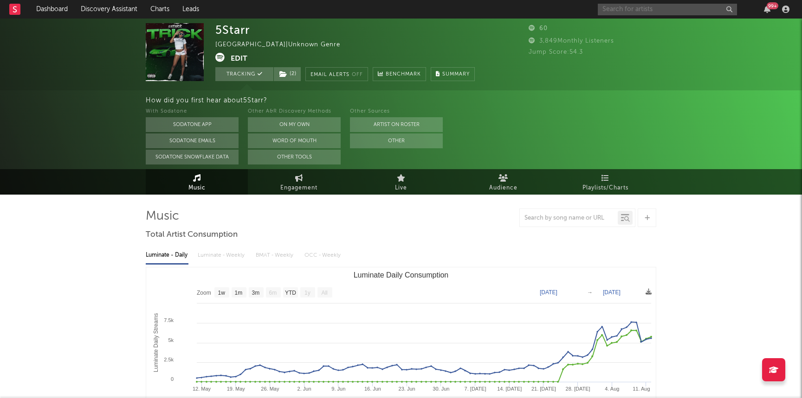
click at [621, 9] on input "text" at bounding box center [666, 10] width 139 height 12
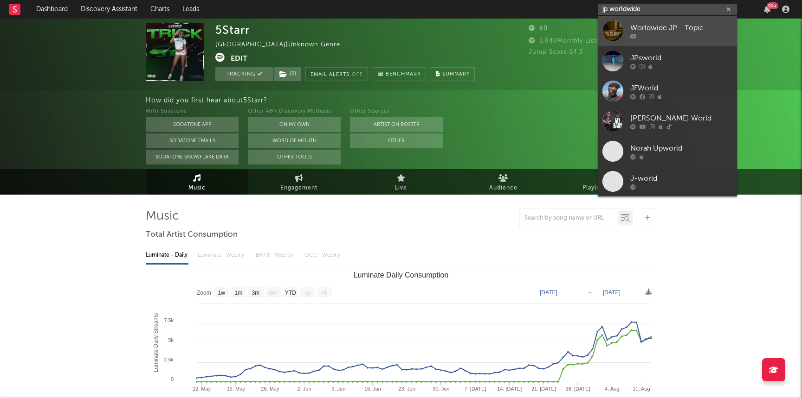
type input "jp worldwide"
click at [623, 26] on link "Worldwide JP - Topic" at bounding box center [666, 31] width 139 height 30
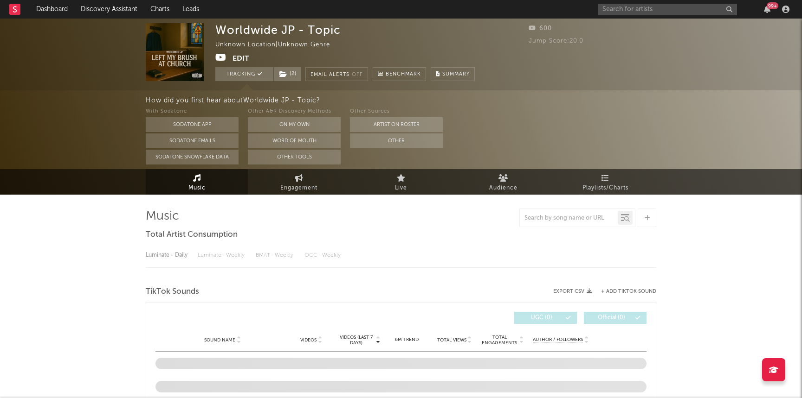
select select "1w"
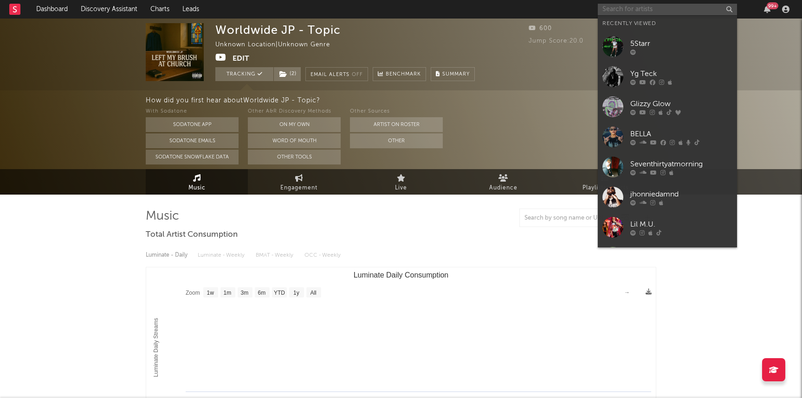
click at [621, 13] on input "text" at bounding box center [666, 10] width 139 height 12
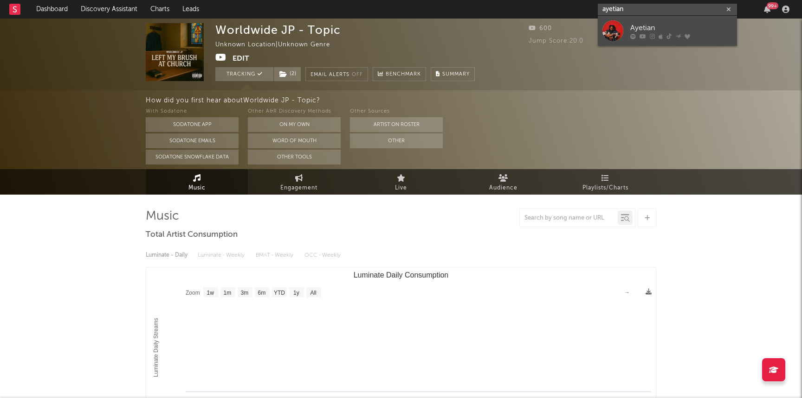
type input "ayetian"
click at [647, 35] on div at bounding box center [681, 36] width 102 height 6
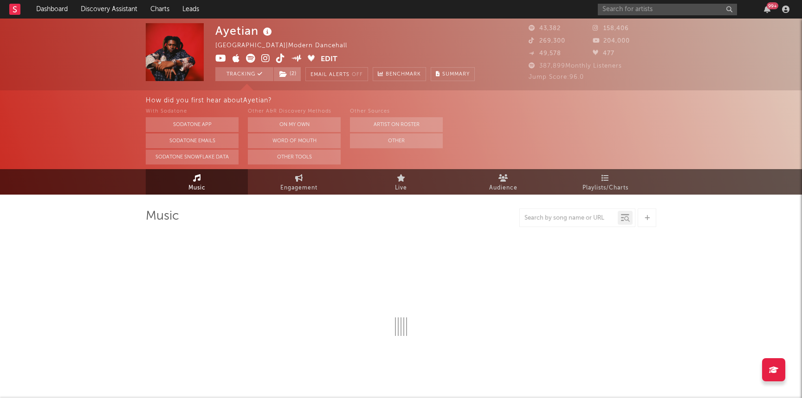
select select "6m"
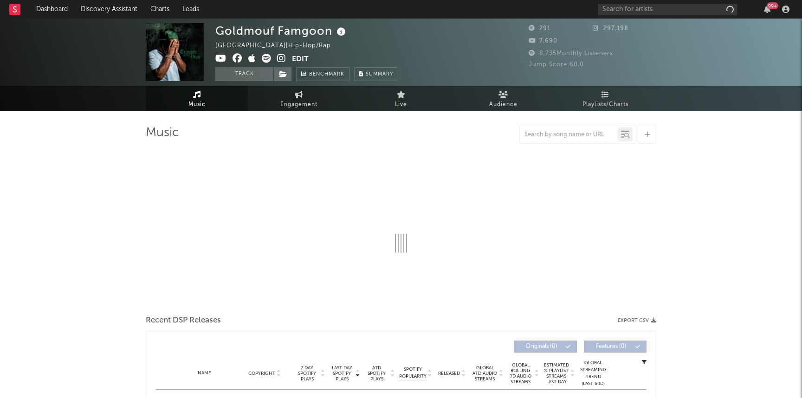
select select "6m"
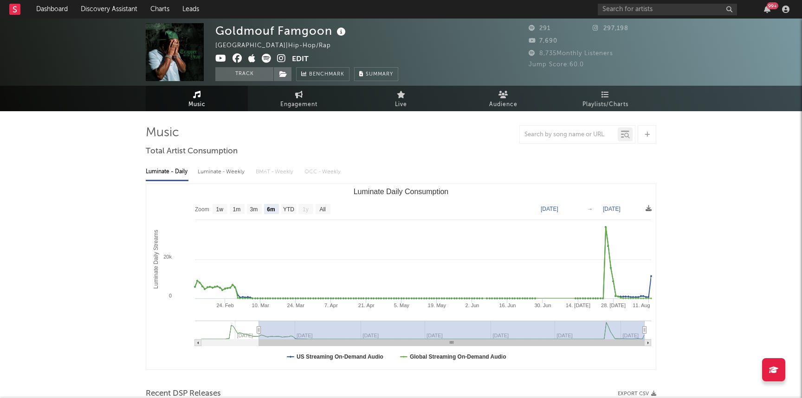
click at [276, 55] on span at bounding box center [253, 60] width 77 height 12
click at [286, 59] on span at bounding box center [253, 60] width 77 height 12
click at [283, 61] on icon at bounding box center [281, 58] width 9 height 9
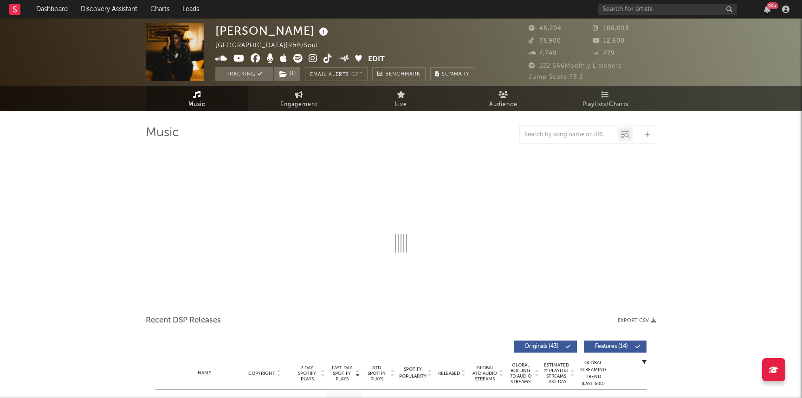
select select "6m"
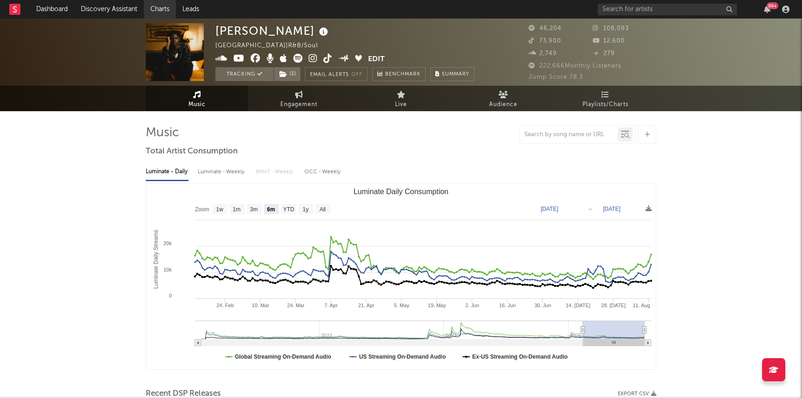
click at [163, 6] on link "Charts" at bounding box center [160, 9] width 32 height 19
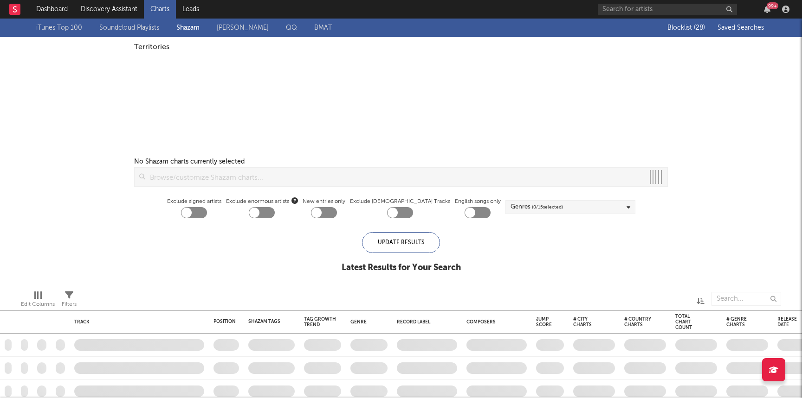
checkbox input "true"
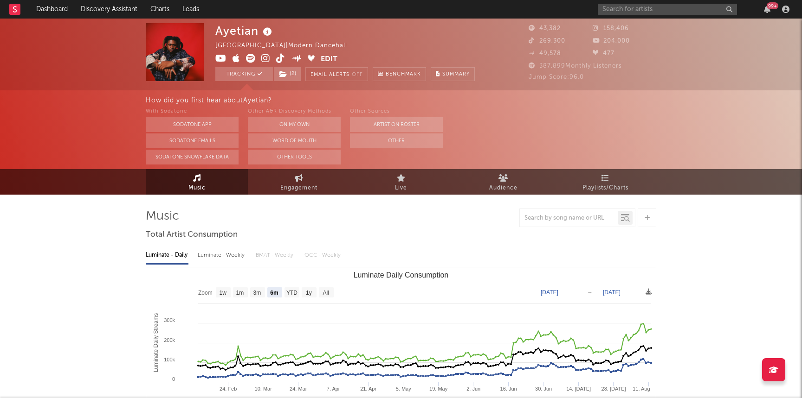
select select "6m"
